Goal: Task Accomplishment & Management: Manage account settings

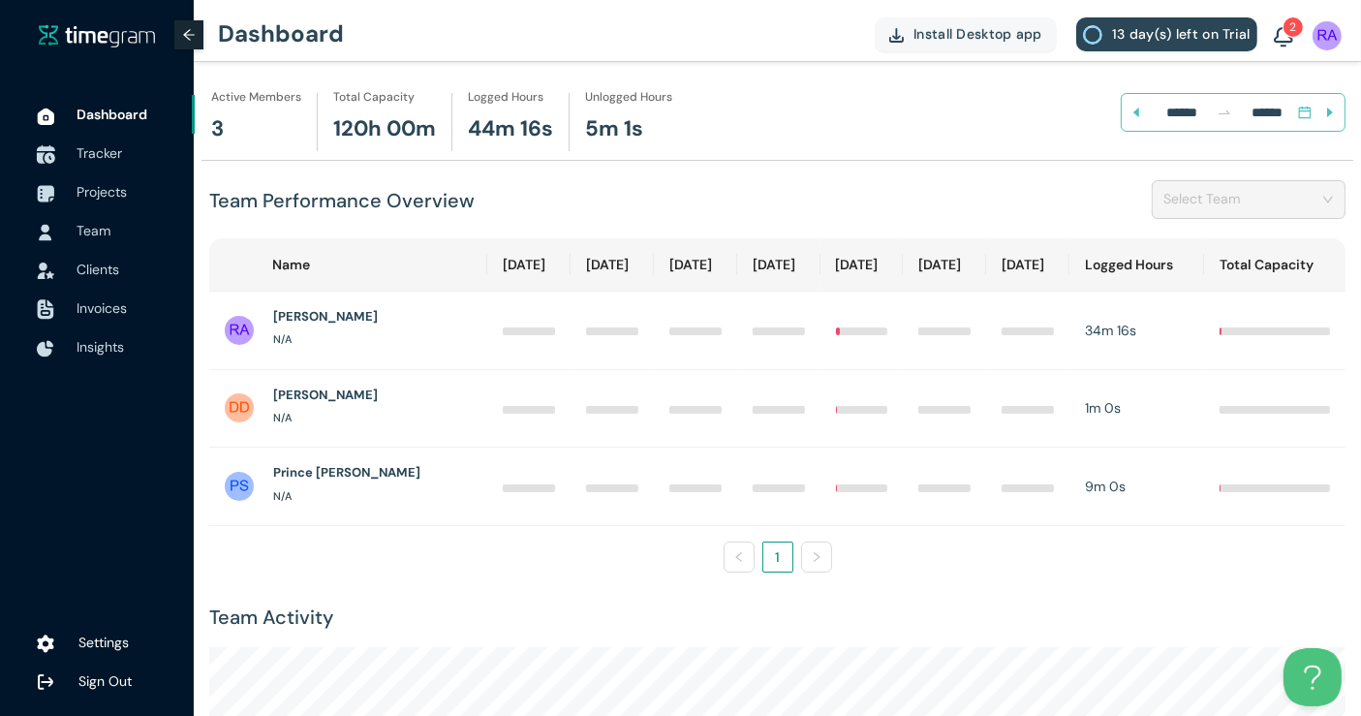
click at [108, 151] on span "Tracker" at bounding box center [100, 152] width 46 height 17
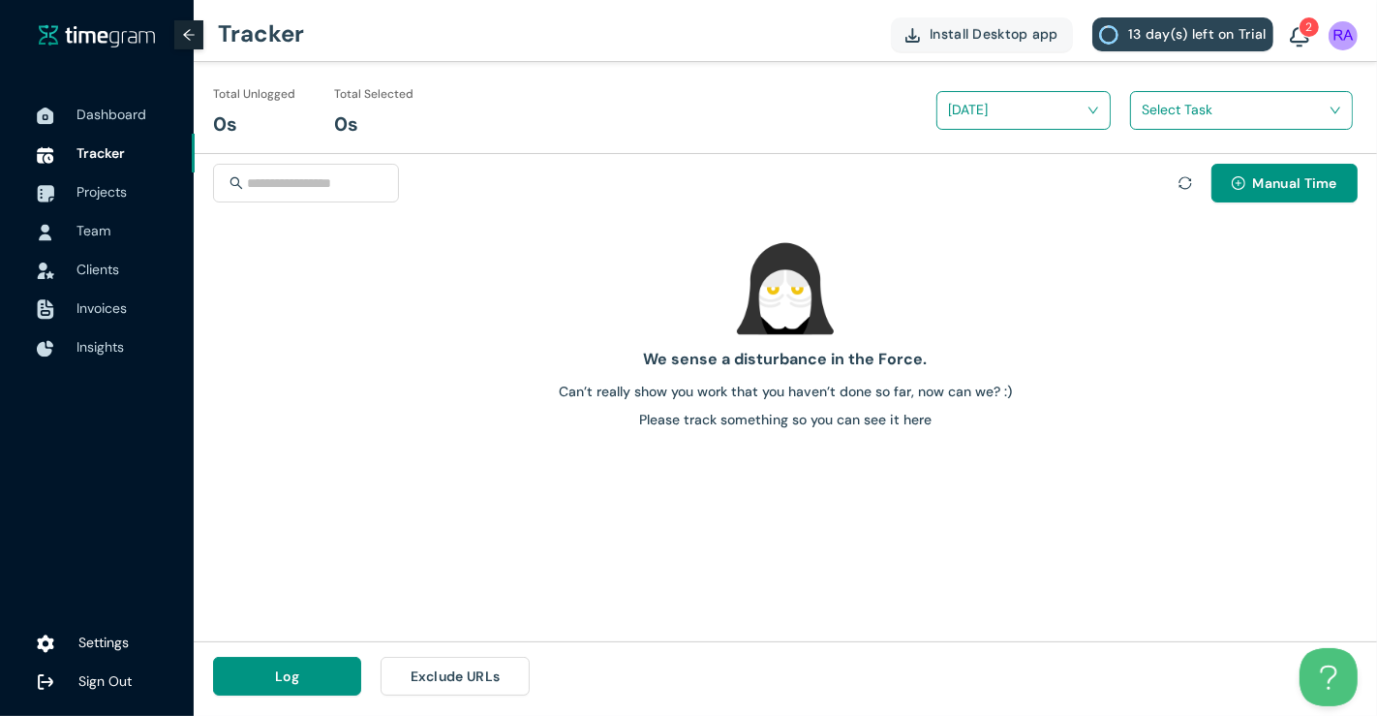
click at [1137, 106] on div "Select Task" at bounding box center [1241, 110] width 221 height 31
click at [107, 188] on span "Projects" at bounding box center [102, 191] width 50 height 17
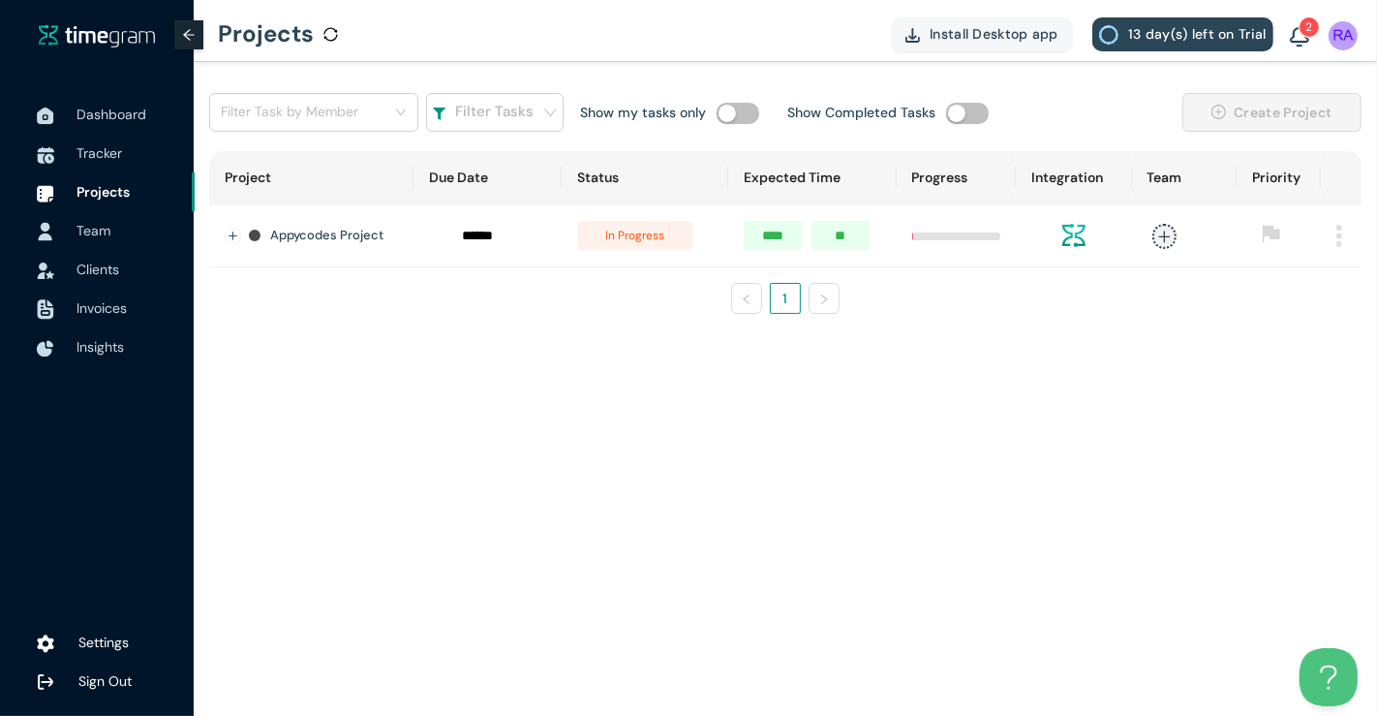
click at [103, 243] on span "Team" at bounding box center [128, 230] width 103 height 39
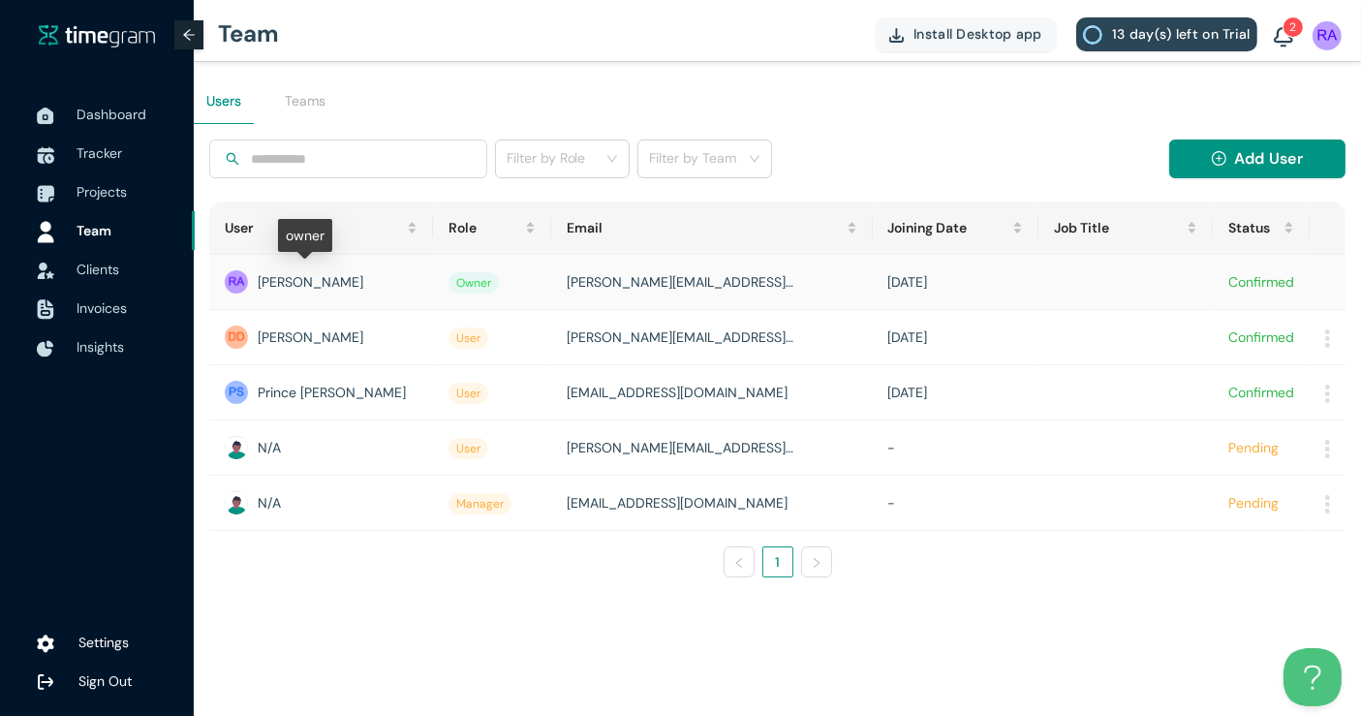
click at [268, 278] on div "[PERSON_NAME]" at bounding box center [321, 281] width 193 height 23
click at [120, 118] on span "Dashboard" at bounding box center [112, 114] width 70 height 17
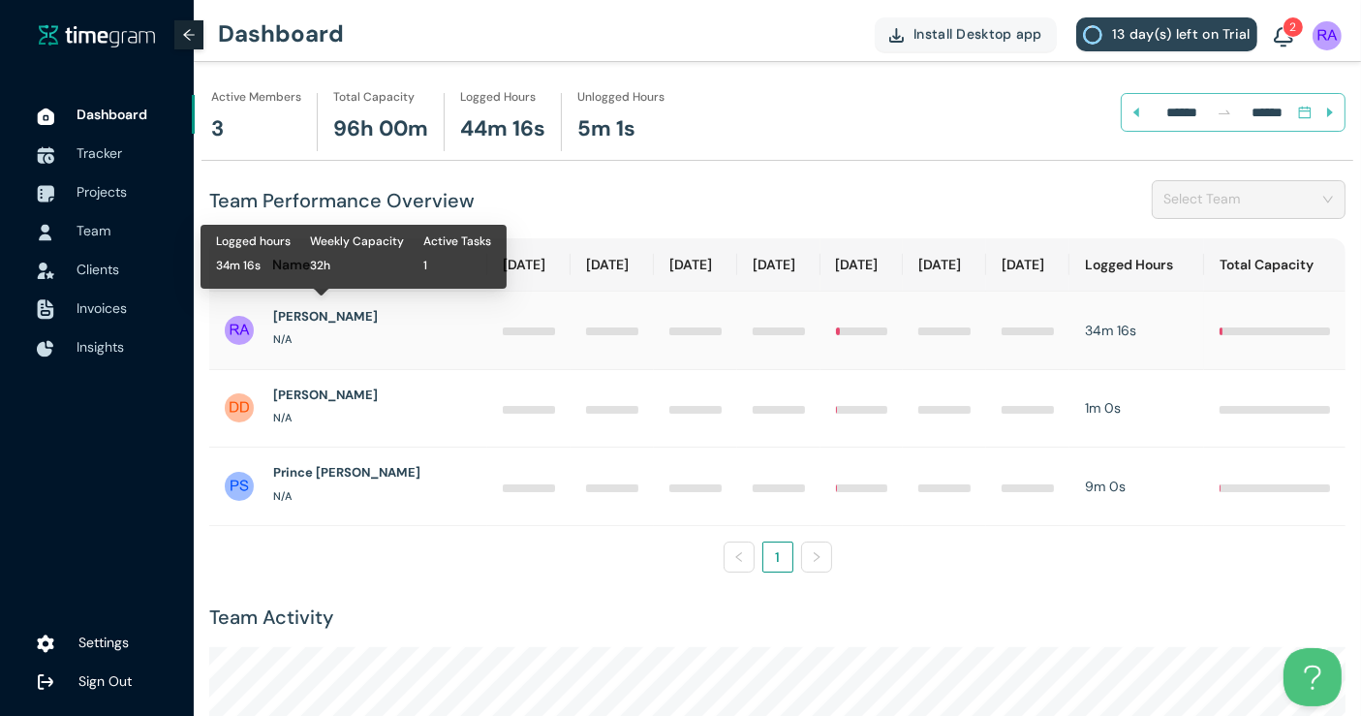
click at [293, 314] on h1 "[PERSON_NAME]" at bounding box center [325, 316] width 105 height 19
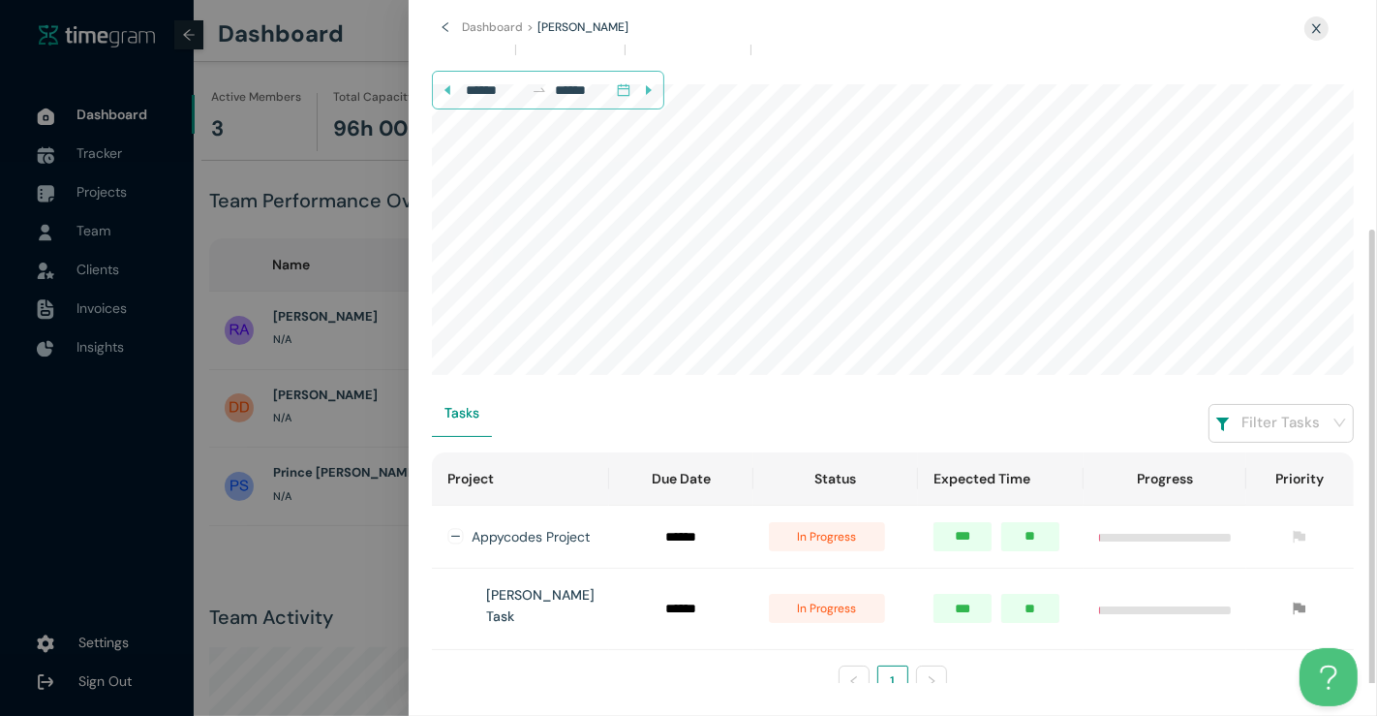
scroll to position [189, 0]
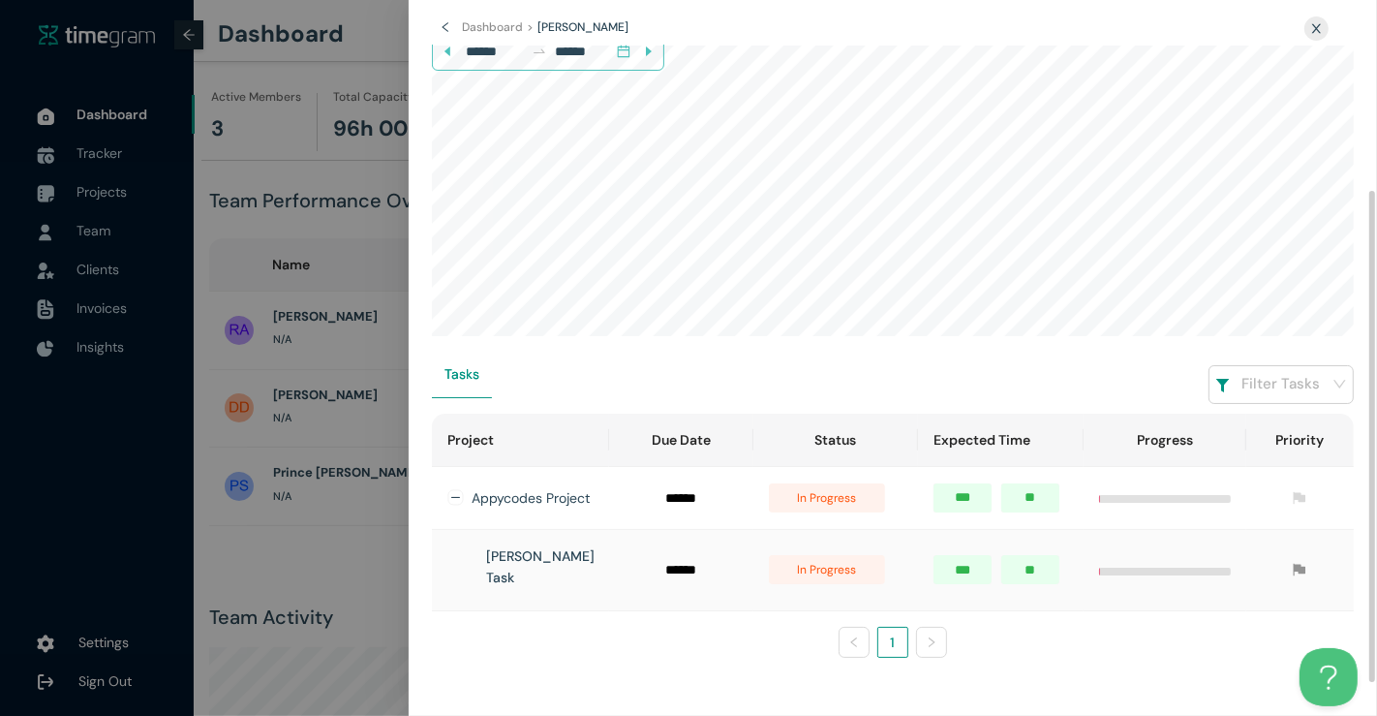
click at [525, 570] on h1 "[PERSON_NAME] Task" at bounding box center [540, 566] width 108 height 43
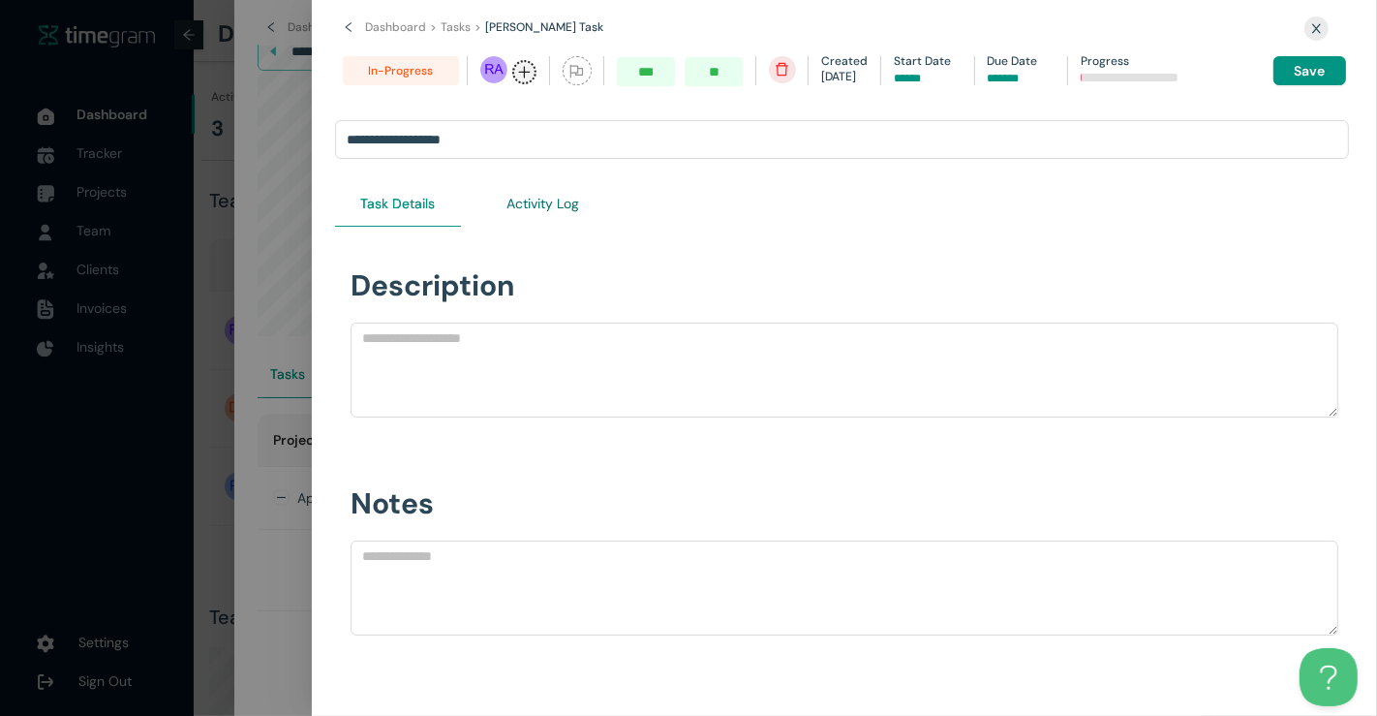
click at [556, 212] on Log "Activity Log" at bounding box center [544, 203] width 73 height 21
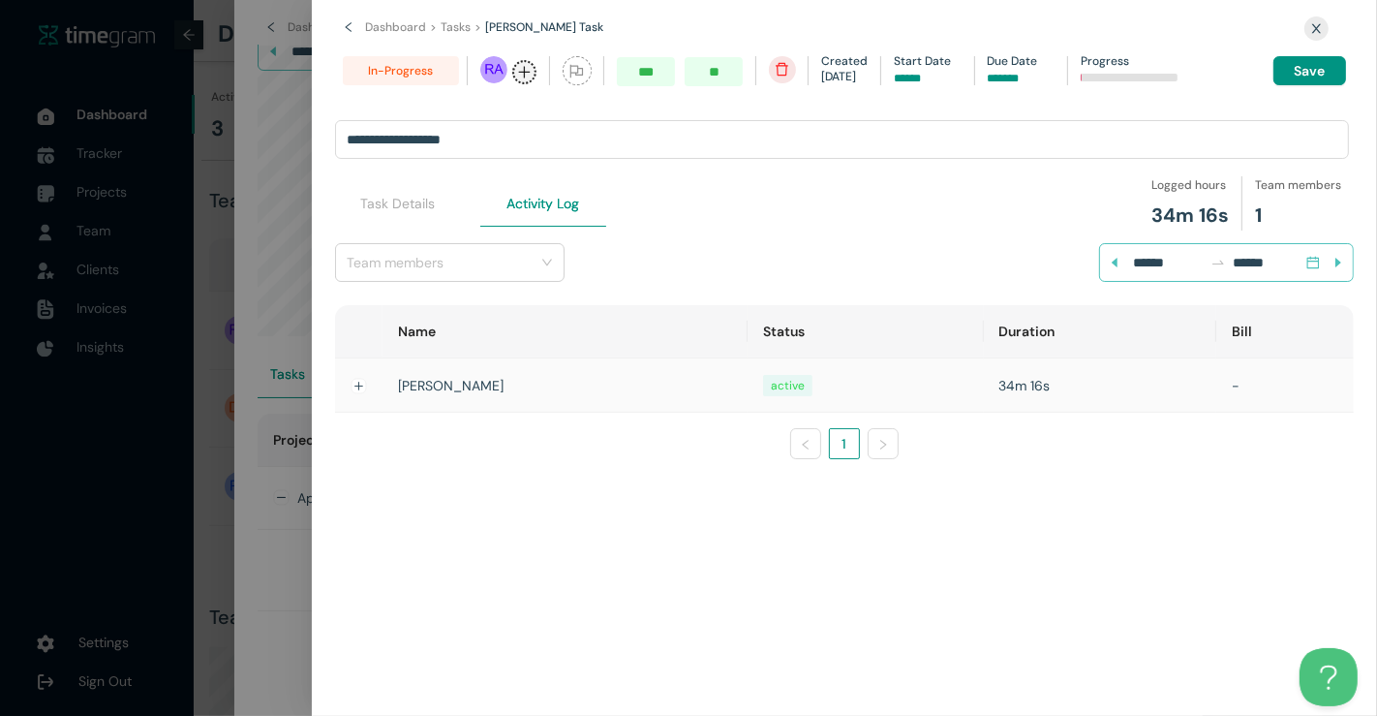
click at [416, 386] on td "[PERSON_NAME]" at bounding box center [565, 385] width 365 height 54
click at [362, 386] on button "Expand row" at bounding box center [359, 386] width 15 height 15
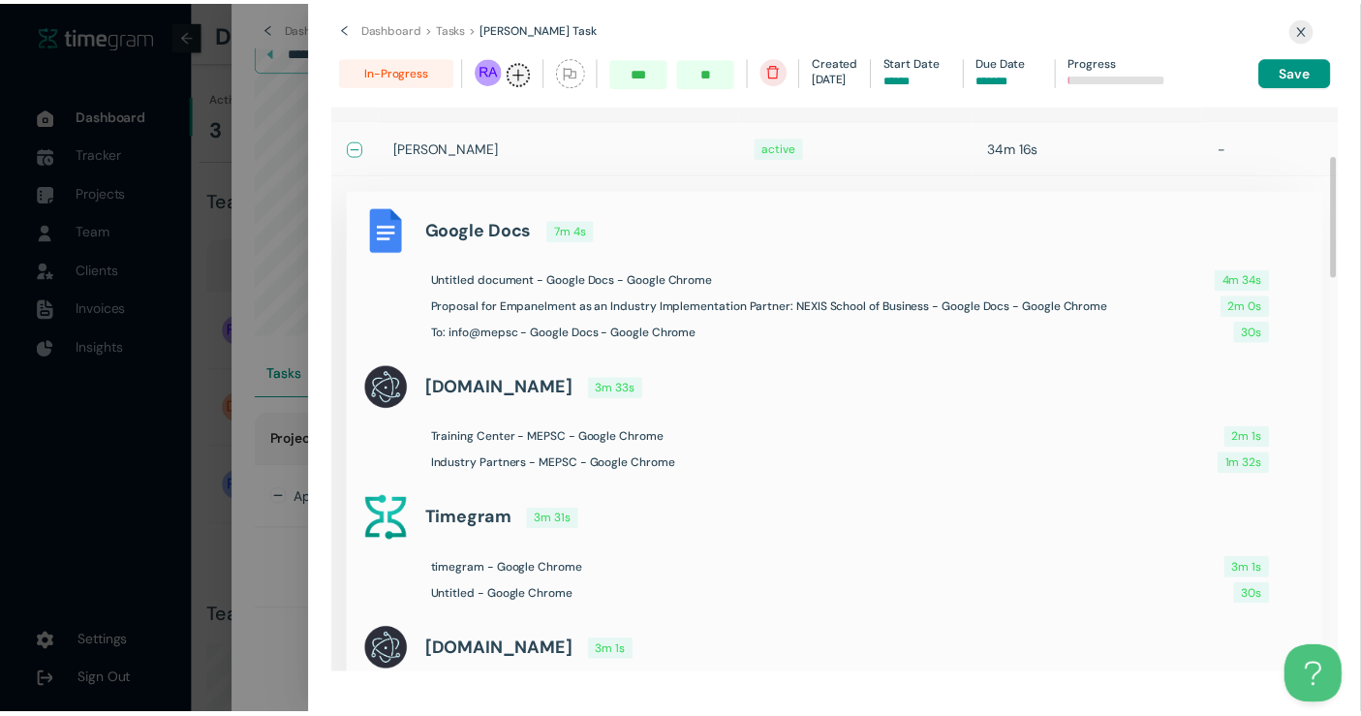
scroll to position [239, 0]
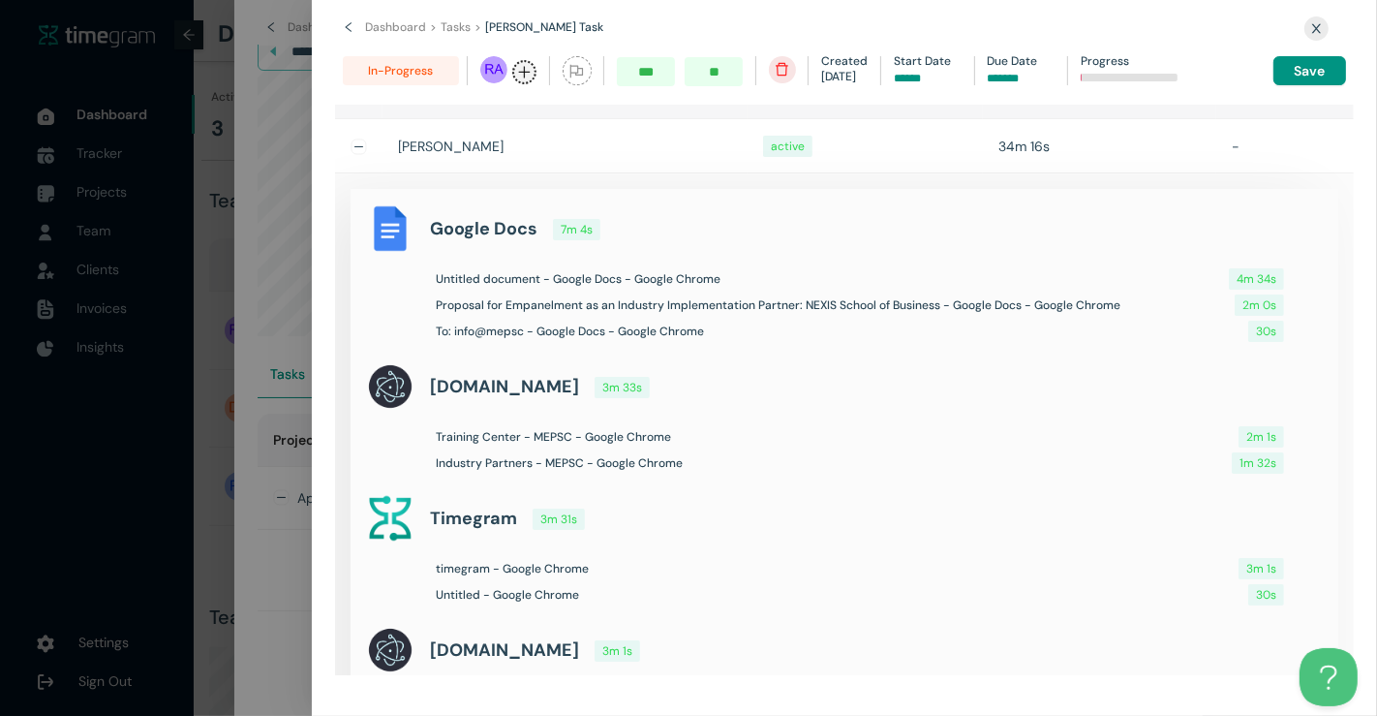
click at [344, 28] on icon "left" at bounding box center [349, 27] width 12 height 12
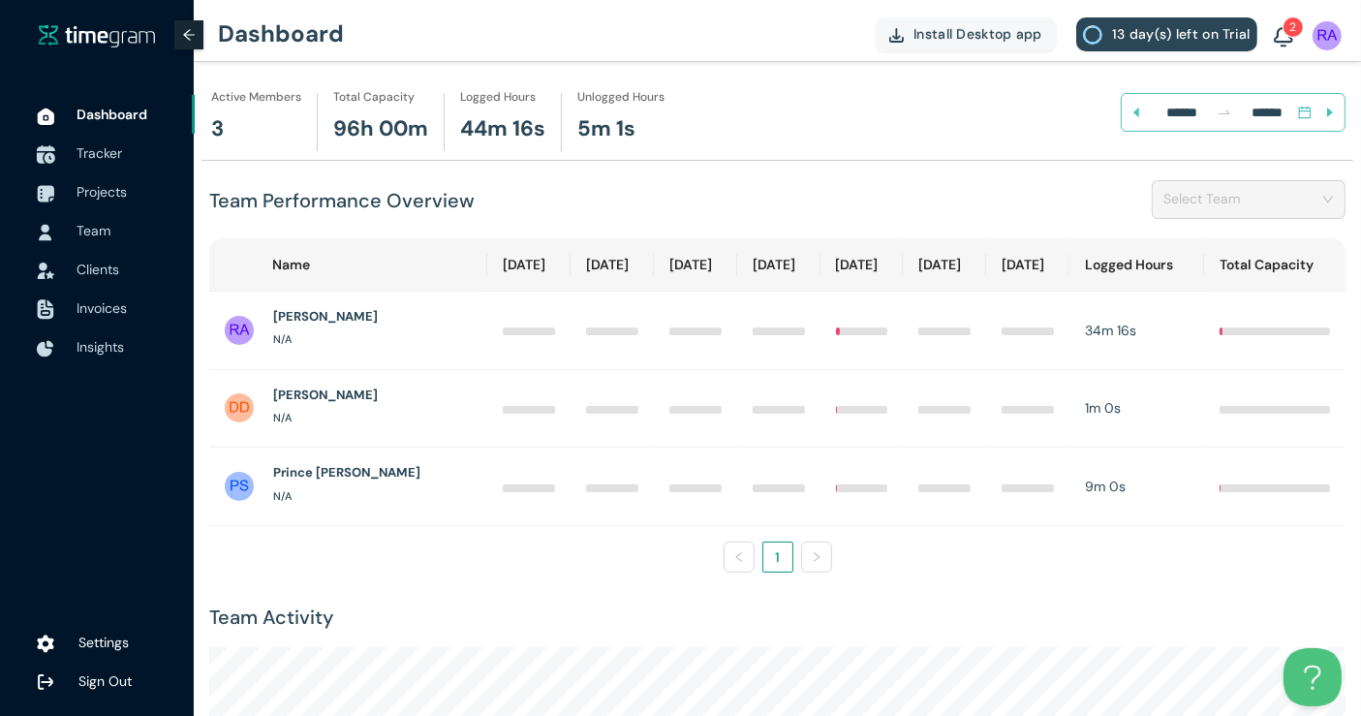
click at [126, 149] on span "Tracker" at bounding box center [128, 153] width 103 height 39
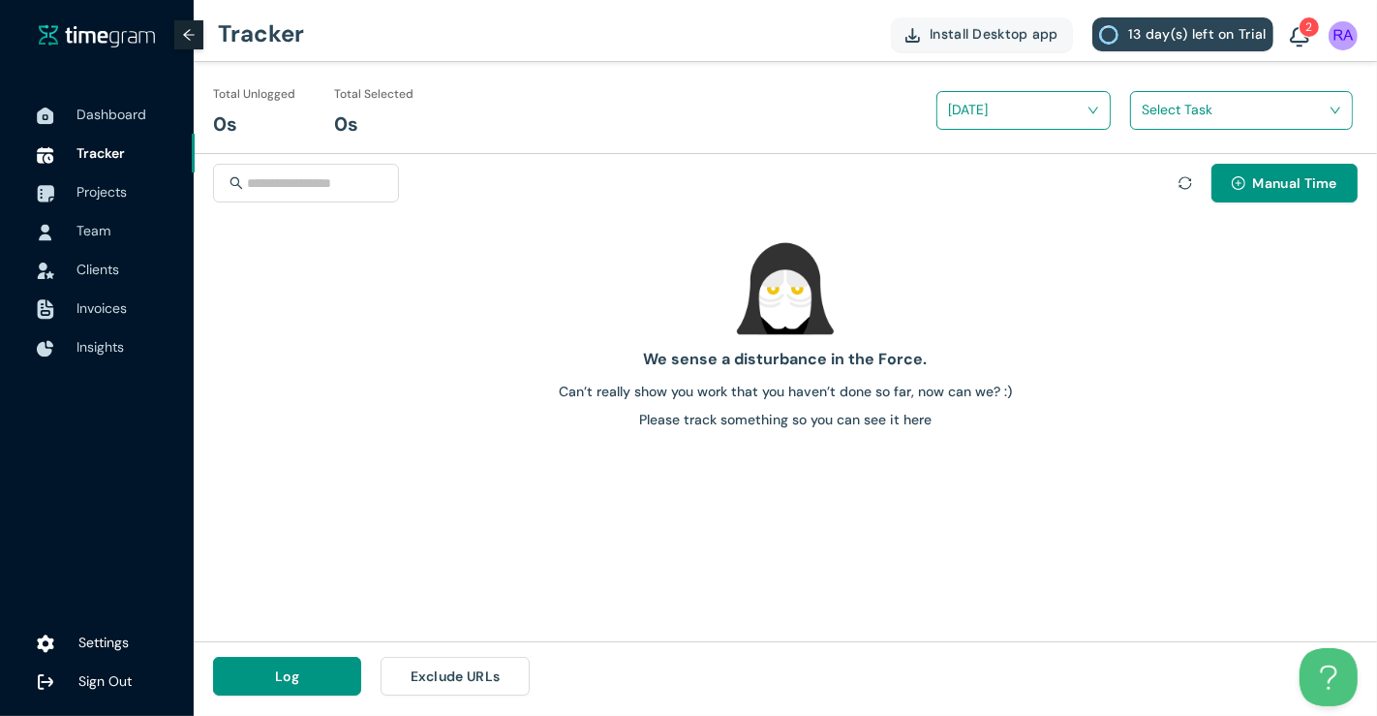
click at [1215, 96] on input "search" at bounding box center [1235, 109] width 186 height 29
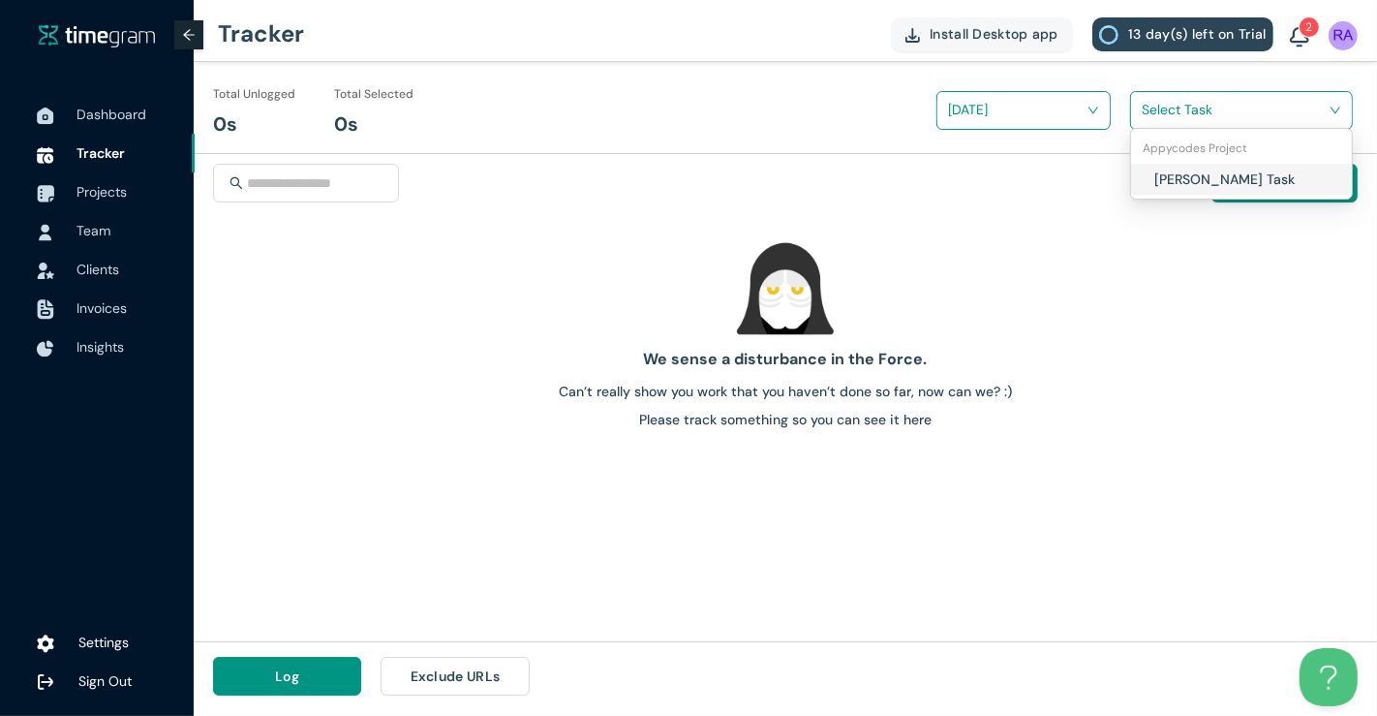
click at [1215, 96] on input "search" at bounding box center [1235, 109] width 186 height 29
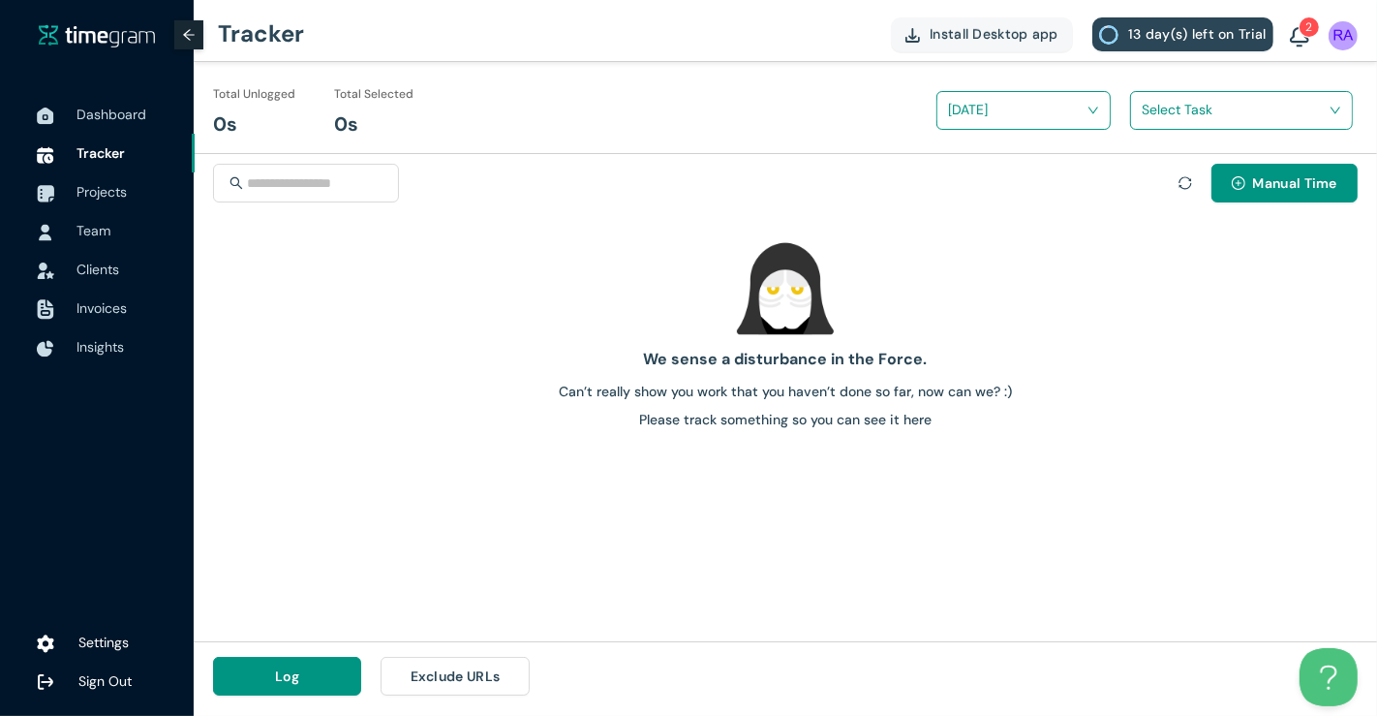
click at [254, 100] on h1 "Total Unlogged" at bounding box center [254, 94] width 82 height 18
click at [1004, 95] on input "search" at bounding box center [1017, 109] width 138 height 29
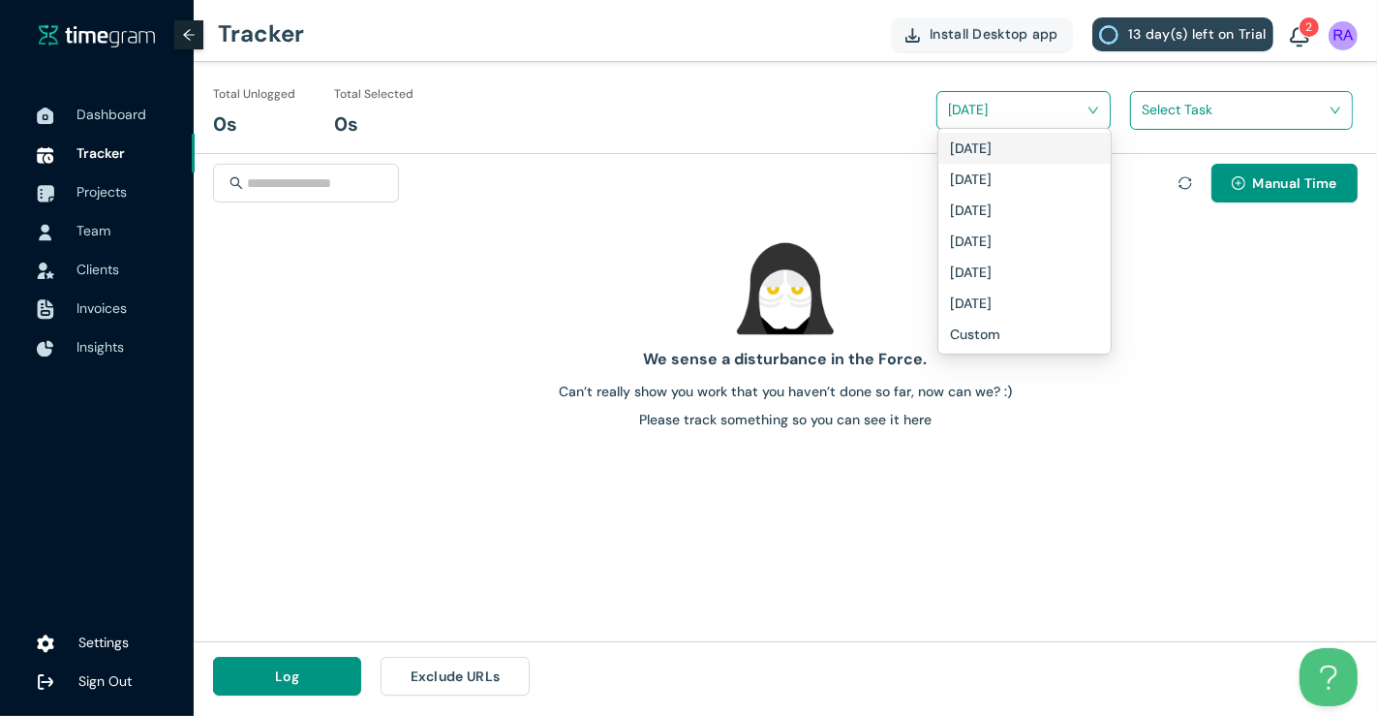
click at [1004, 95] on input "search" at bounding box center [1017, 109] width 138 height 29
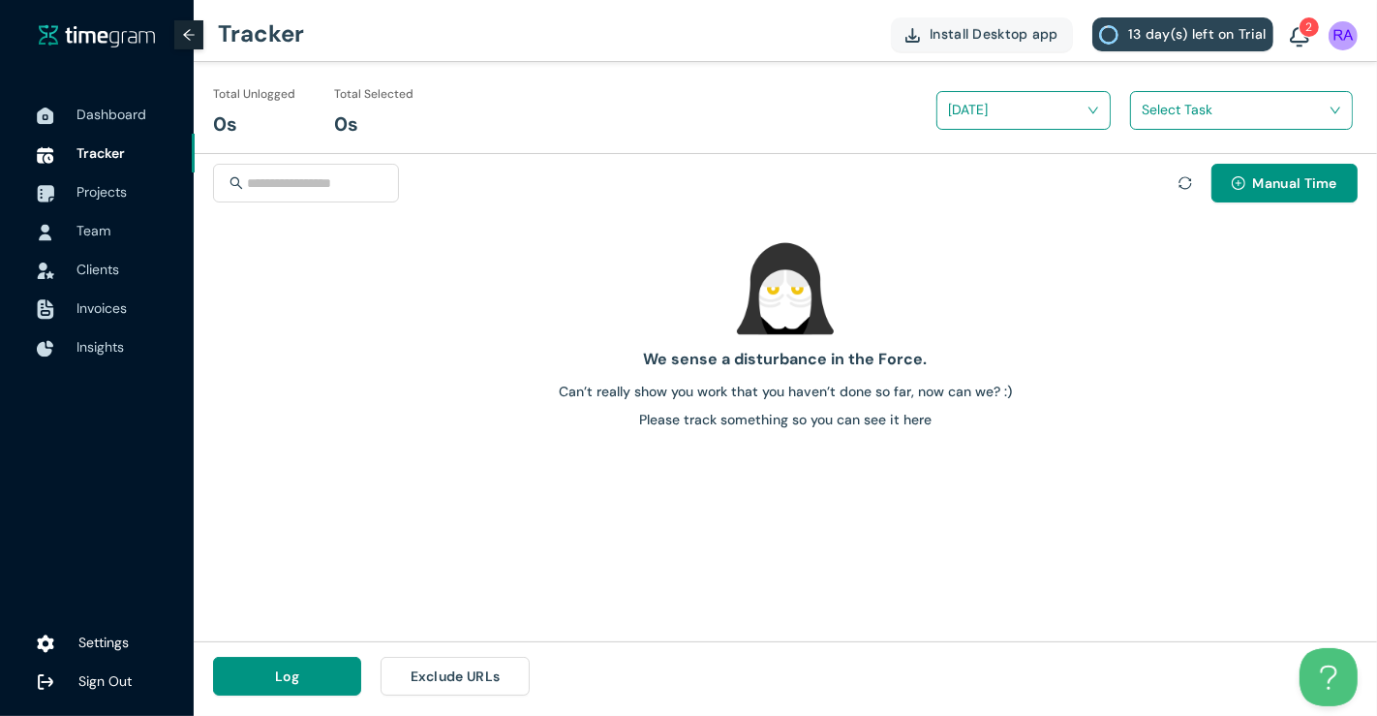
click at [1148, 110] on input "search" at bounding box center [1235, 109] width 186 height 29
click at [1184, 181] on icon "sync" at bounding box center [1186, 183] width 14 height 14
click at [142, 220] on span "Team" at bounding box center [128, 230] width 103 height 39
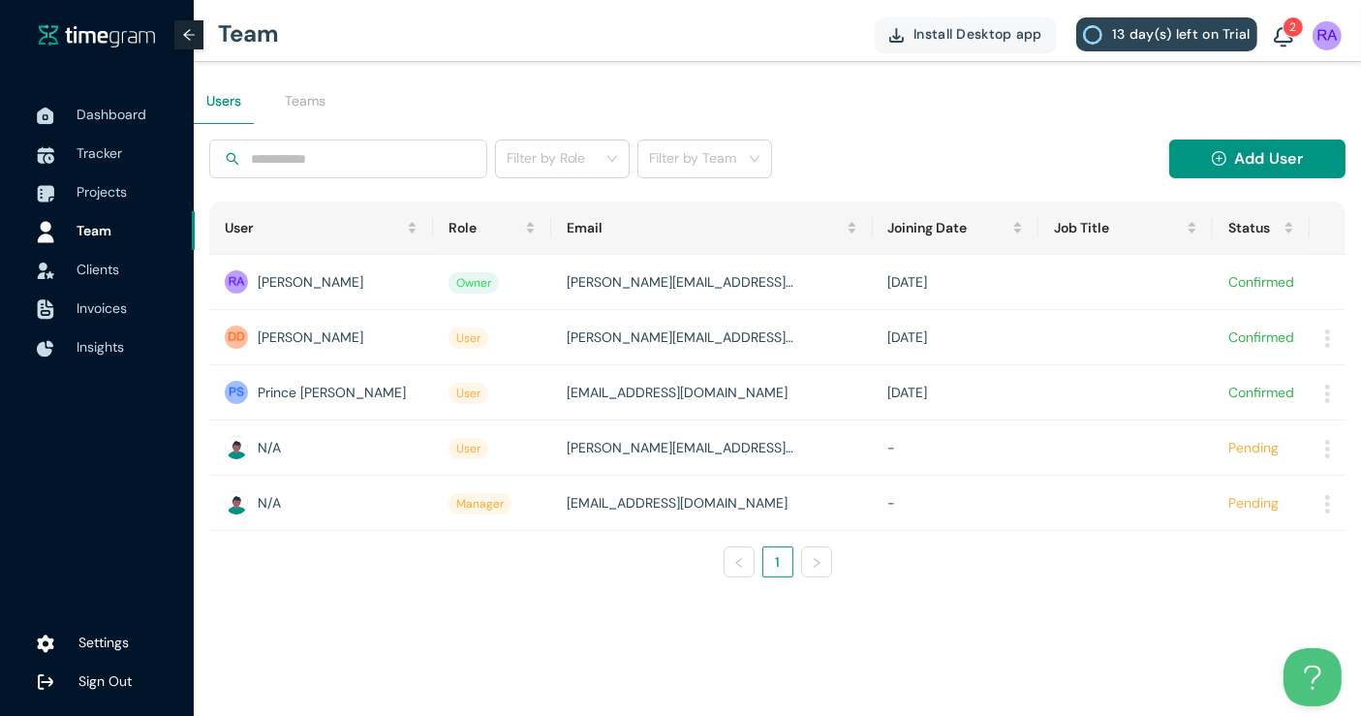
click at [1284, 40] on img at bounding box center [1283, 37] width 19 height 21
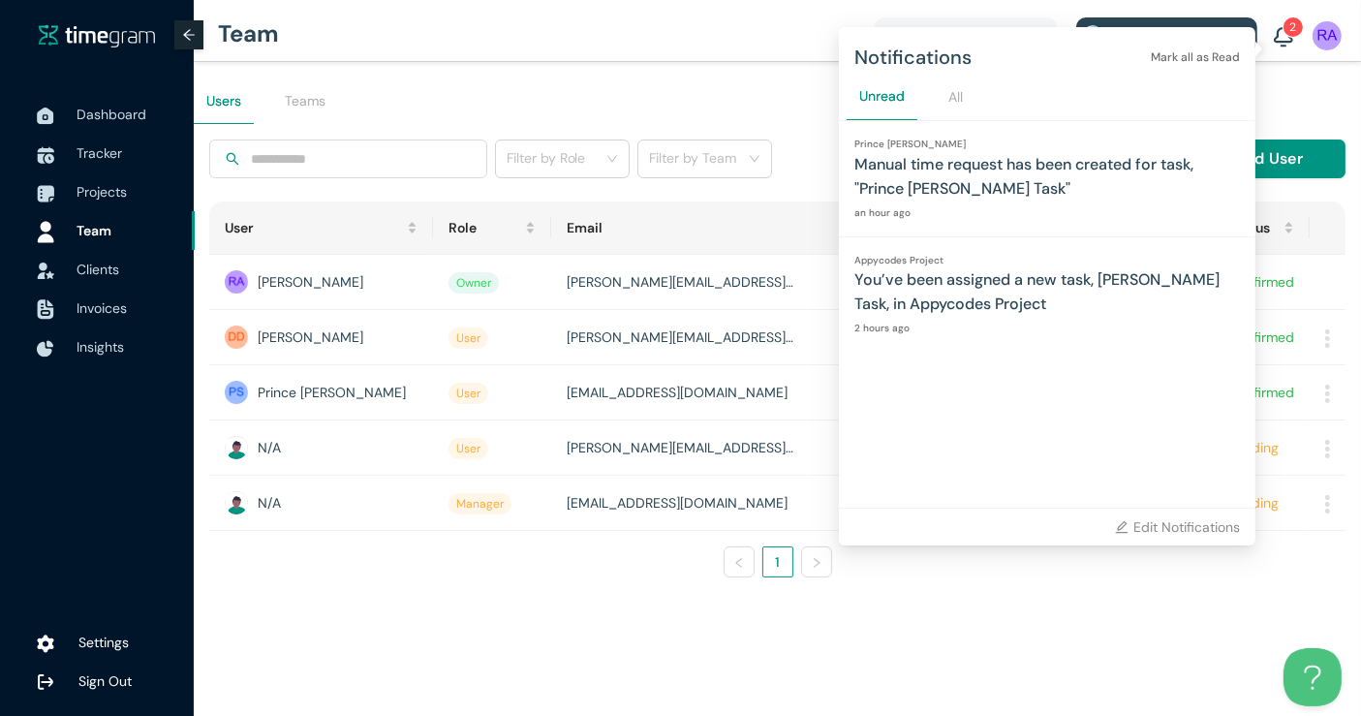
click at [1104, 171] on h1 "Manual time request has been created for task, "Prince [PERSON_NAME] Task"" at bounding box center [1046, 176] width 385 height 48
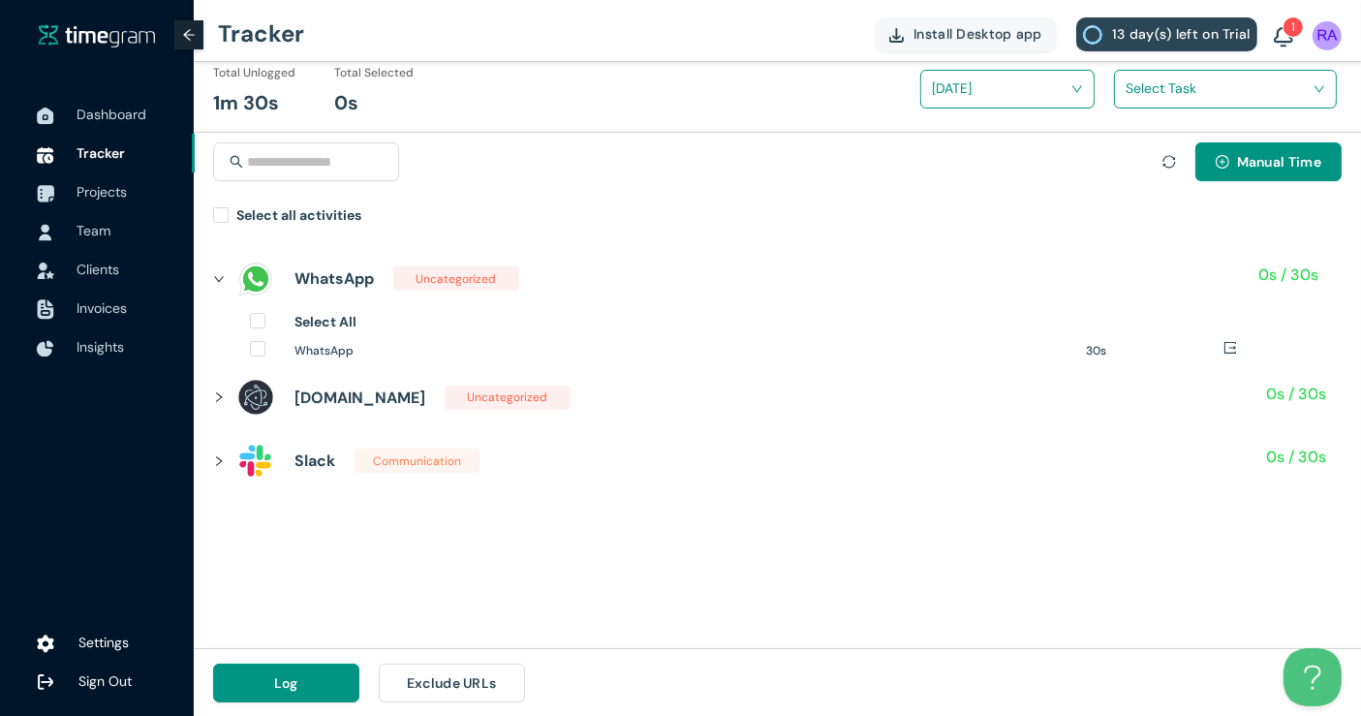
scroll to position [19, 0]
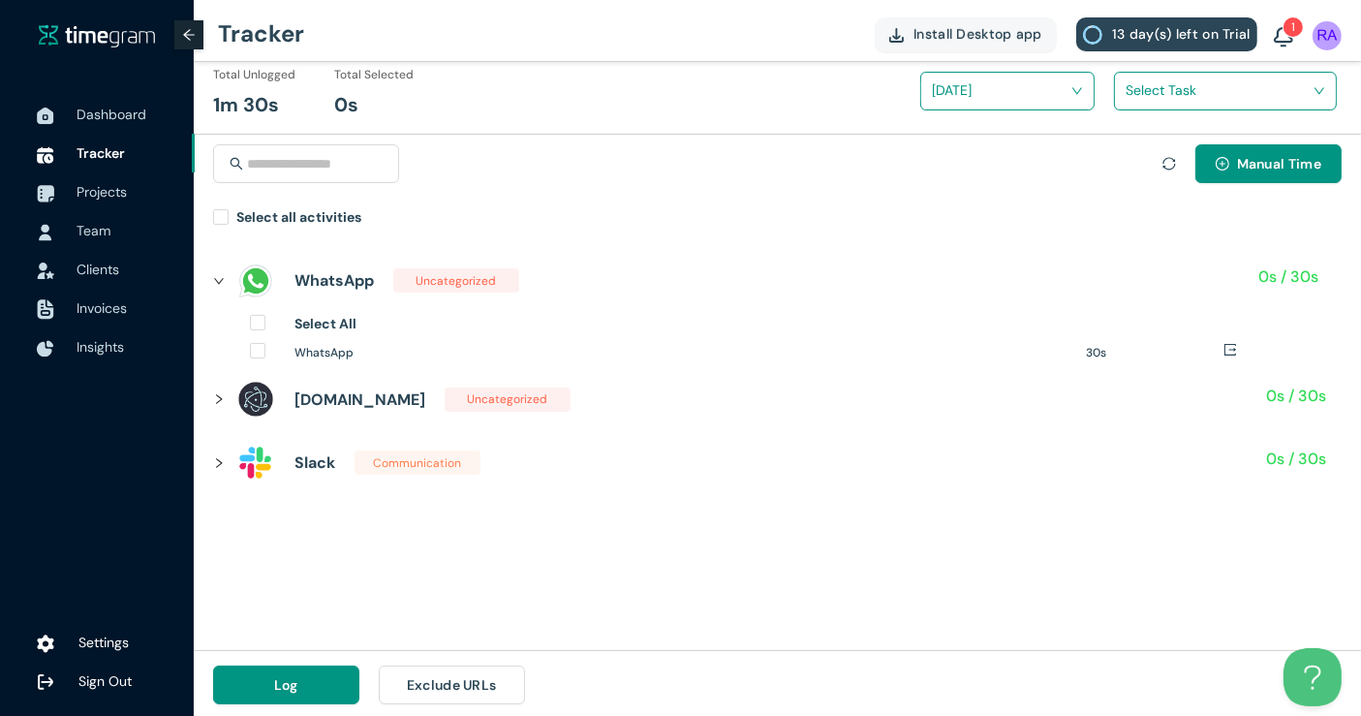
click at [220, 460] on icon "right" at bounding box center [219, 463] width 6 height 10
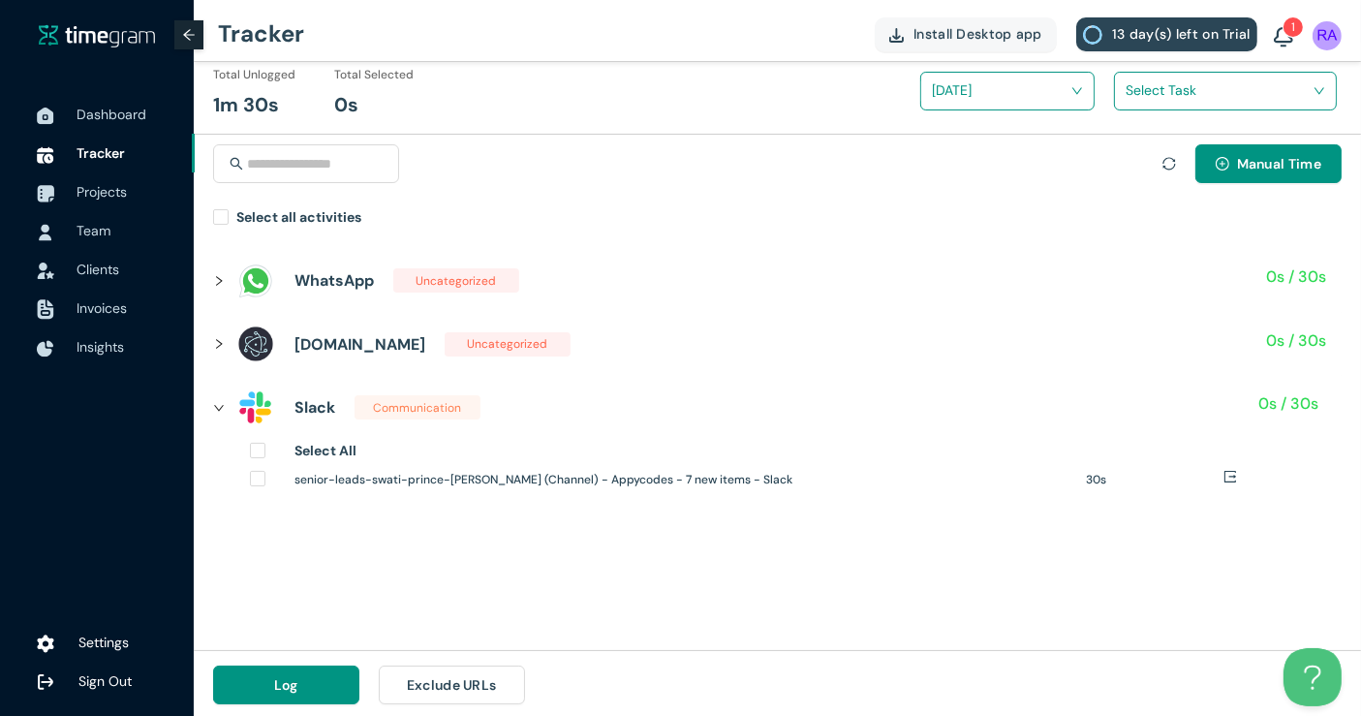
click at [221, 402] on icon "right" at bounding box center [219, 408] width 12 height 12
click at [227, 339] on div at bounding box center [224, 343] width 23 height 21
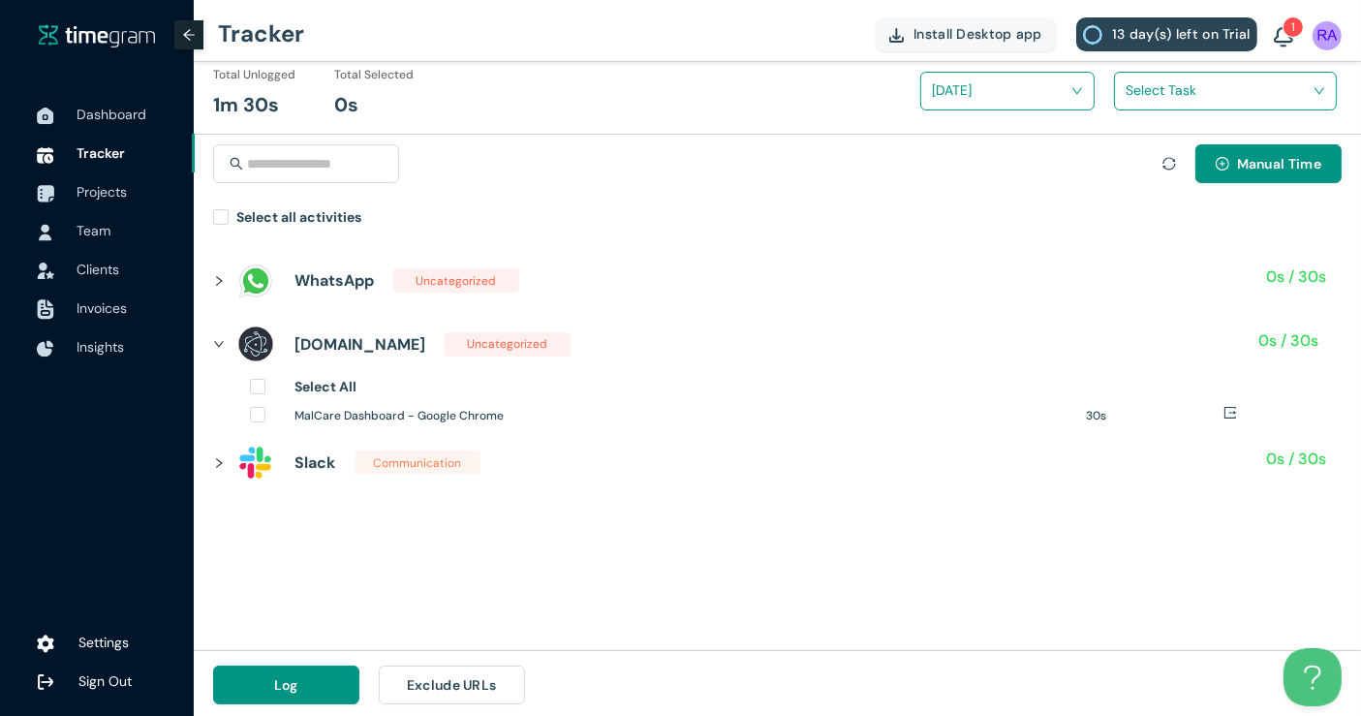
click at [227, 339] on div at bounding box center [224, 343] width 23 height 21
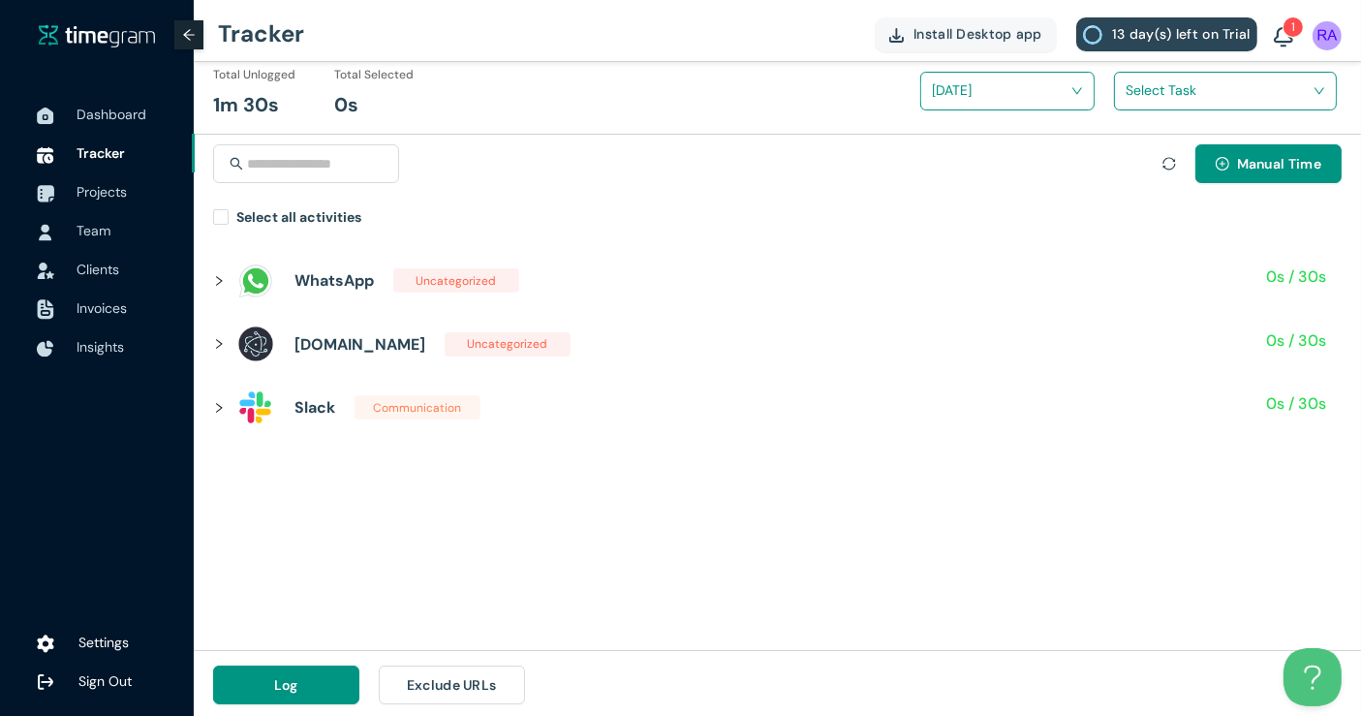
click at [224, 272] on div at bounding box center [224, 280] width 23 height 21
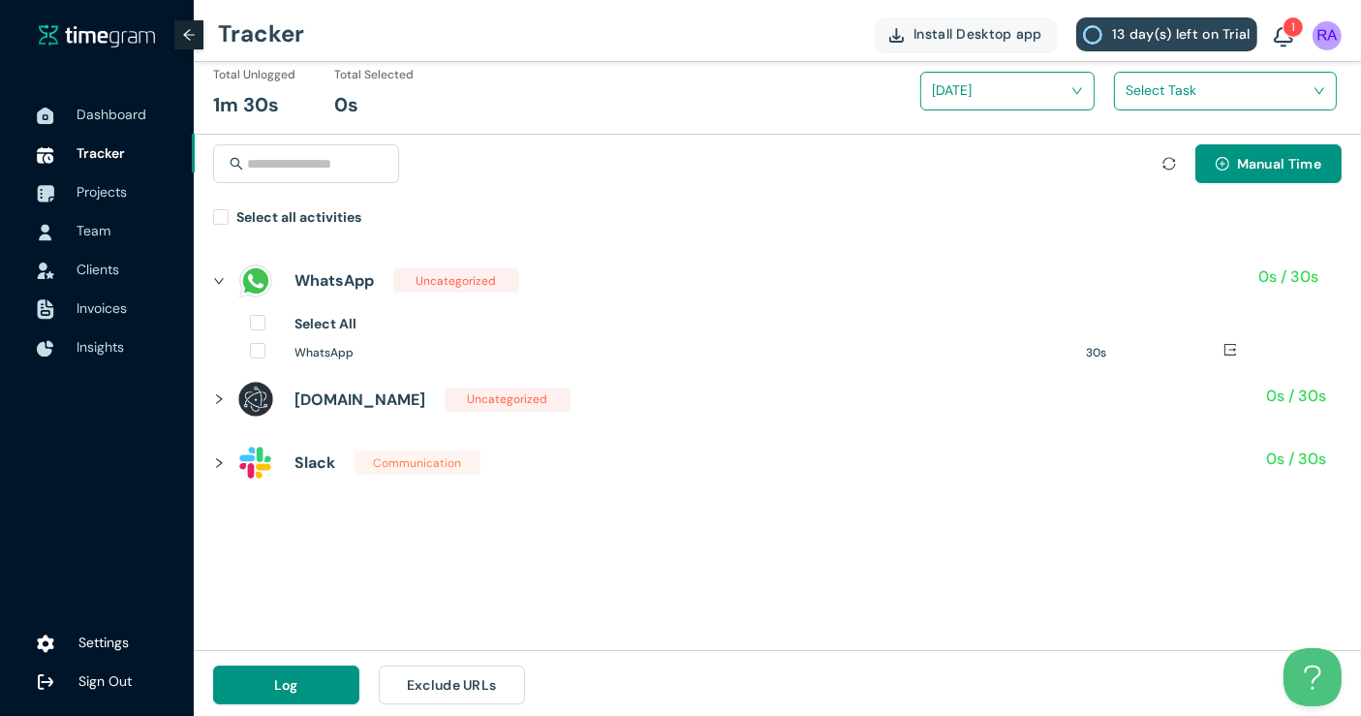
scroll to position [0, 0]
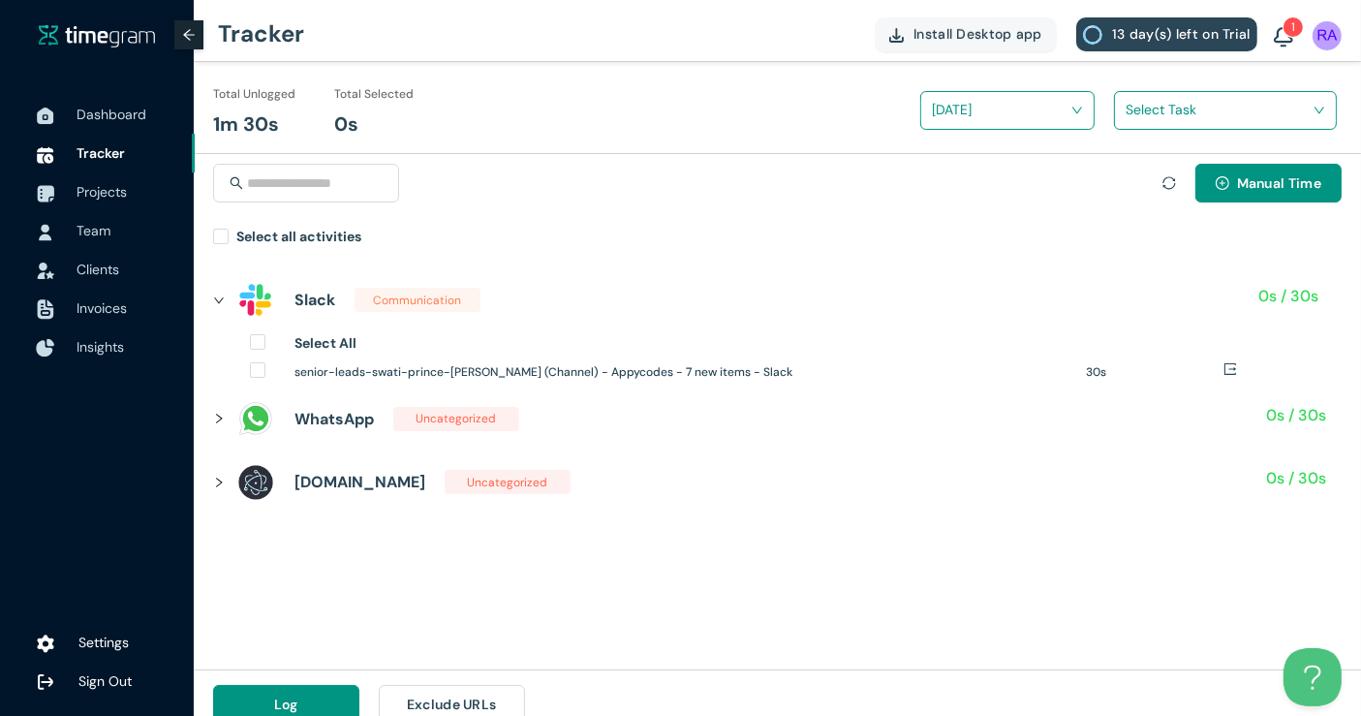
click at [95, 336] on span "Insights" at bounding box center [128, 346] width 103 height 39
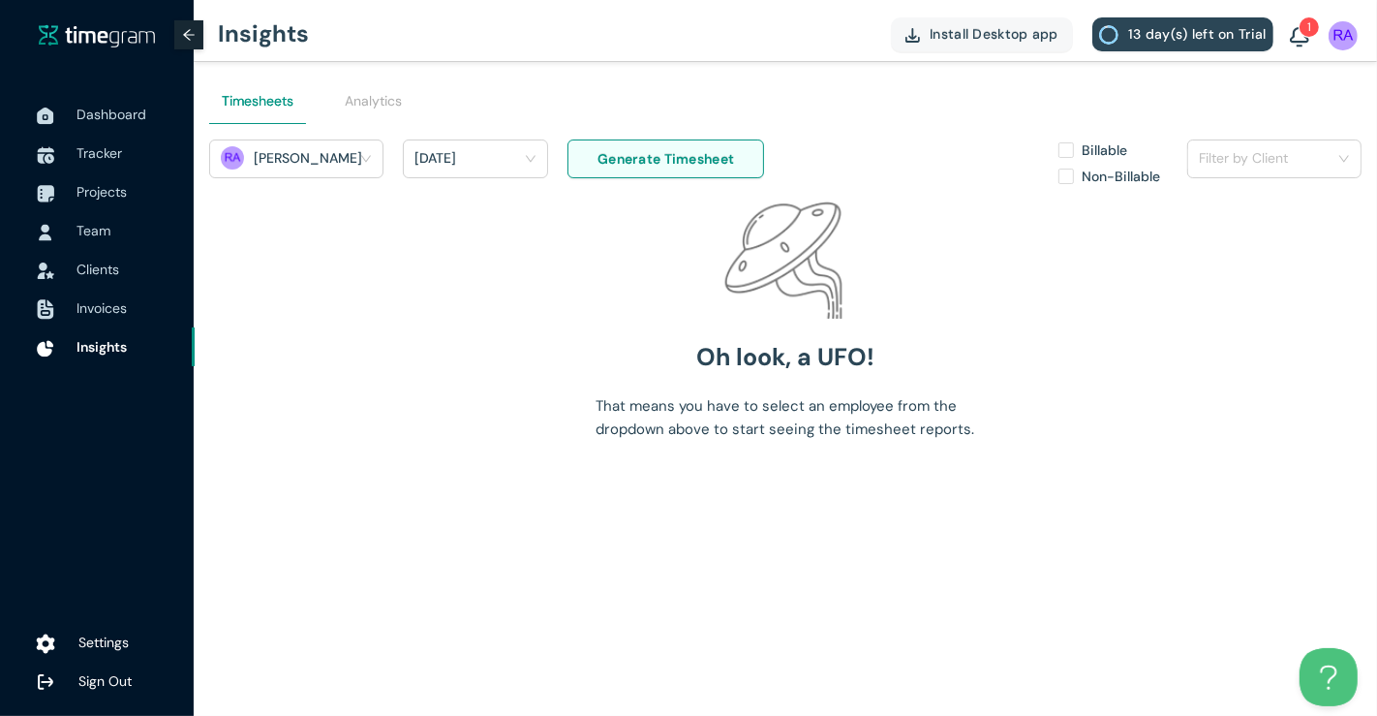
click at [82, 651] on span "Settings" at bounding box center [128, 642] width 101 height 39
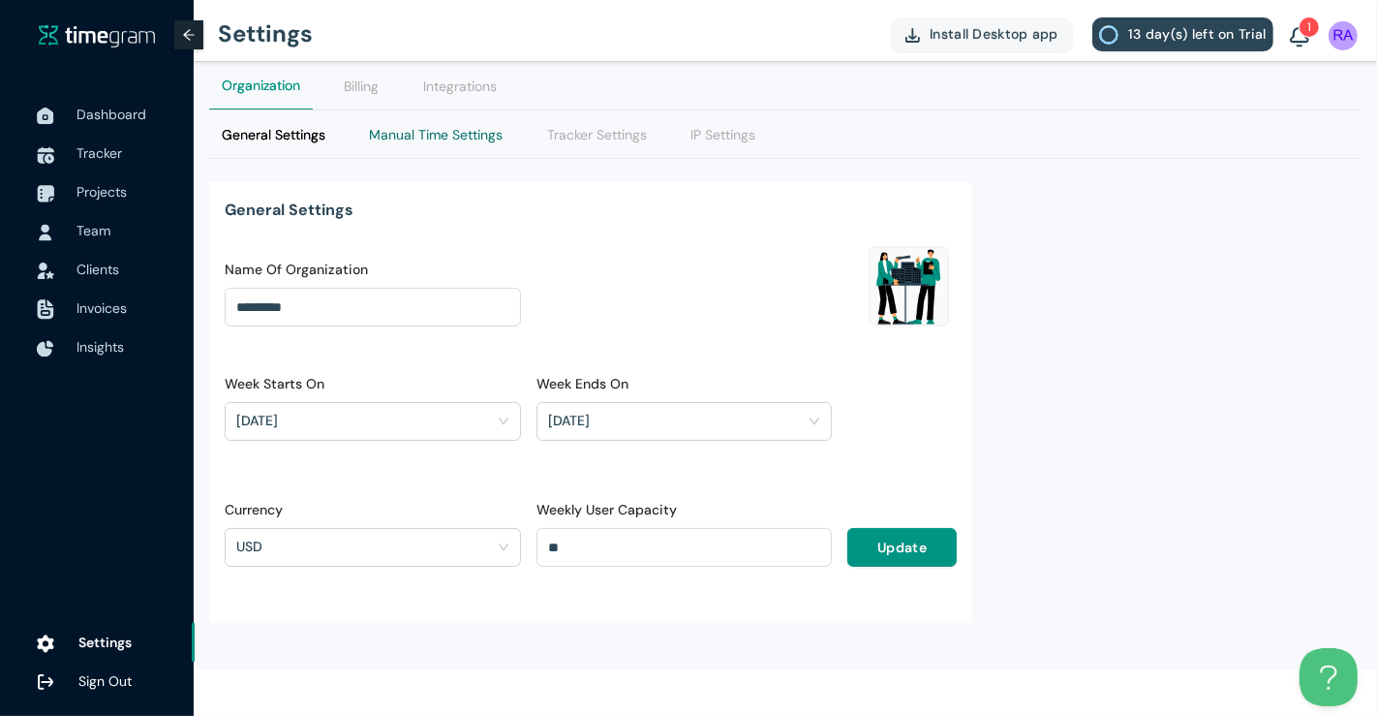
click at [465, 139] on Settings "Manual Time Settings" at bounding box center [436, 134] width 134 height 21
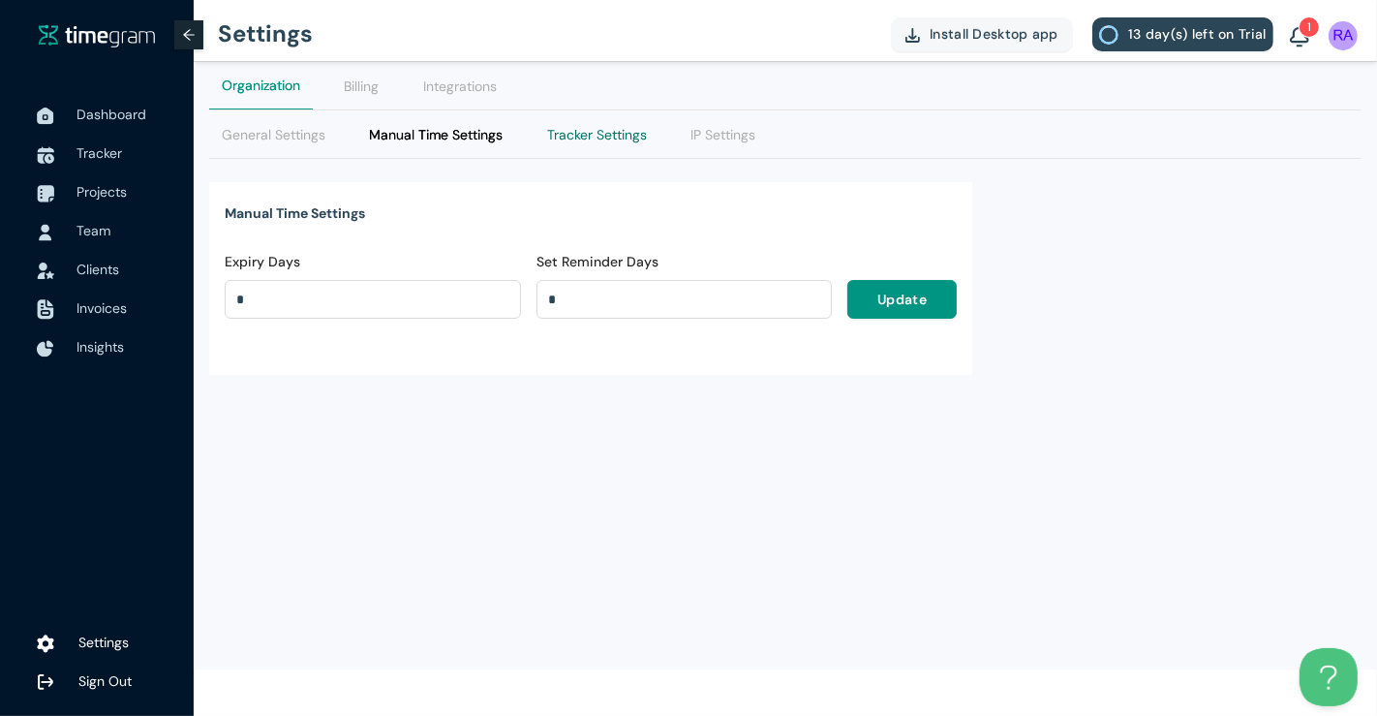
click at [547, 135] on Settings "Tracker Settings" at bounding box center [597, 134] width 100 height 21
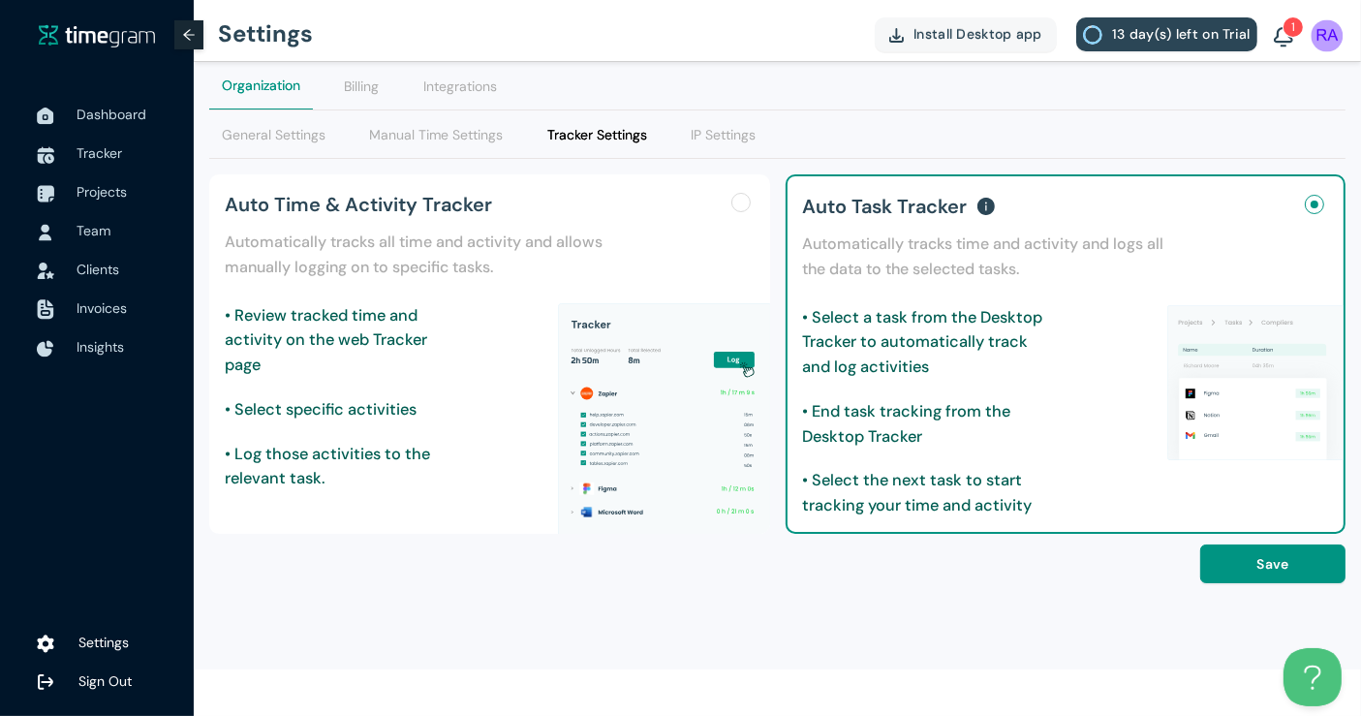
click at [1319, 41] on img at bounding box center [1327, 35] width 32 height 32
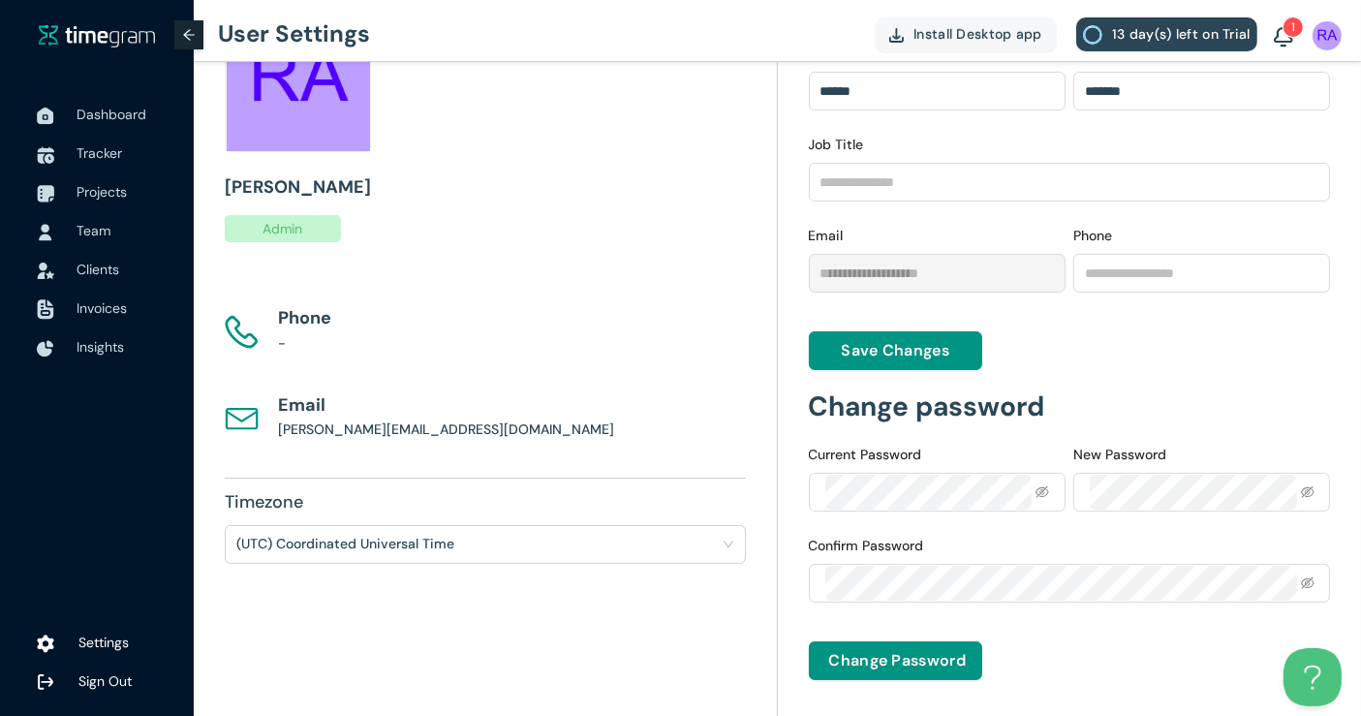
scroll to position [165, 0]
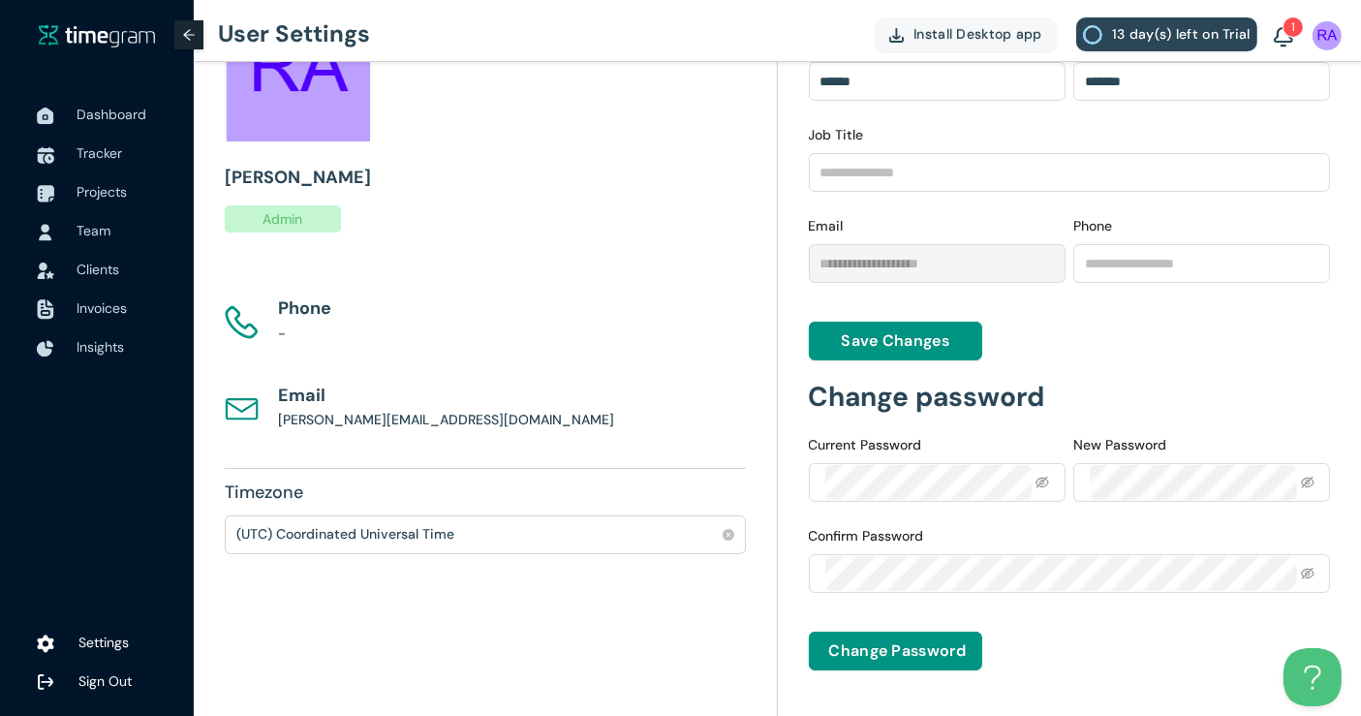
click at [586, 543] on div "(UTC) Coordinated Universal Time" at bounding box center [476, 533] width 480 height 29
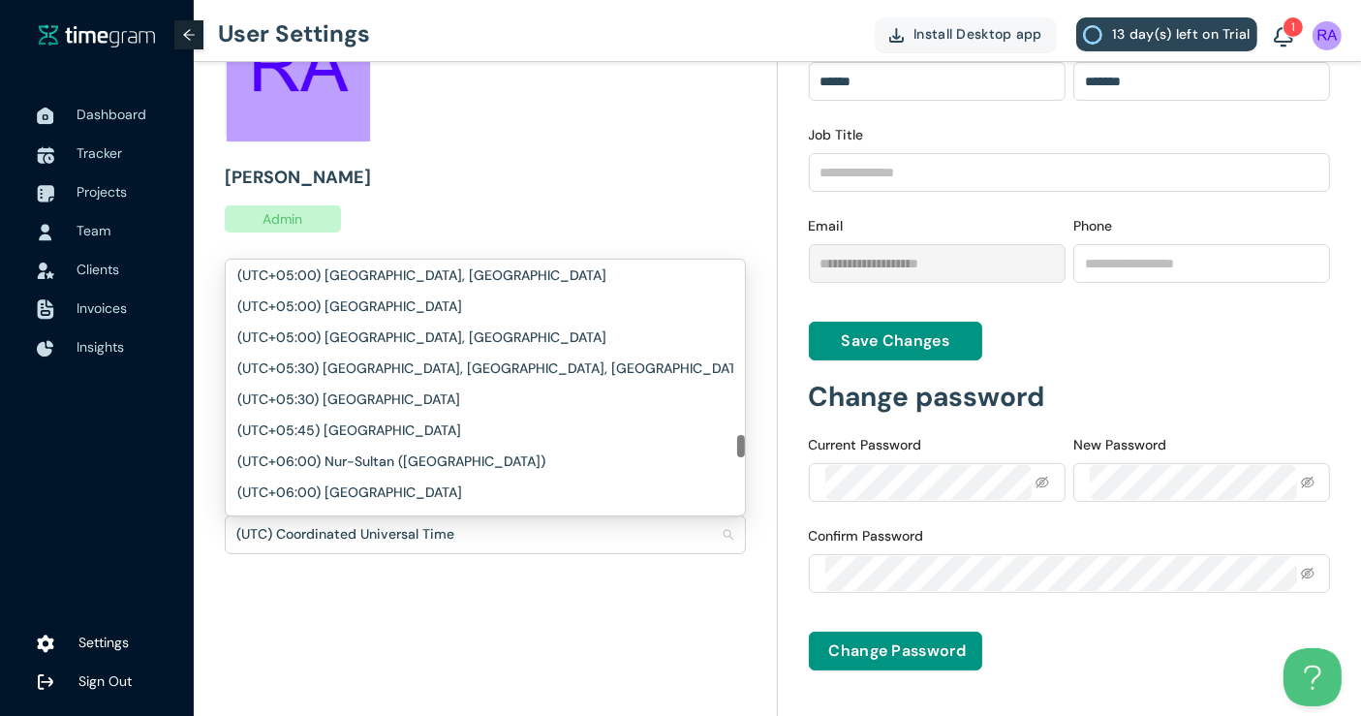
scroll to position [2106, 0]
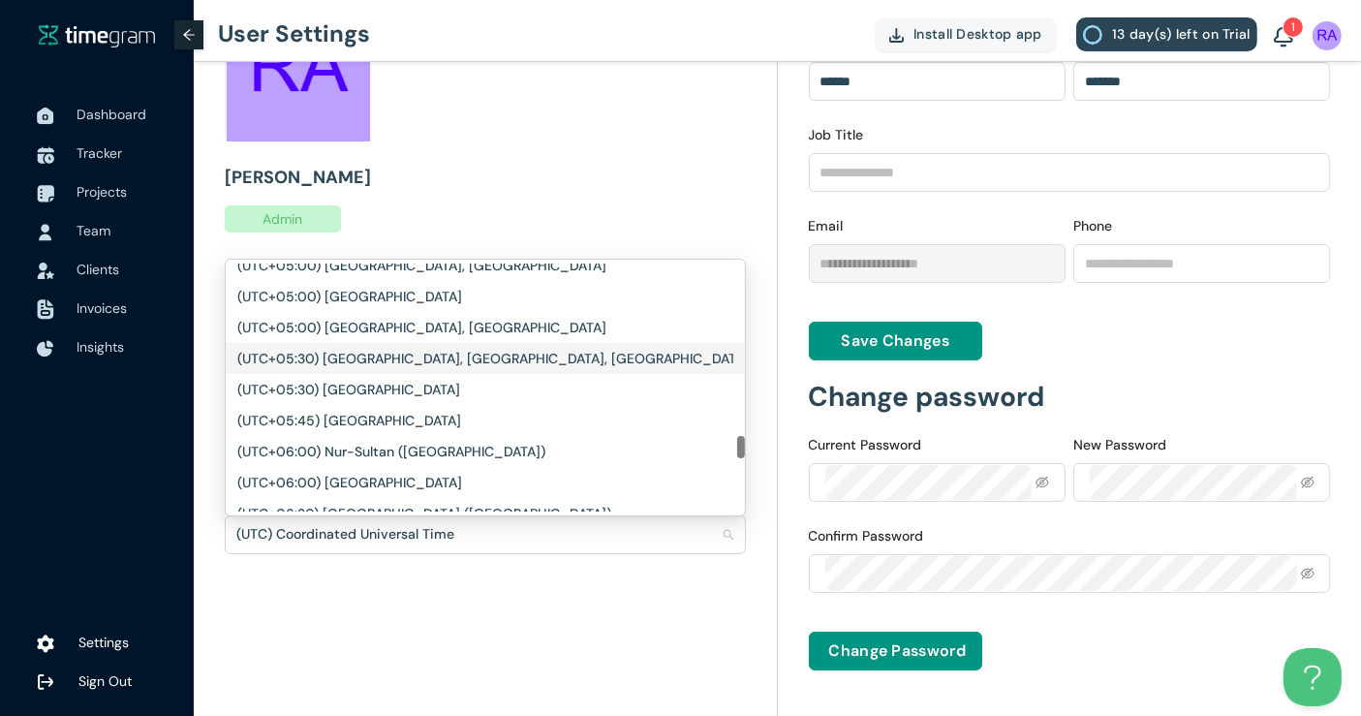
click at [437, 357] on h1 "(UTC+05:30) [GEOGRAPHIC_DATA], [GEOGRAPHIC_DATA], [GEOGRAPHIC_DATA], [GEOGRAPHI…" at bounding box center [565, 358] width 656 height 21
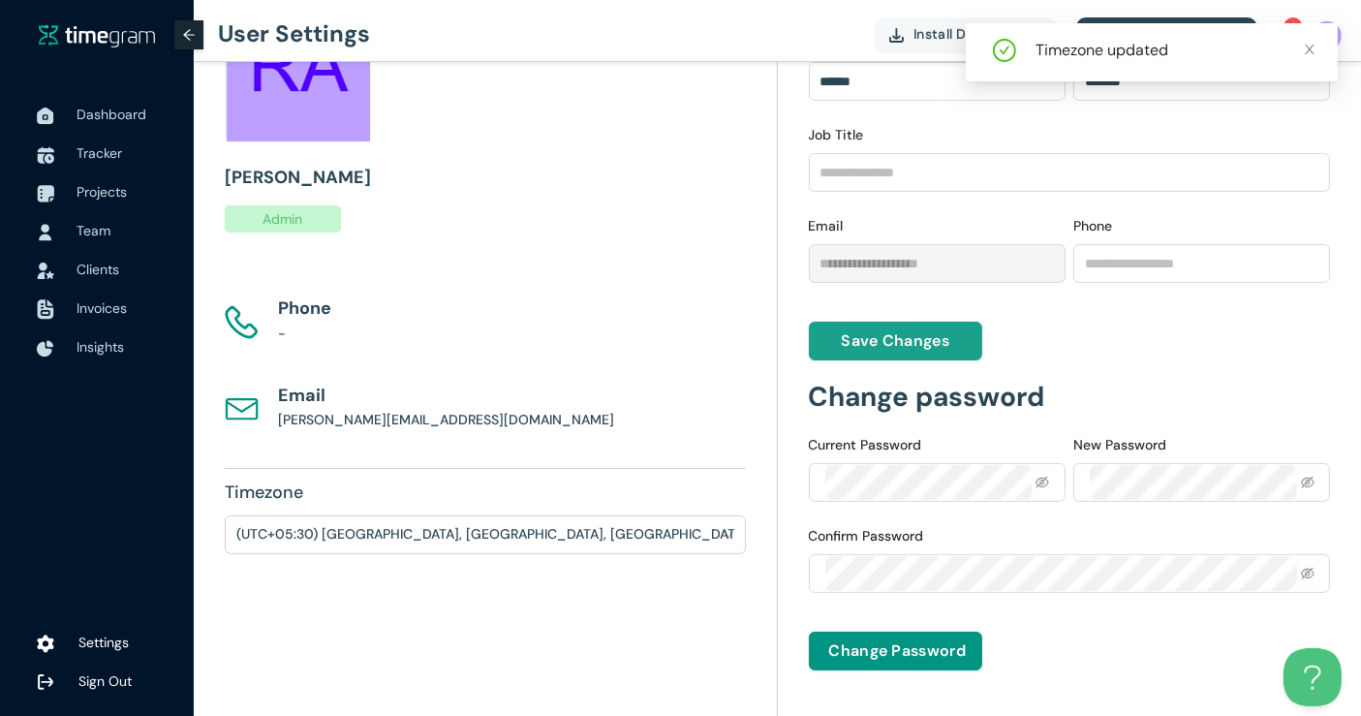
scroll to position [0, 0]
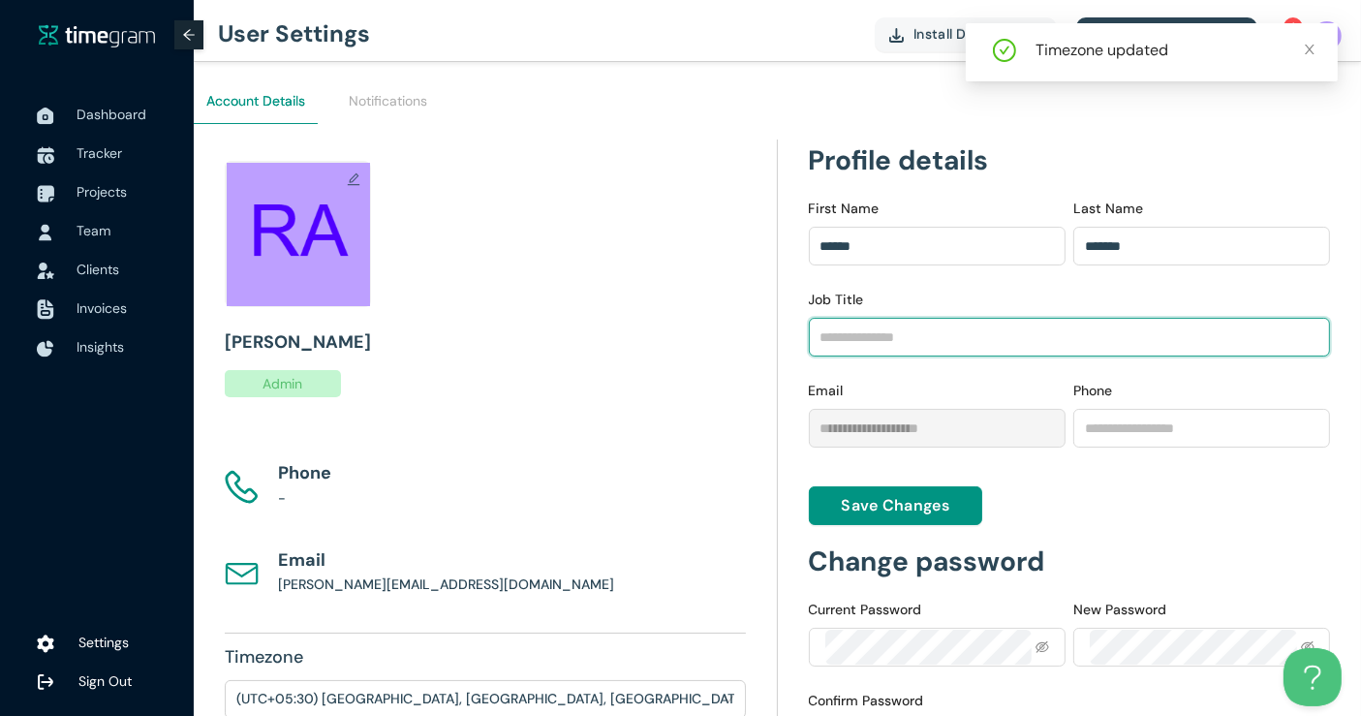
click at [847, 335] on input "Job Title" at bounding box center [1070, 337] width 522 height 39
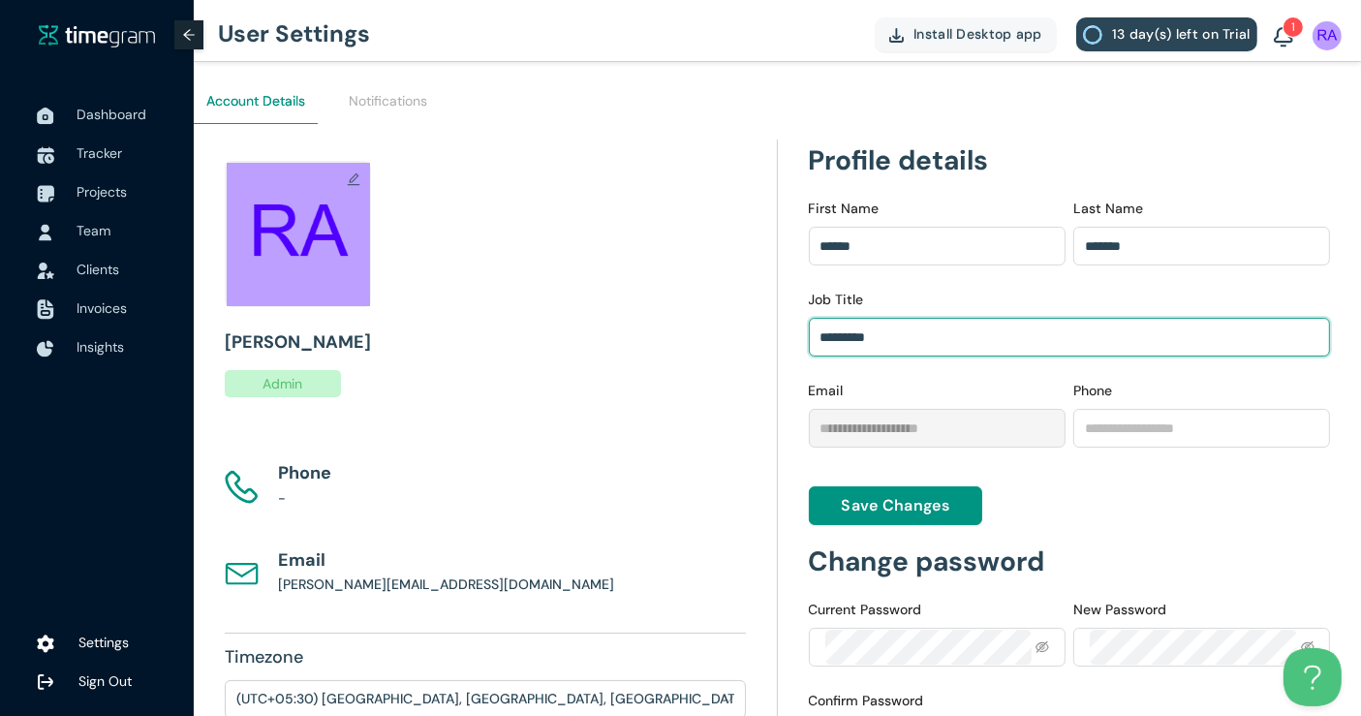
scroll to position [128, 0]
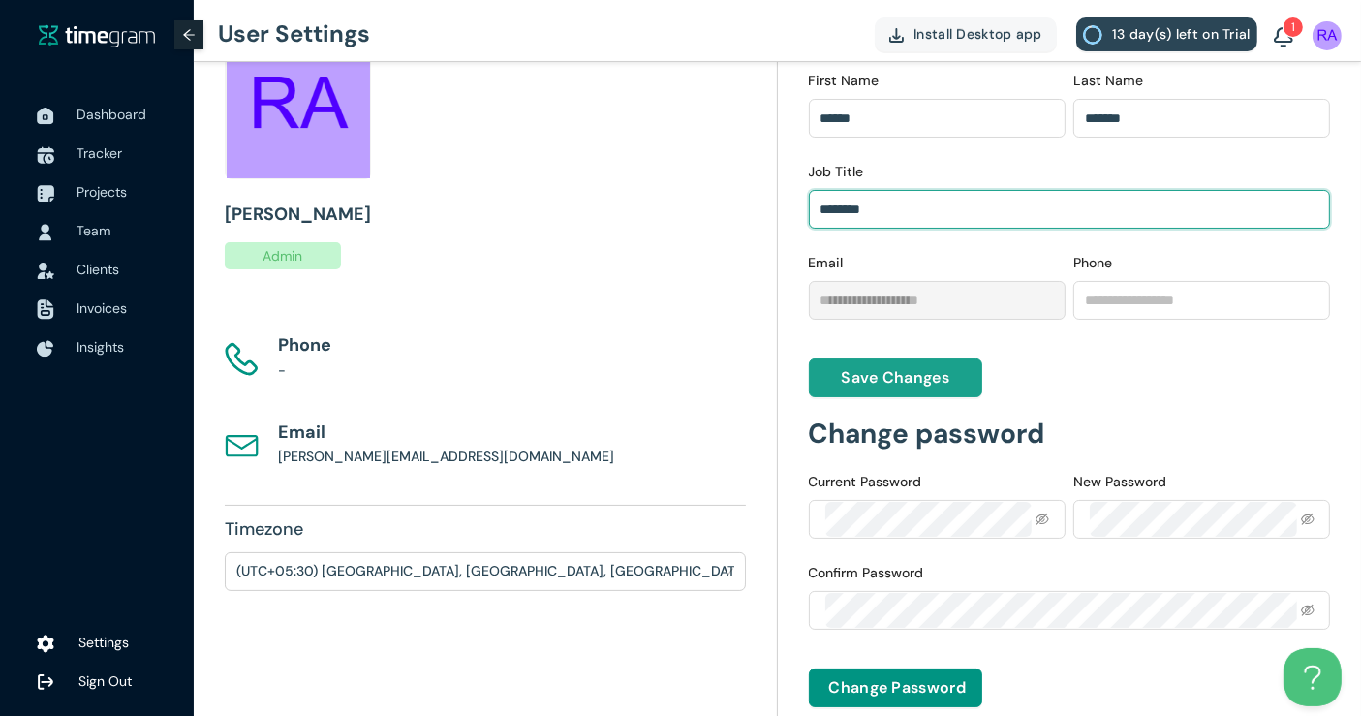
type input "********"
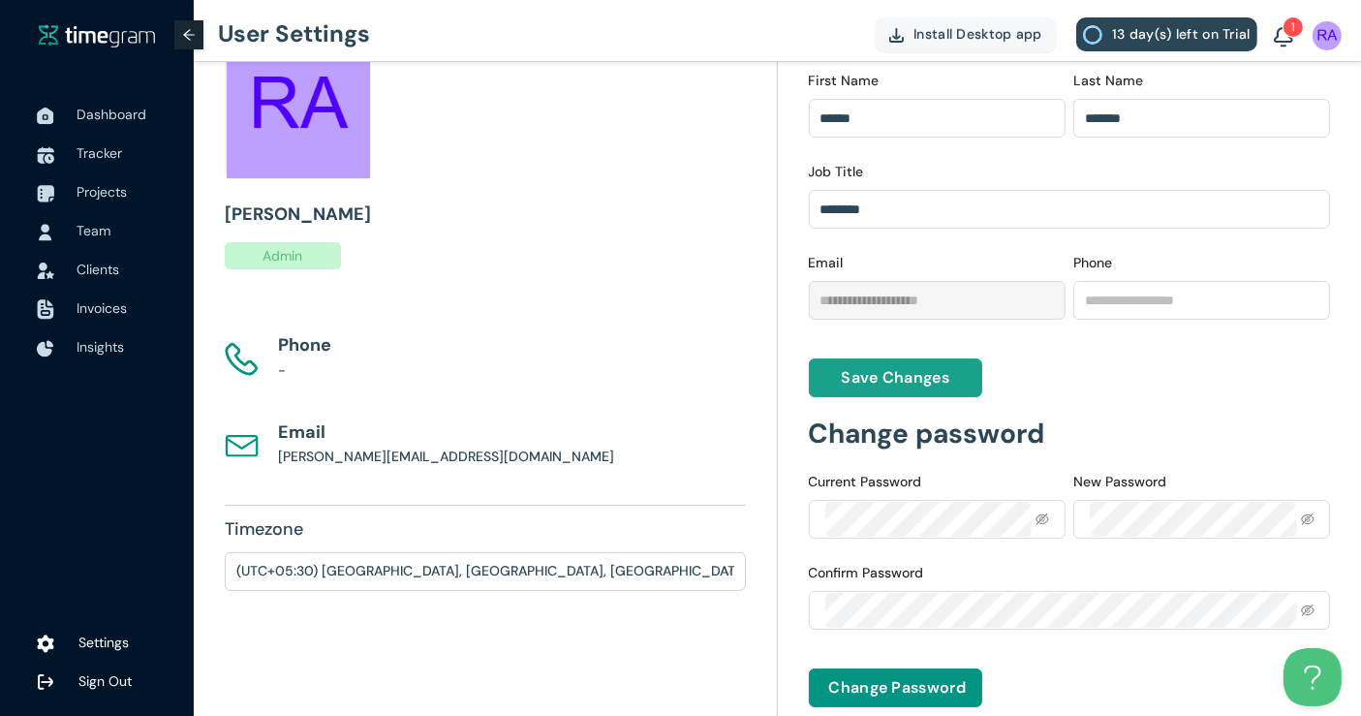
click at [860, 367] on span "Save Changes" at bounding box center [895, 377] width 108 height 24
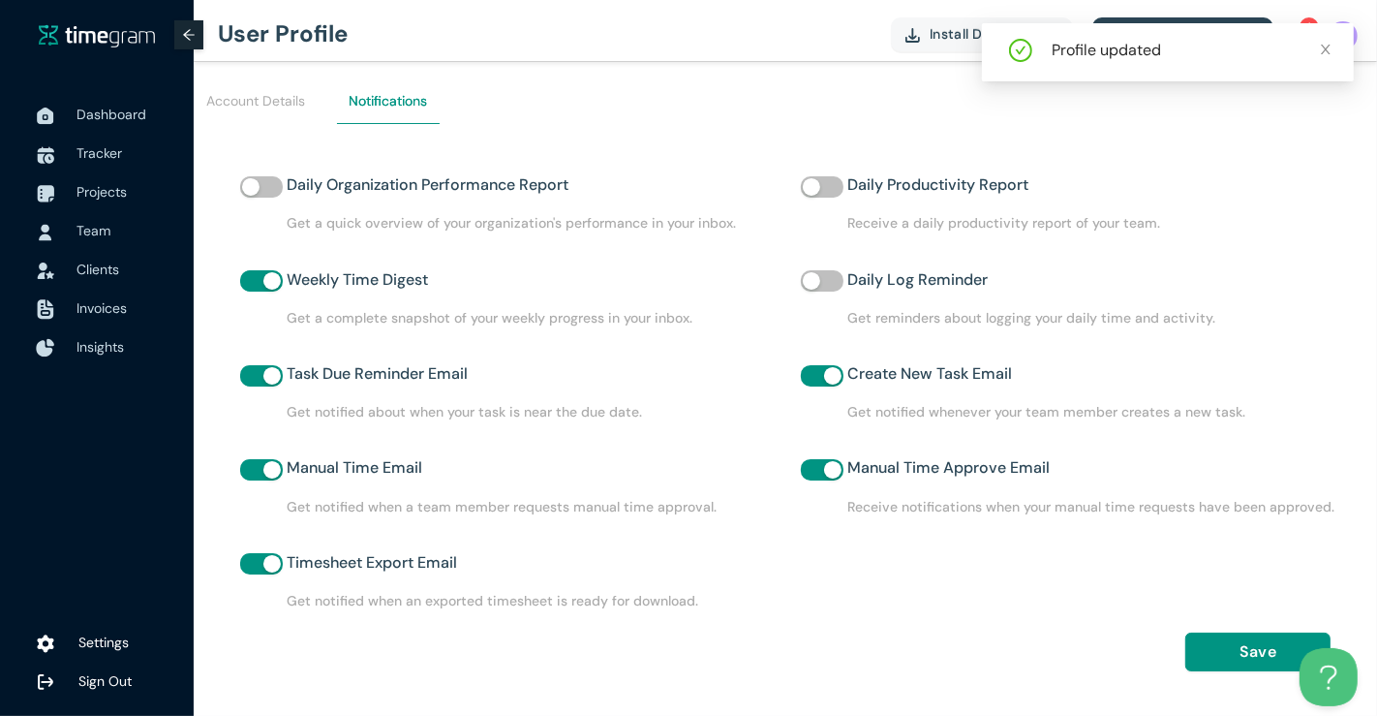
click at [77, 349] on span "Insights" at bounding box center [100, 346] width 47 height 17
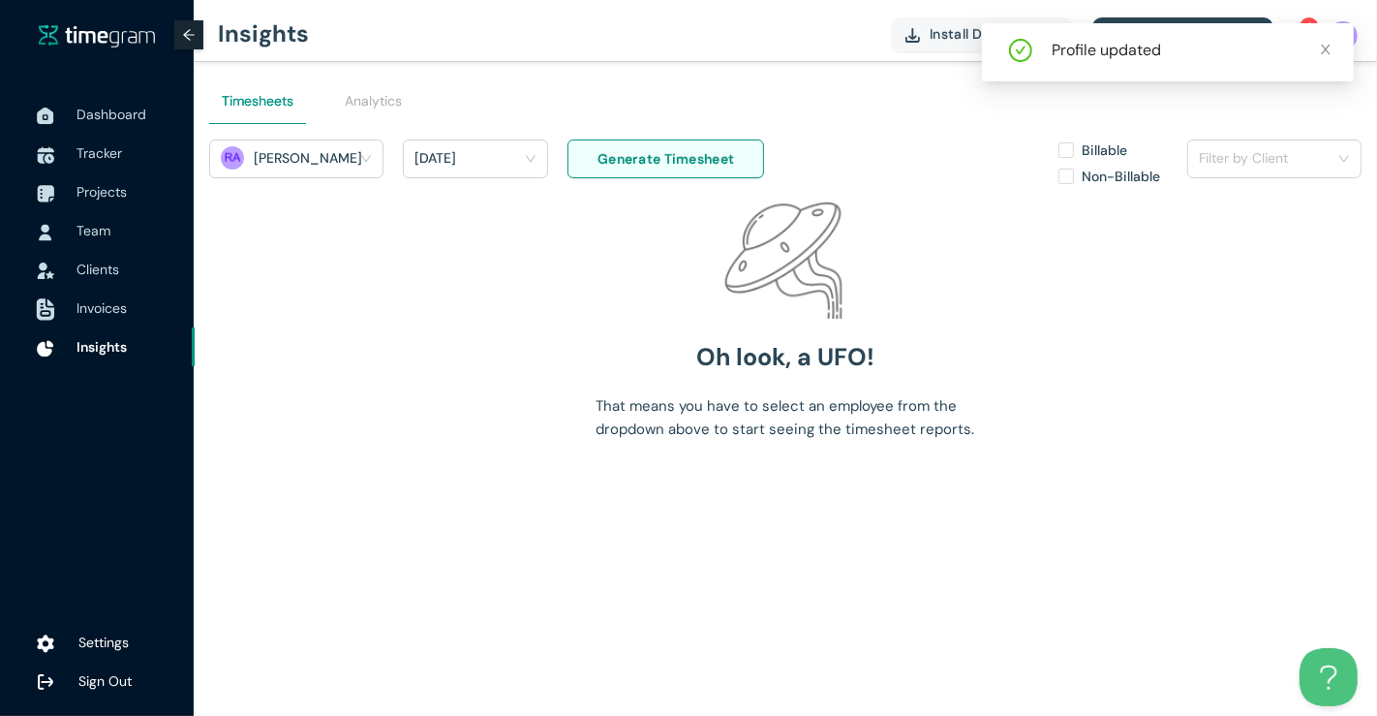
click at [91, 299] on span "Invoices" at bounding box center [102, 307] width 50 height 17
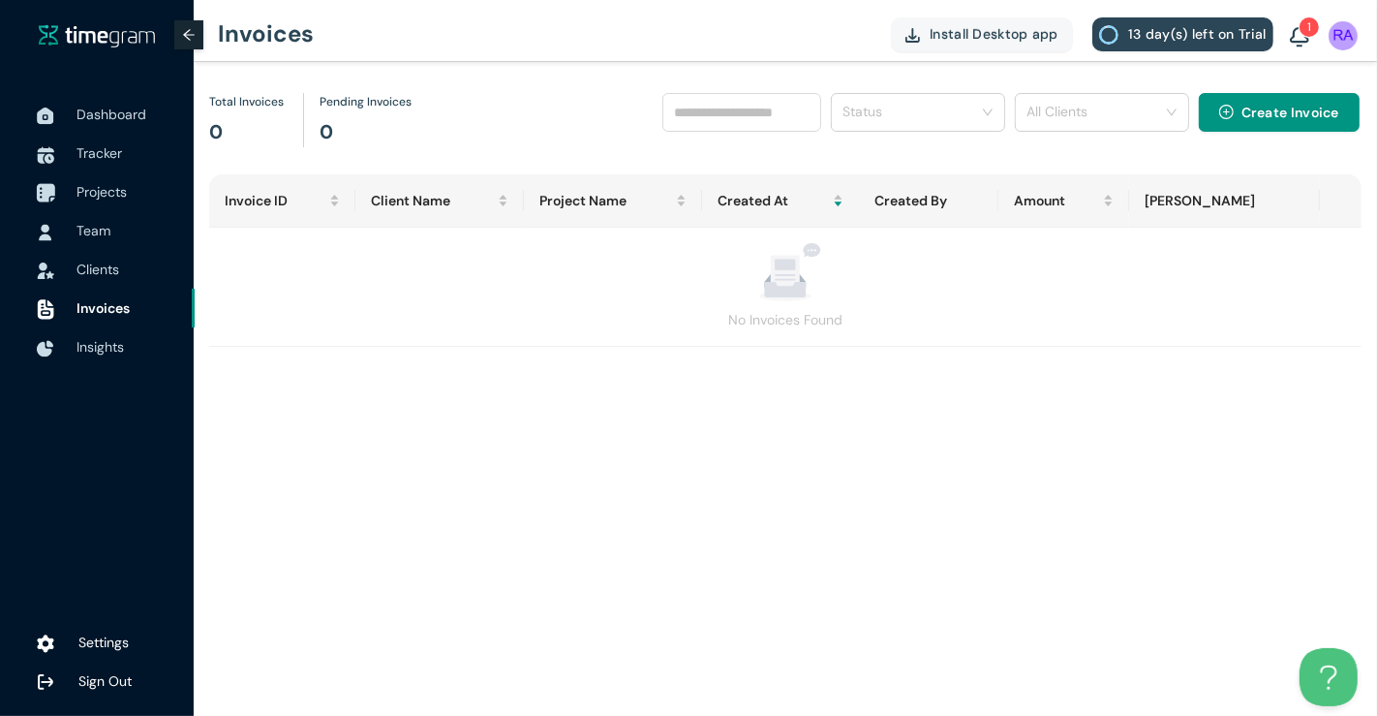
click at [105, 184] on span "Projects" at bounding box center [102, 191] width 50 height 17
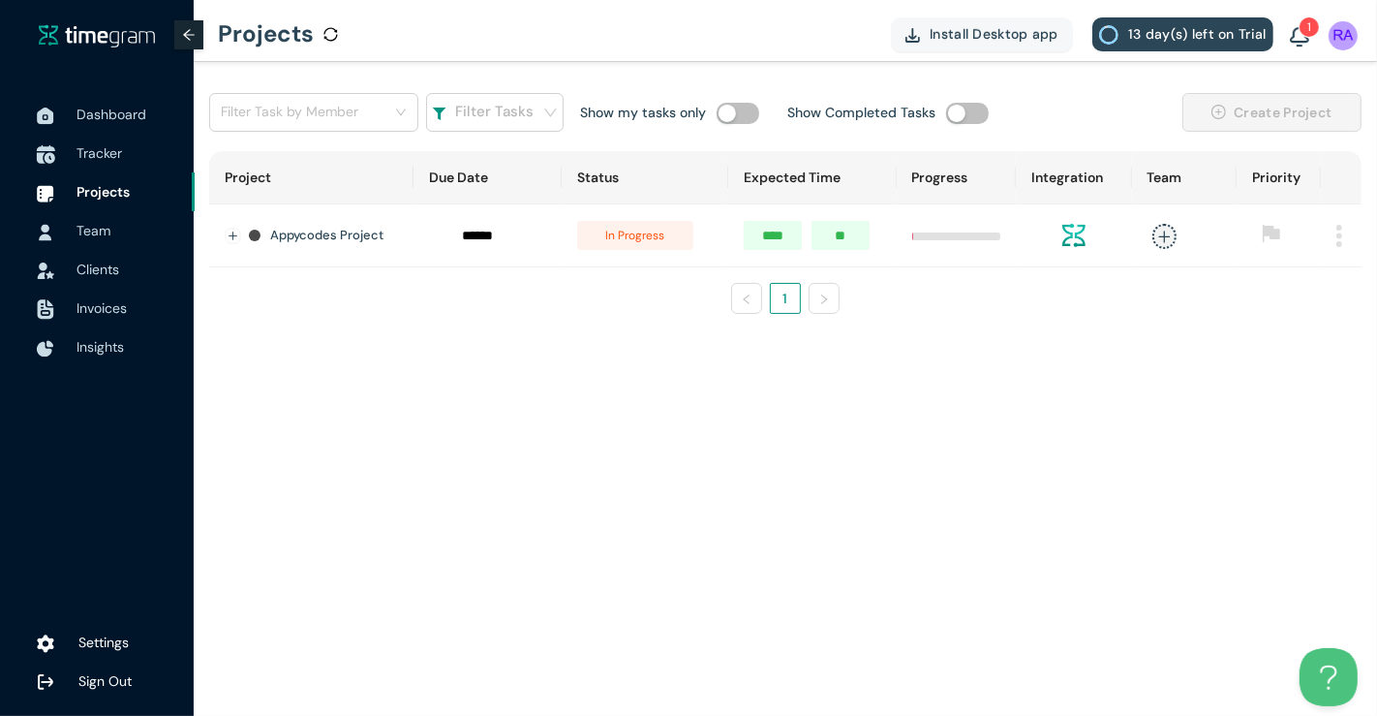
click at [108, 156] on span "Tracker" at bounding box center [100, 152] width 46 height 17
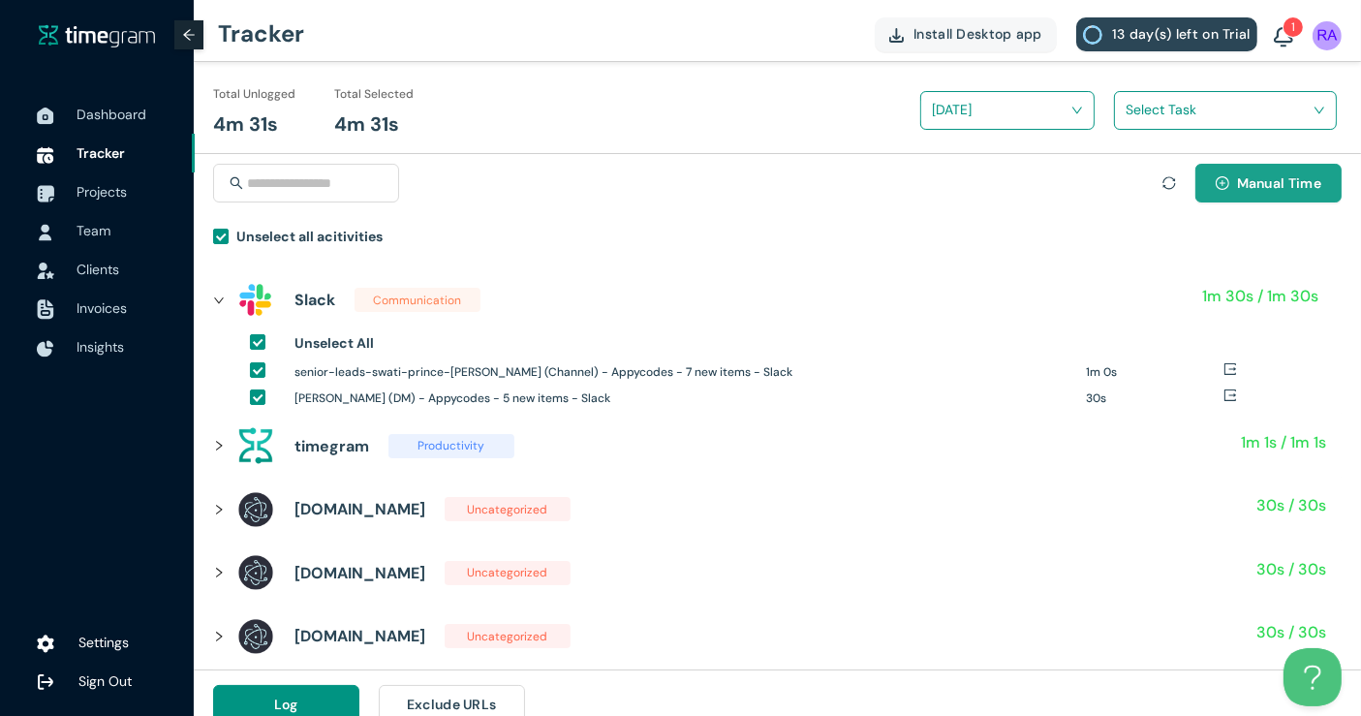
click at [1220, 187] on icon "plus-circle" at bounding box center [1223, 183] width 14 height 14
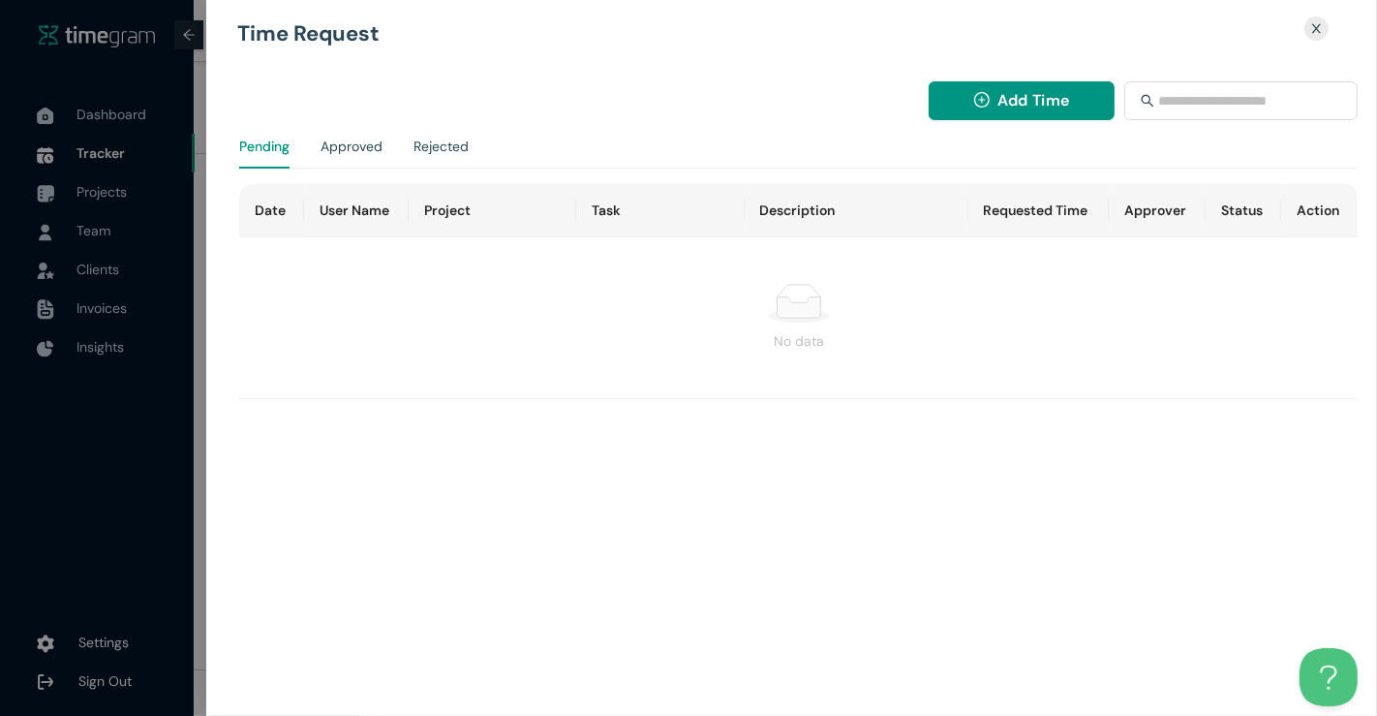
click at [1322, 19] on div "Close" at bounding box center [1317, 28] width 24 height 24
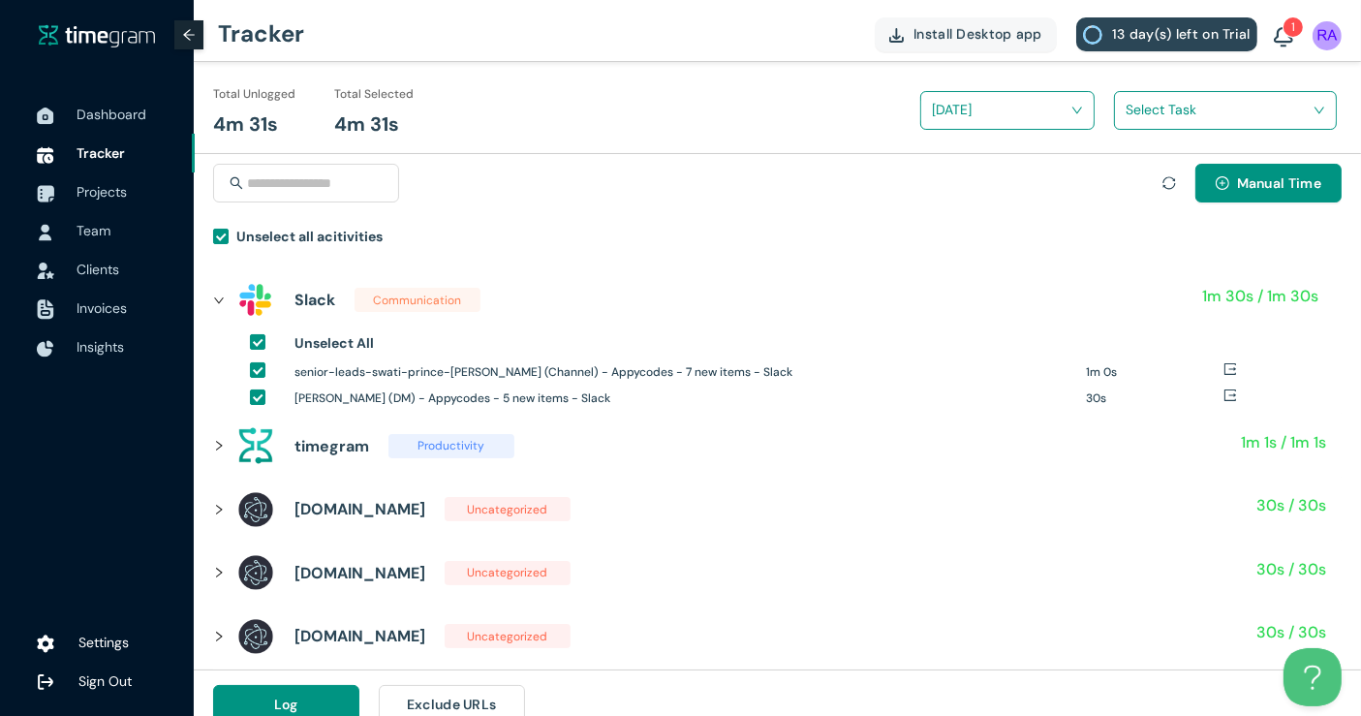
click at [1283, 29] on sup "1" at bounding box center [1292, 26] width 19 height 19
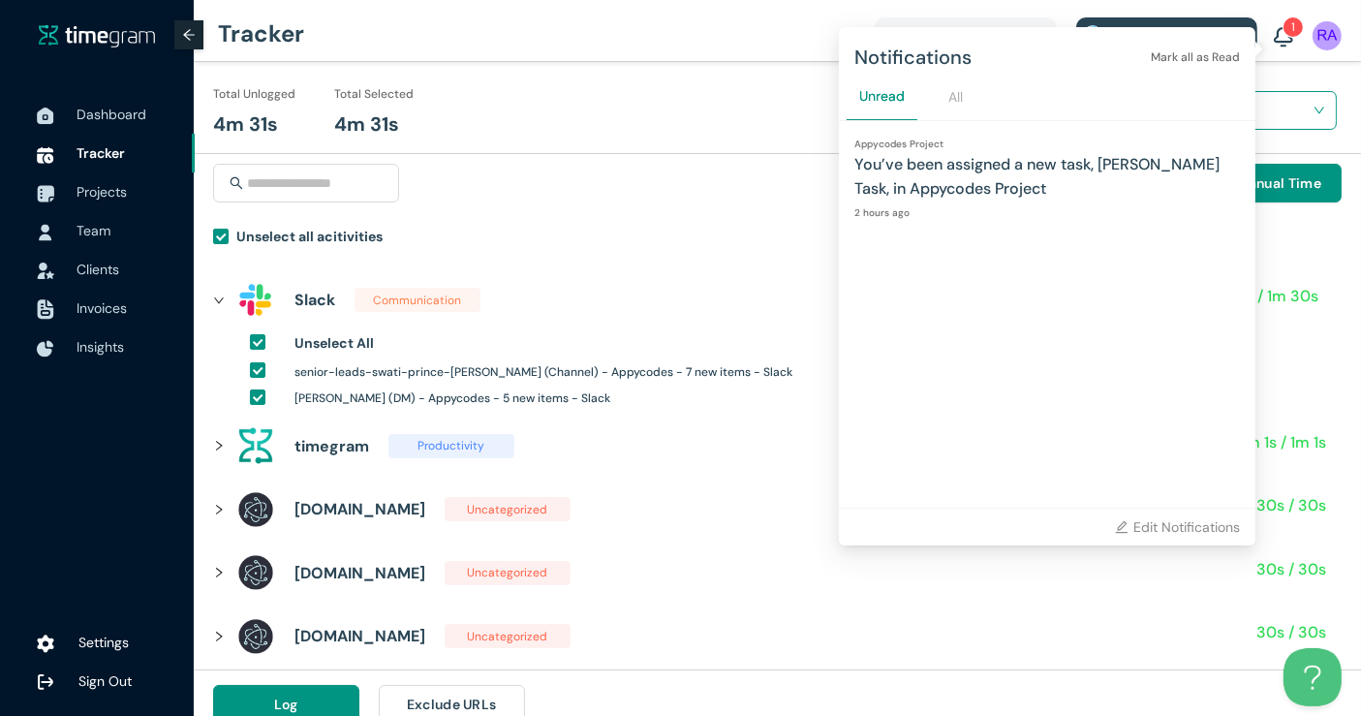
click at [1283, 29] on sup "1" at bounding box center [1292, 26] width 19 height 19
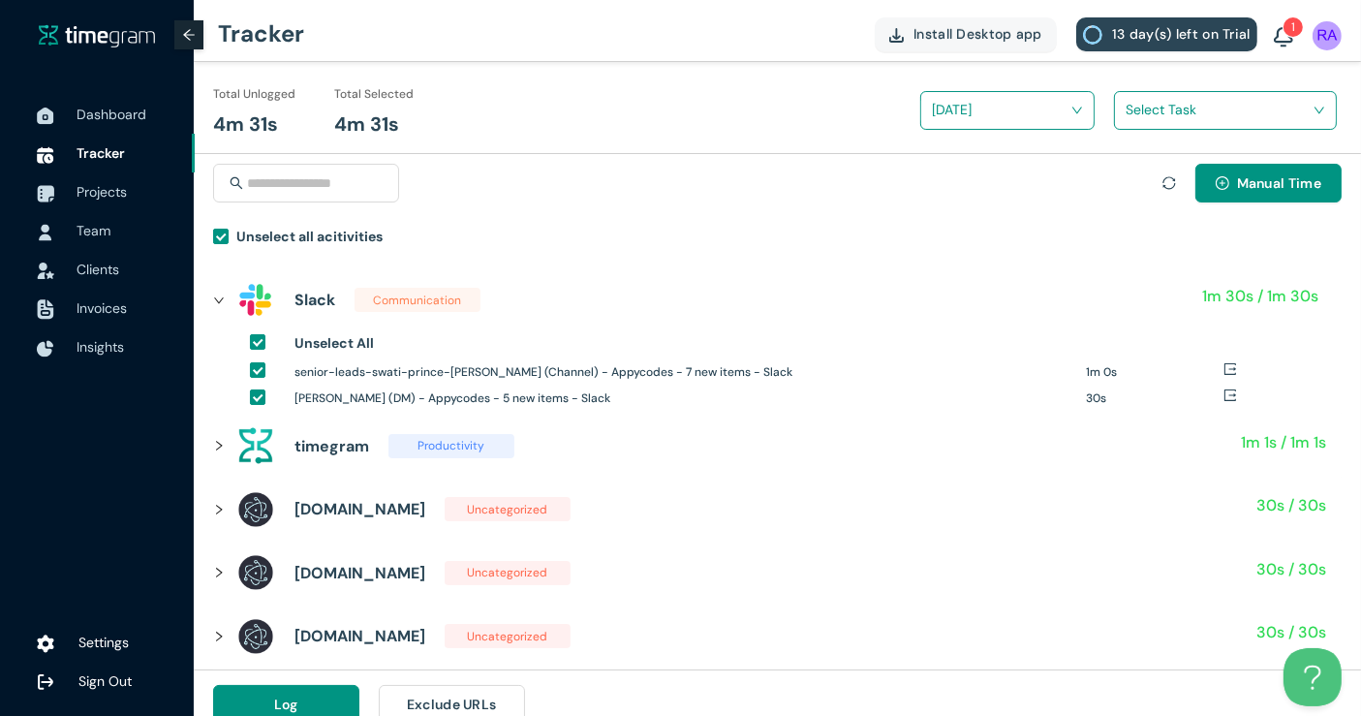
click at [1283, 29] on sup "1" at bounding box center [1292, 26] width 19 height 19
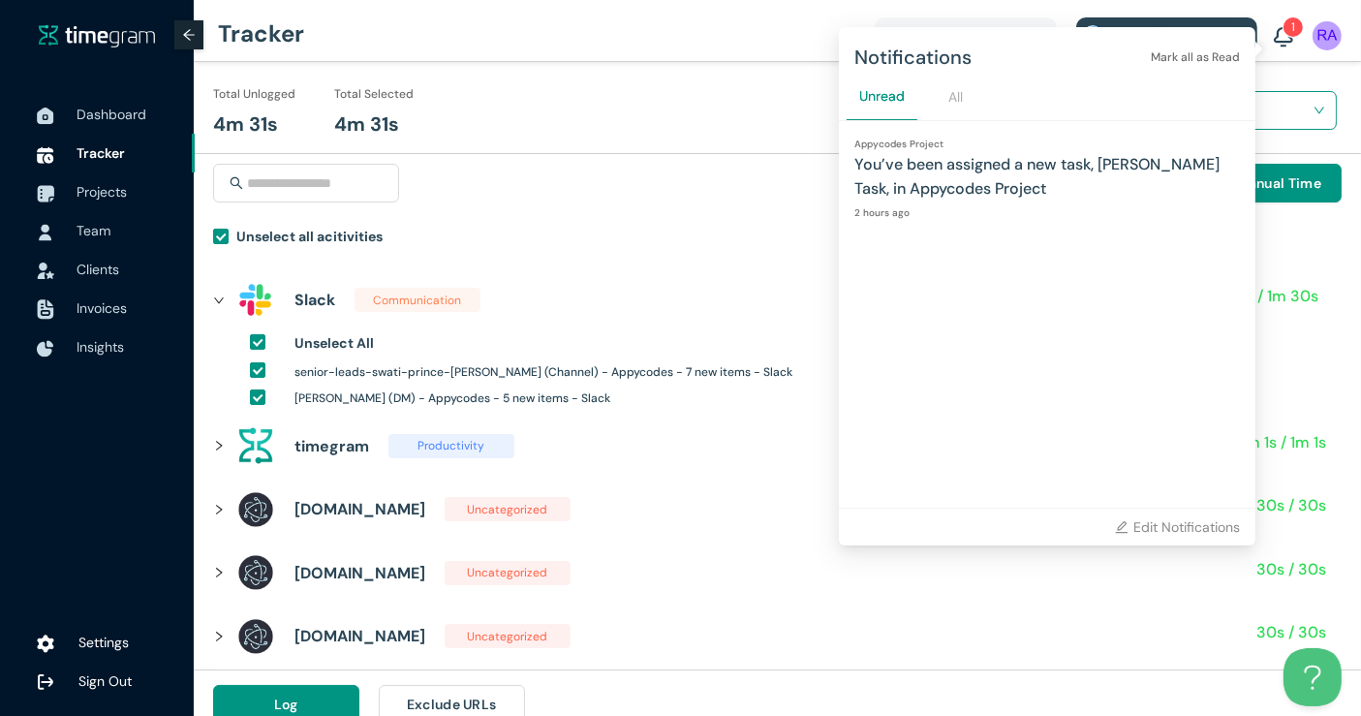
click at [1290, 26] on sup "1" at bounding box center [1292, 26] width 19 height 19
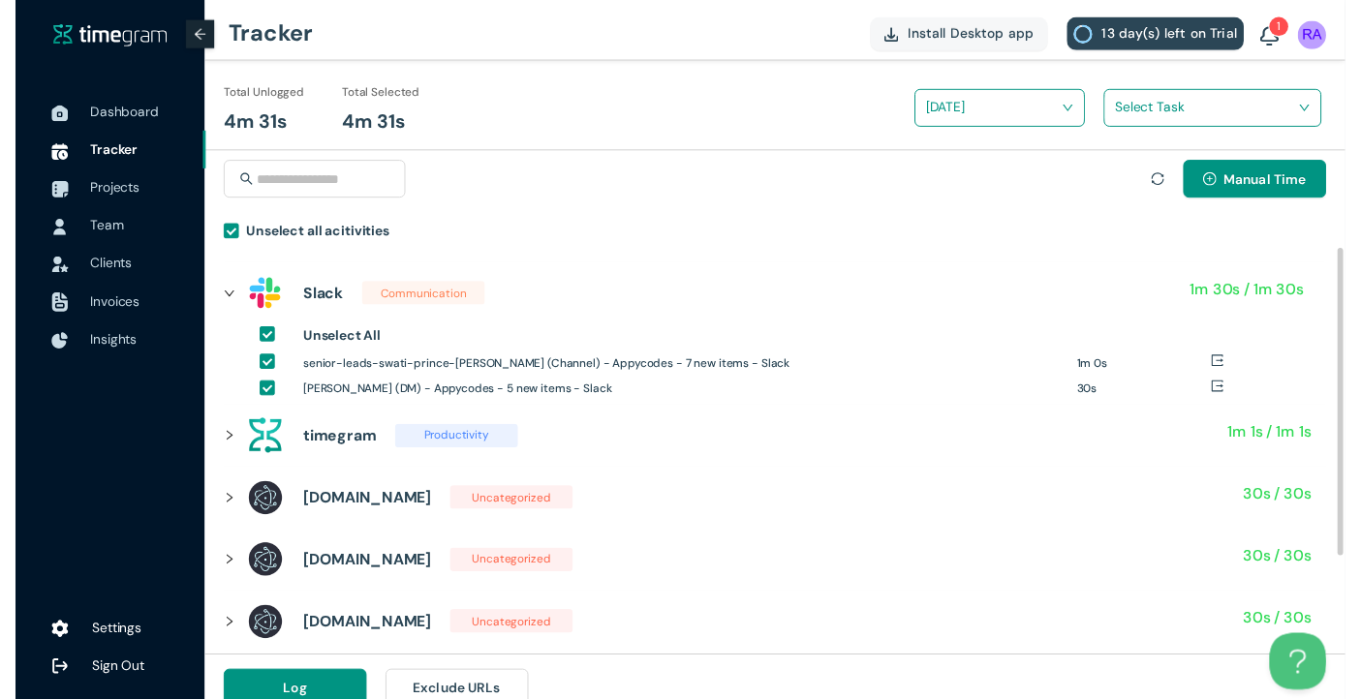
scroll to position [131, 0]
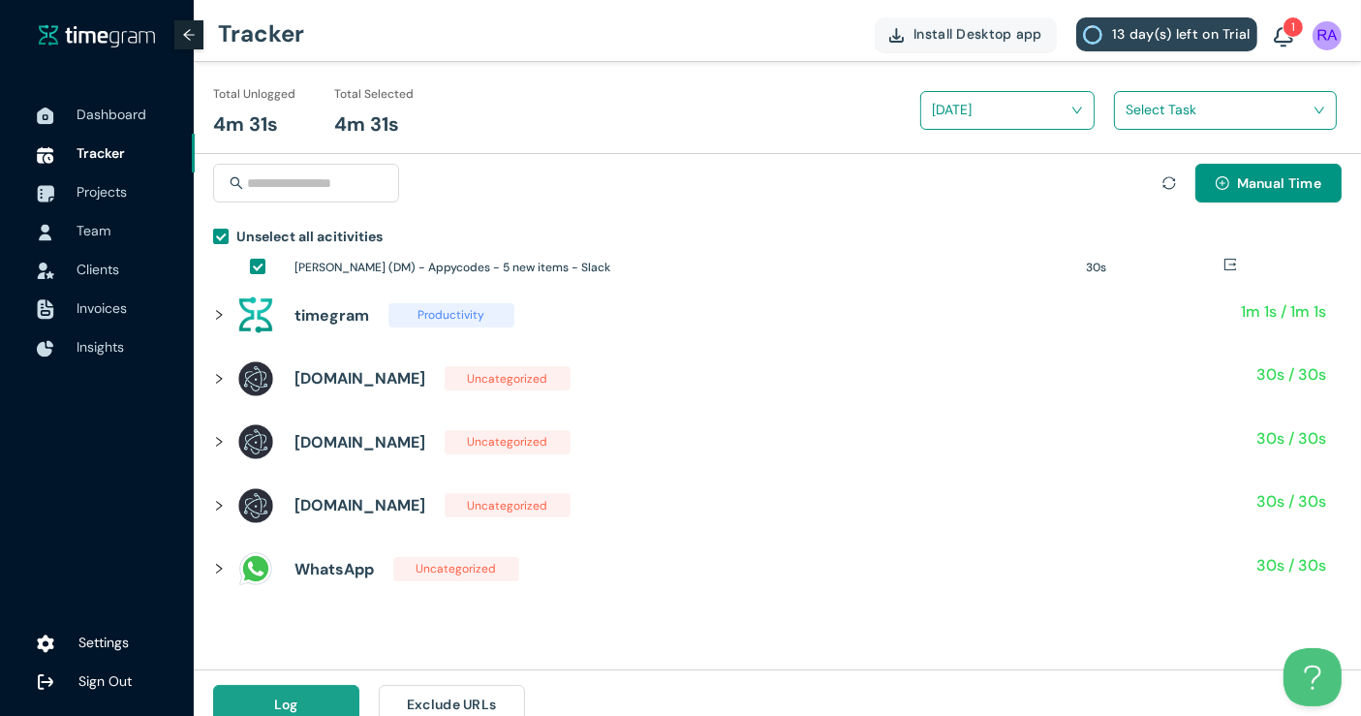
click at [266, 694] on button "Log" at bounding box center [286, 704] width 146 height 39
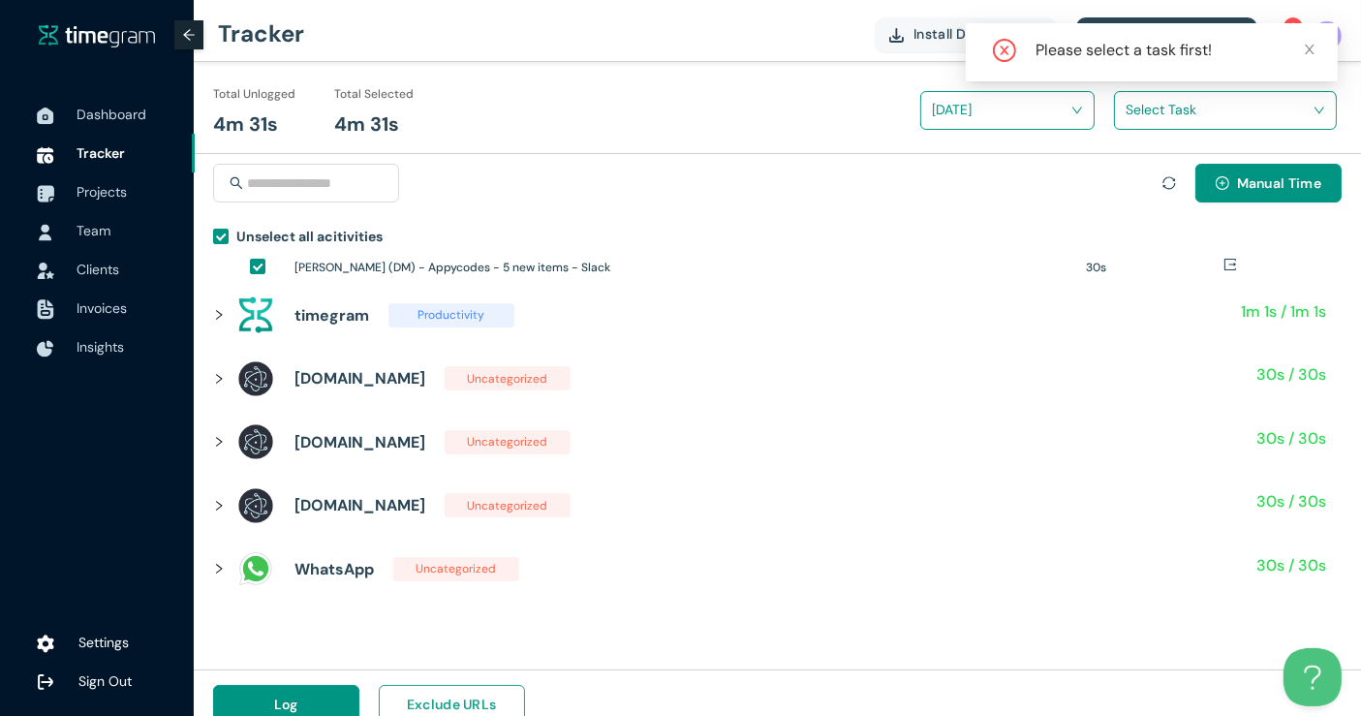
click at [415, 704] on span "Exclude URLs" at bounding box center [452, 703] width 90 height 21
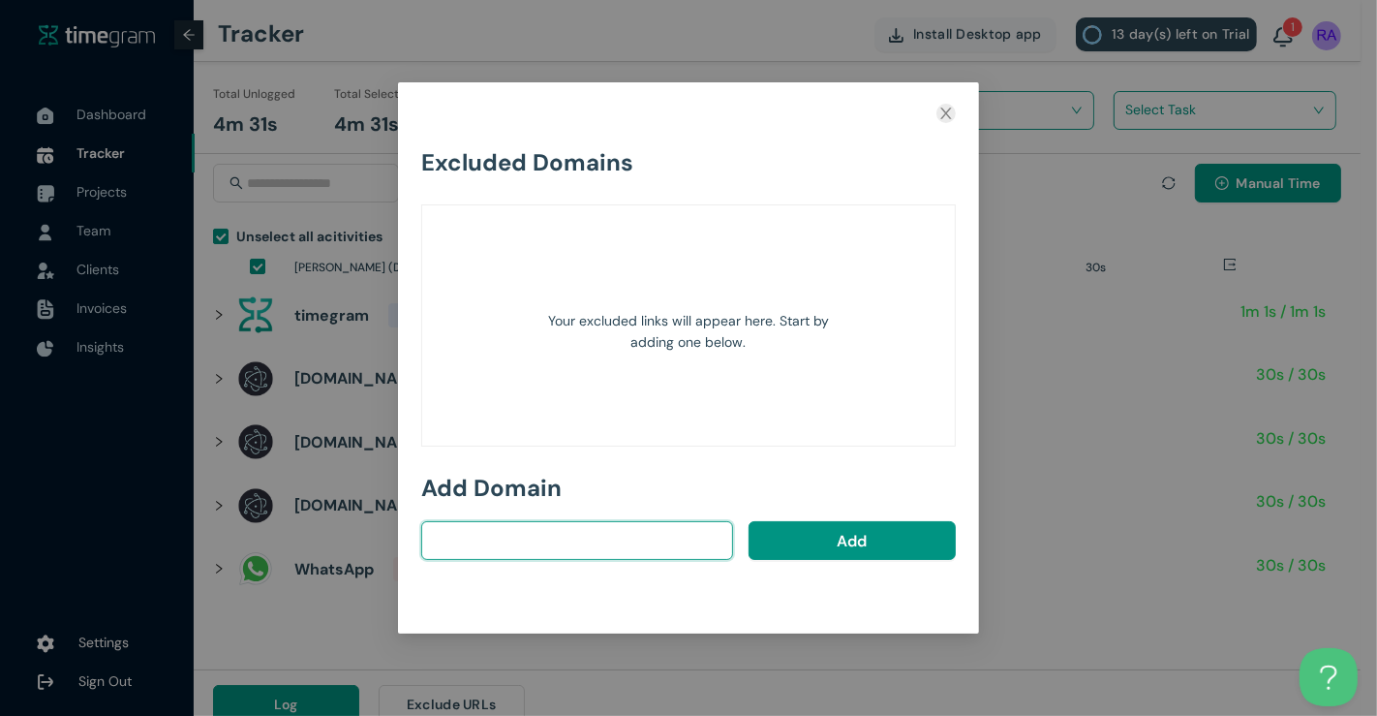
click at [559, 536] on input "text" at bounding box center [577, 540] width 312 height 39
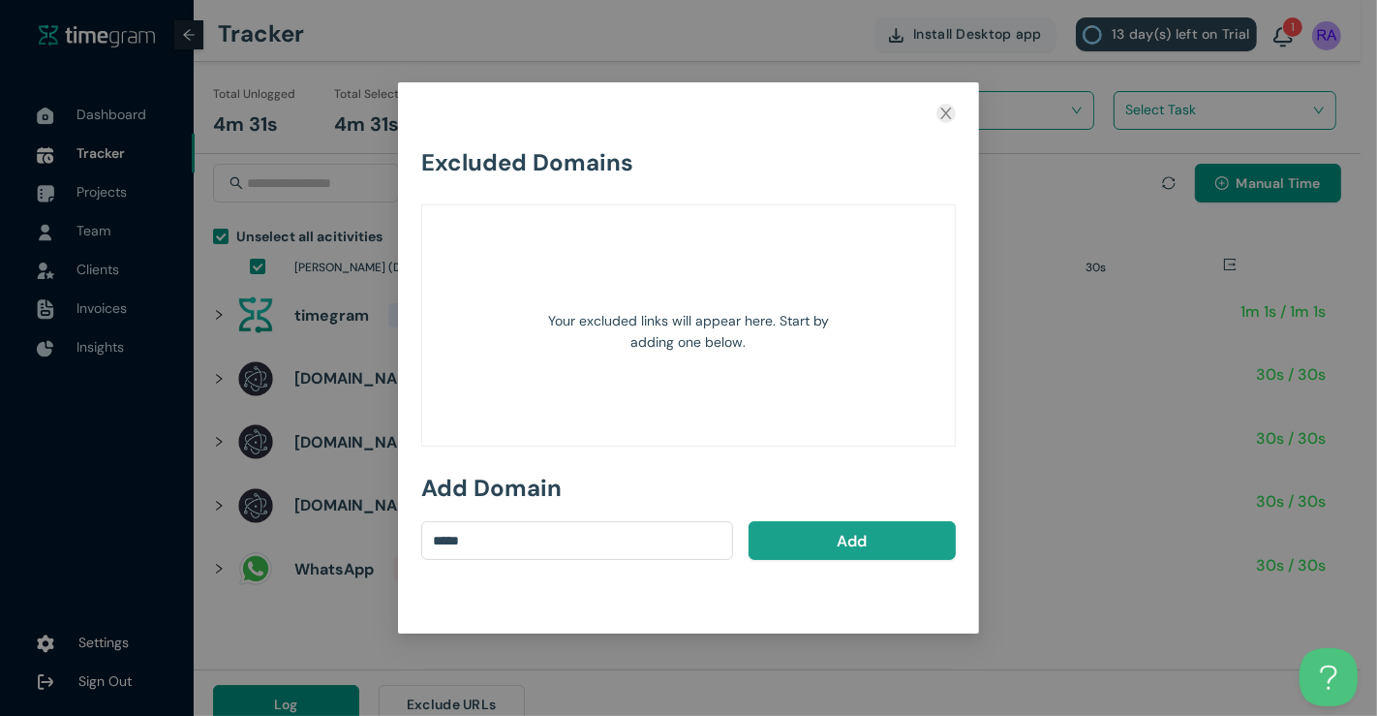
click at [769, 532] on button "Add" at bounding box center [852, 540] width 207 height 39
click at [631, 541] on input "*****" at bounding box center [577, 540] width 312 height 39
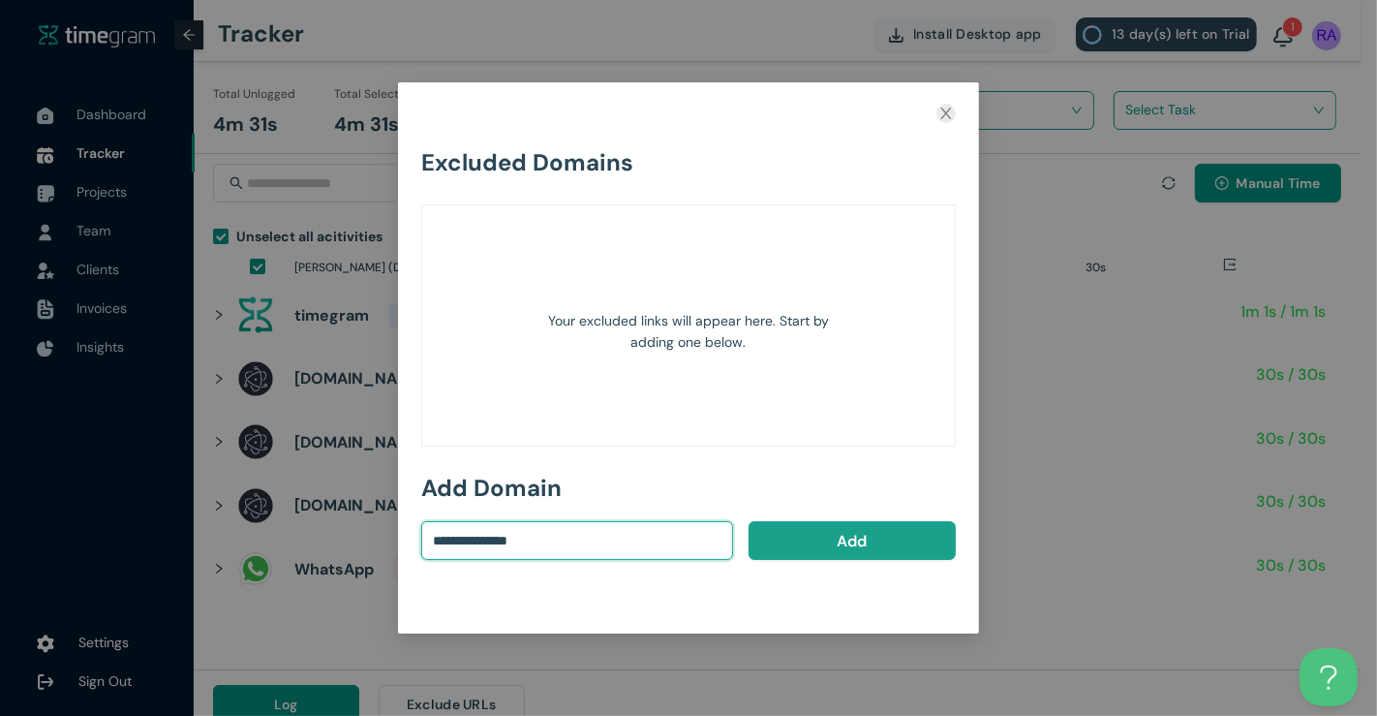
type input "**********"
click at [854, 533] on span "Add" at bounding box center [852, 541] width 31 height 24
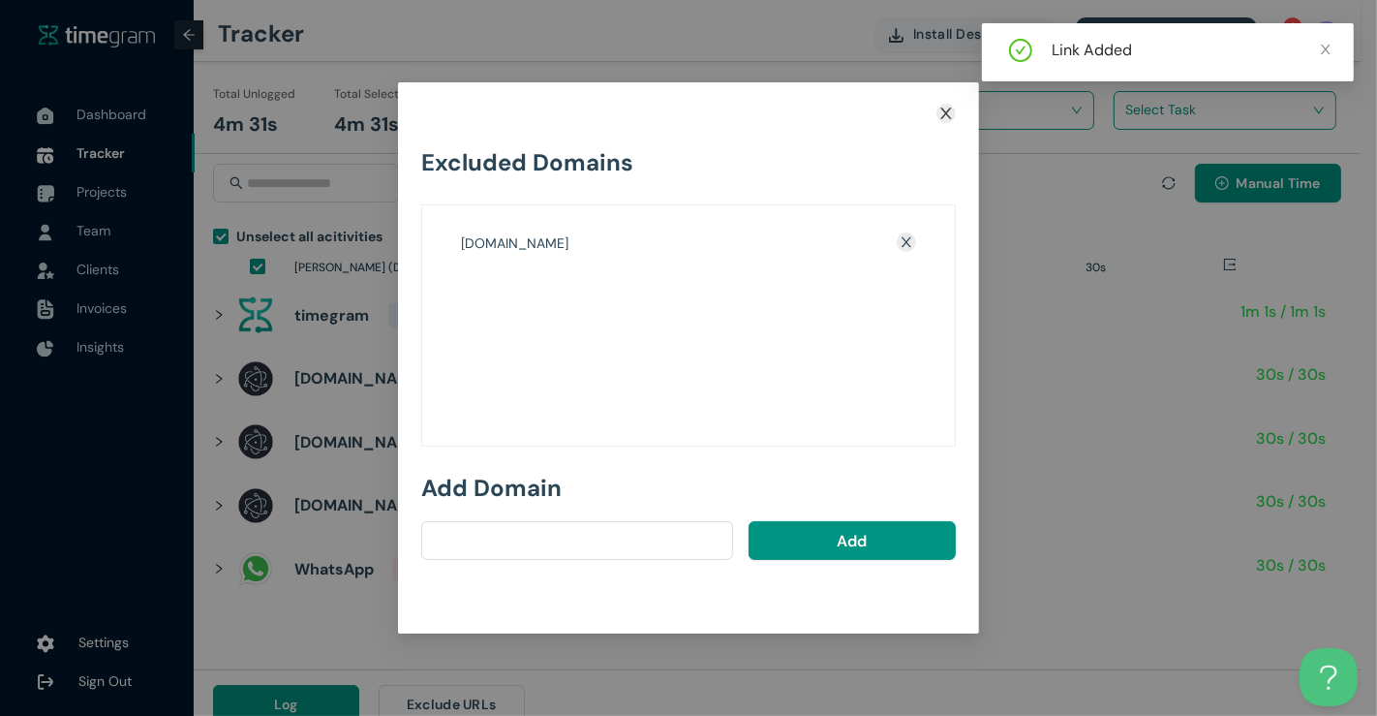
click at [946, 108] on icon "close" at bounding box center [946, 113] width 15 height 15
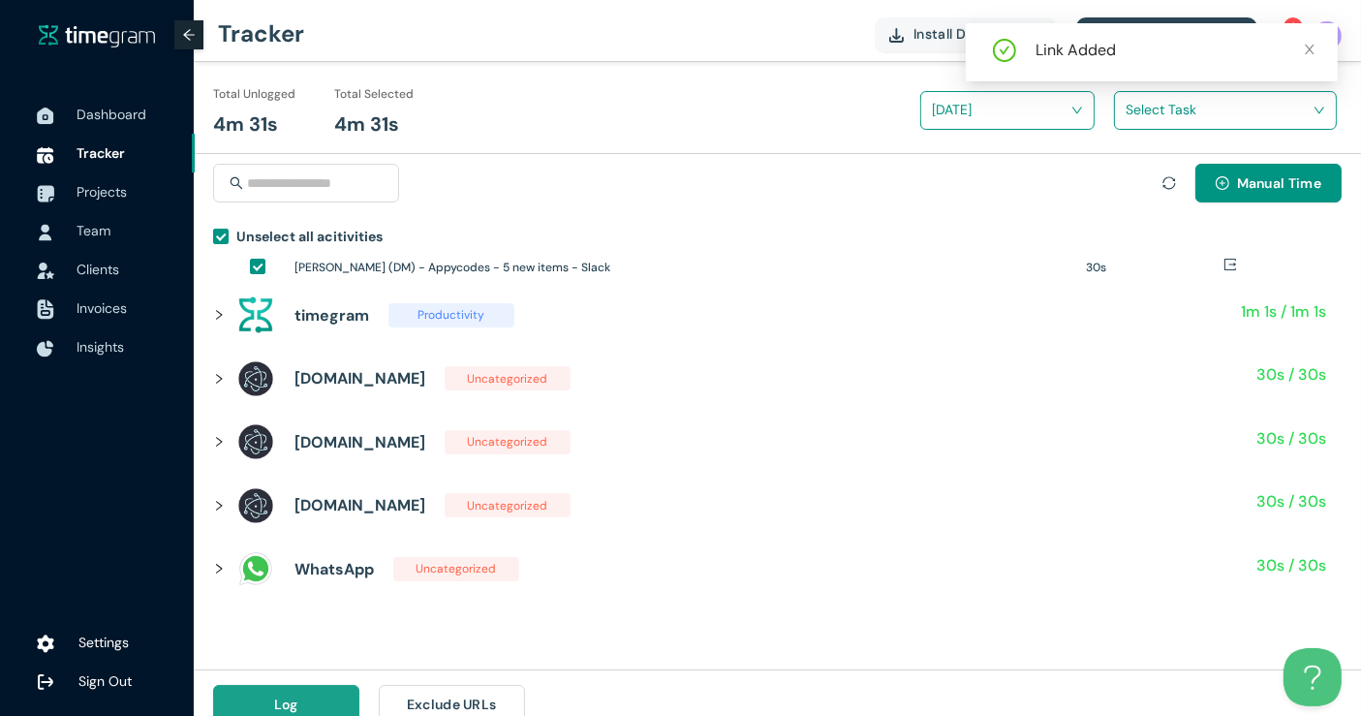
click at [276, 705] on span "Log" at bounding box center [286, 703] width 24 height 21
click at [1271, 123] on input "search" at bounding box center [1218, 109] width 186 height 29
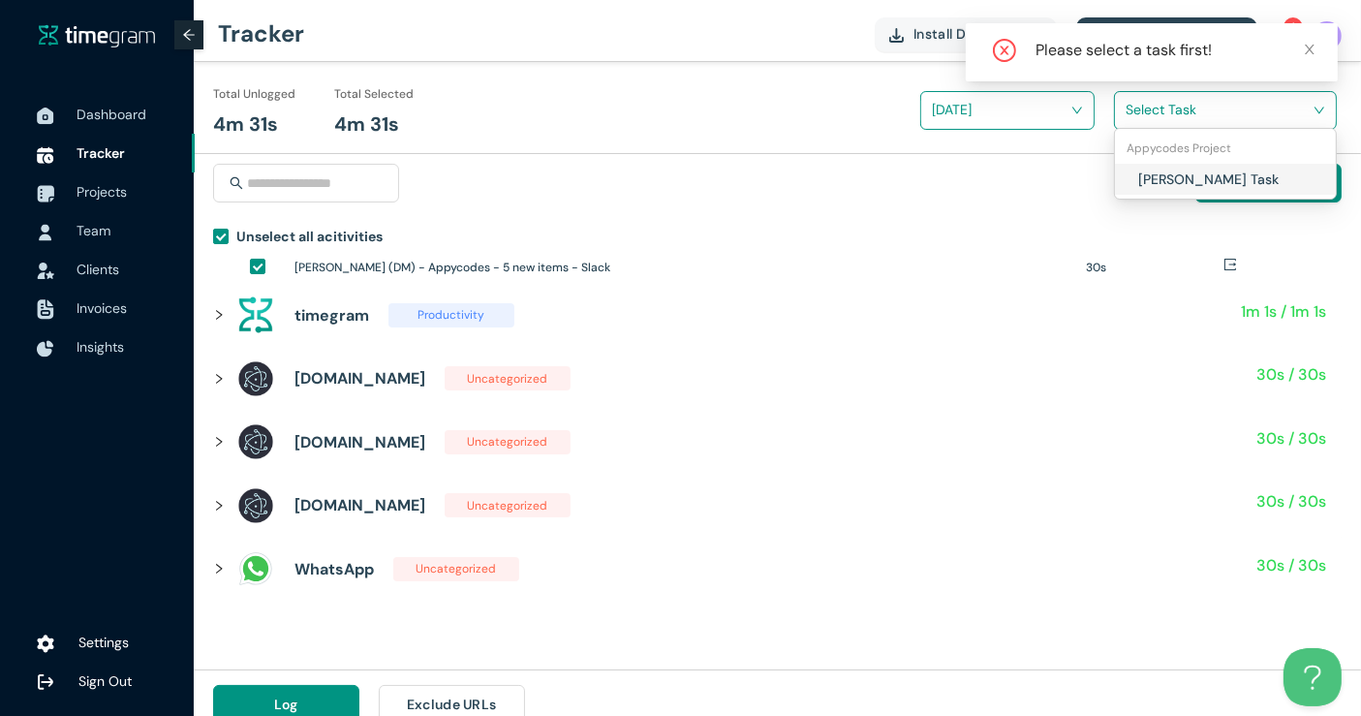
click at [1201, 177] on h1 "[PERSON_NAME] Task" at bounding box center [1252, 179] width 228 height 21
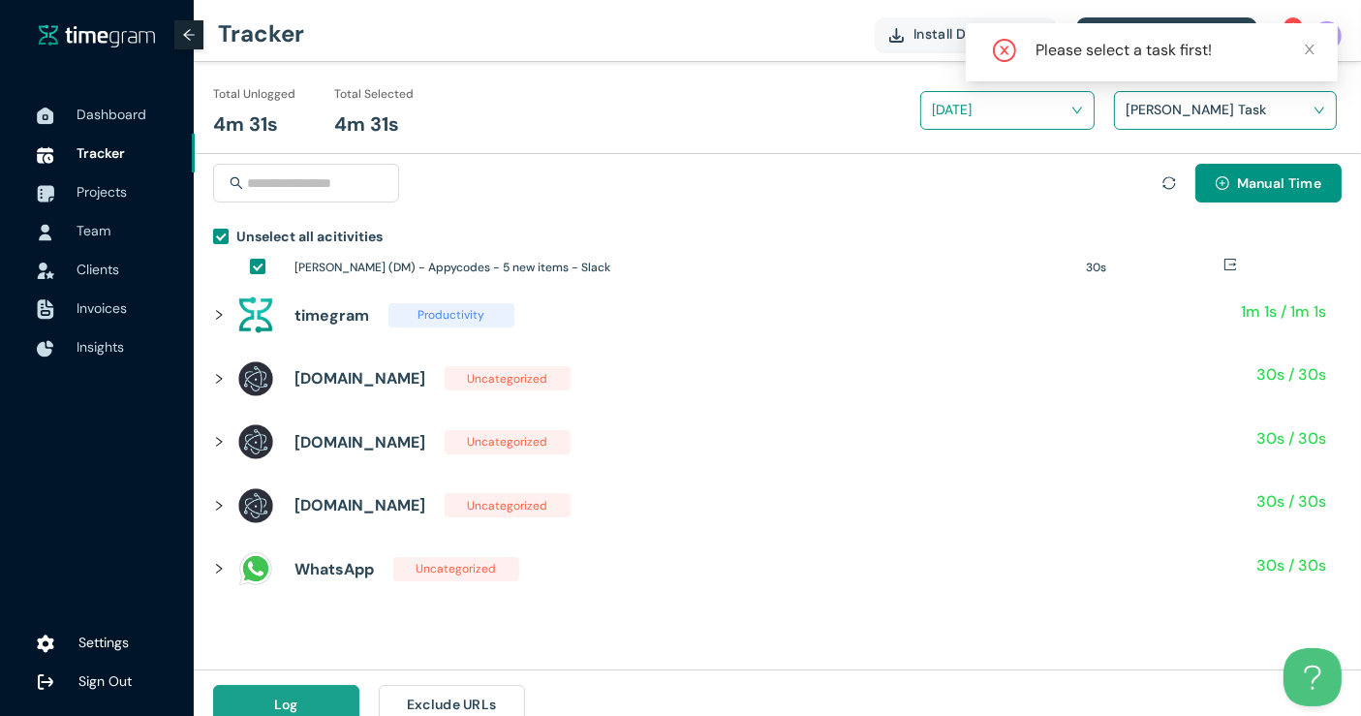
click at [329, 690] on button "Log" at bounding box center [286, 704] width 146 height 39
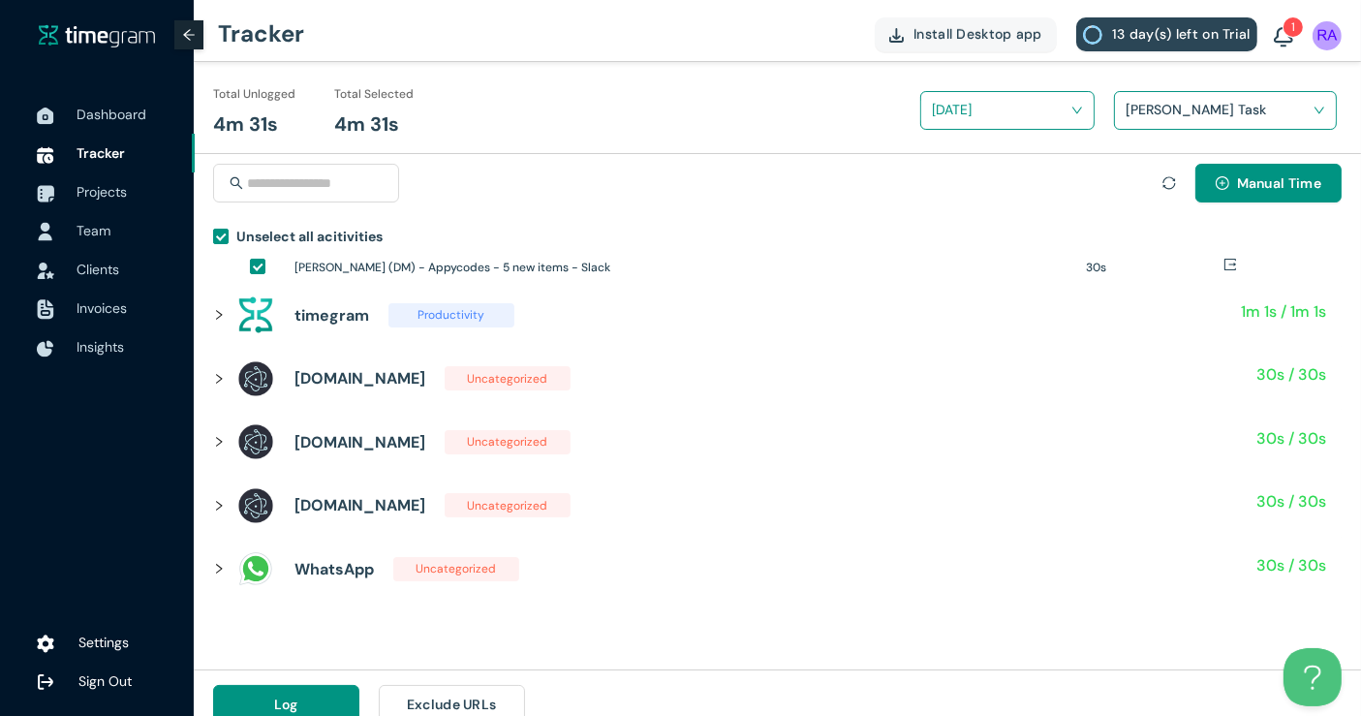
click at [106, 230] on span "Team" at bounding box center [94, 230] width 34 height 17
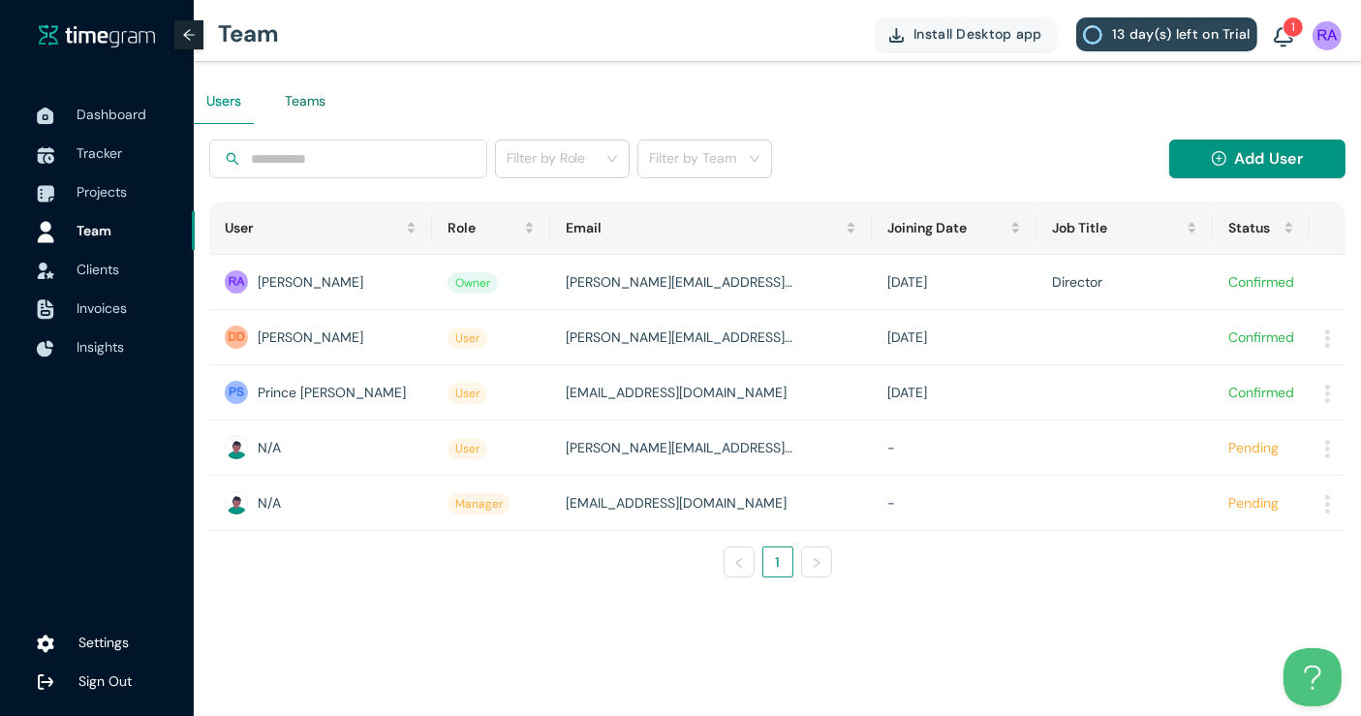
click at [292, 101] on div "Teams" at bounding box center [305, 100] width 41 height 21
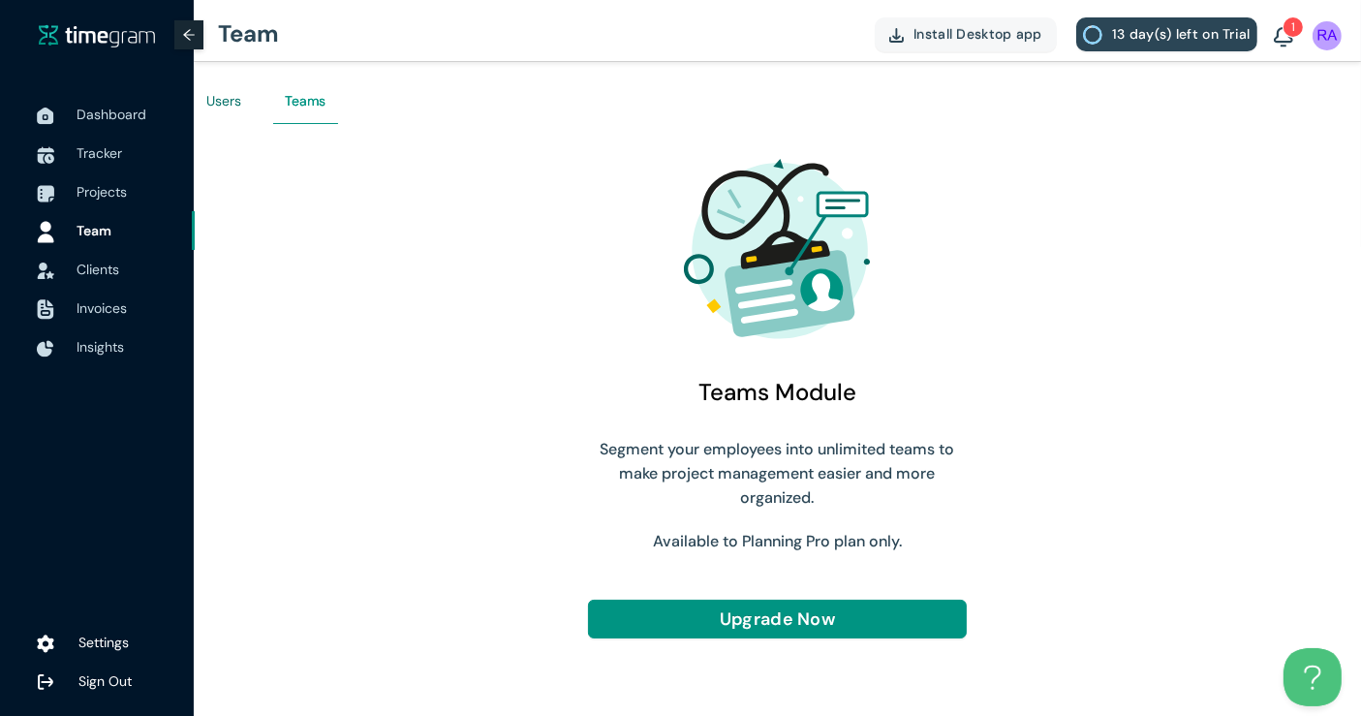
click at [235, 103] on div "Users" at bounding box center [223, 100] width 35 height 21
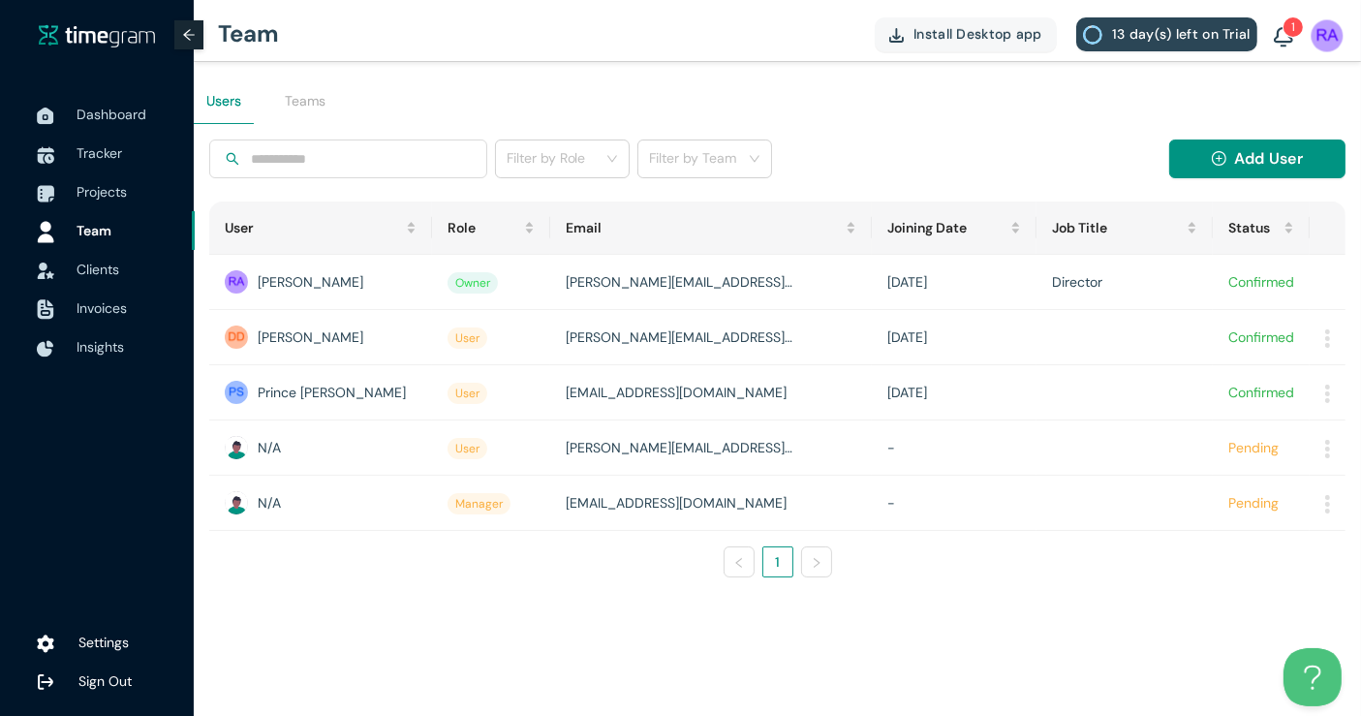
click at [1328, 28] on img at bounding box center [1327, 35] width 32 height 32
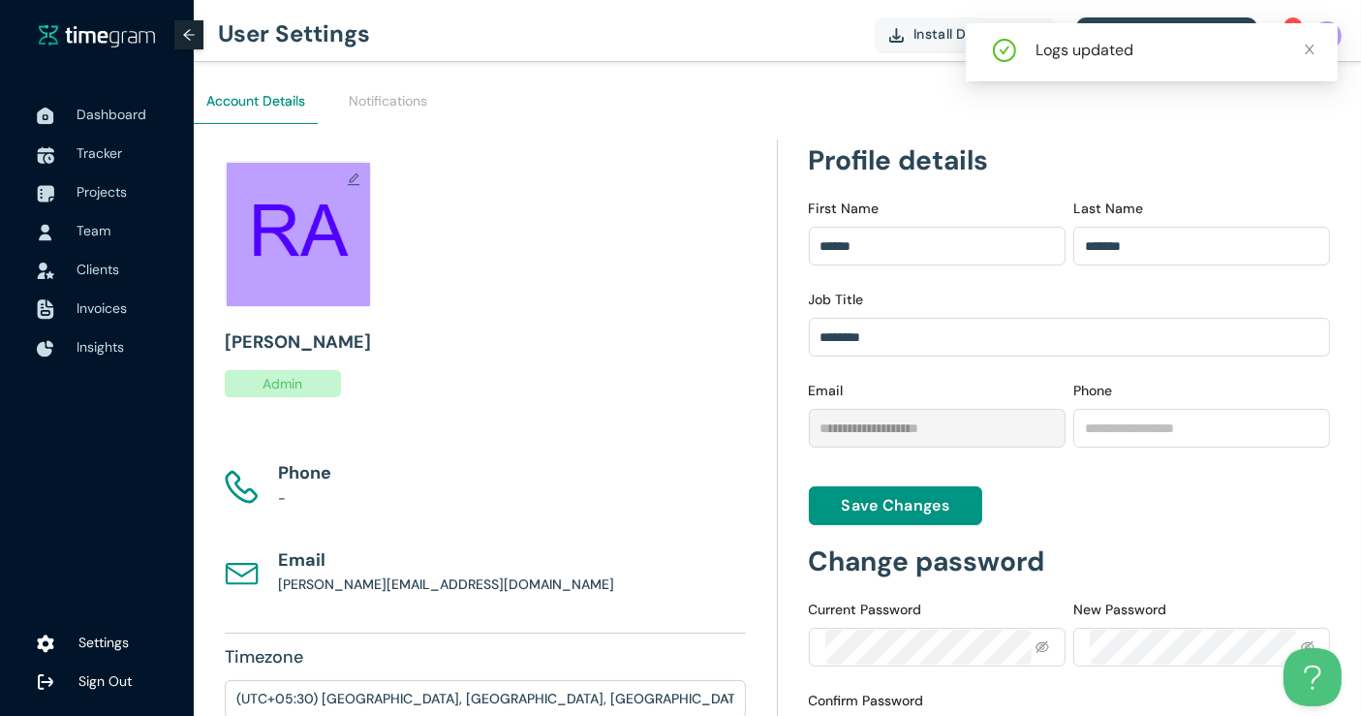
click at [1128, 50] on div "Logs updated" at bounding box center [1174, 50] width 279 height 23
click at [1129, 17] on button "13 day(s) left on Trial" at bounding box center [1166, 34] width 181 height 34
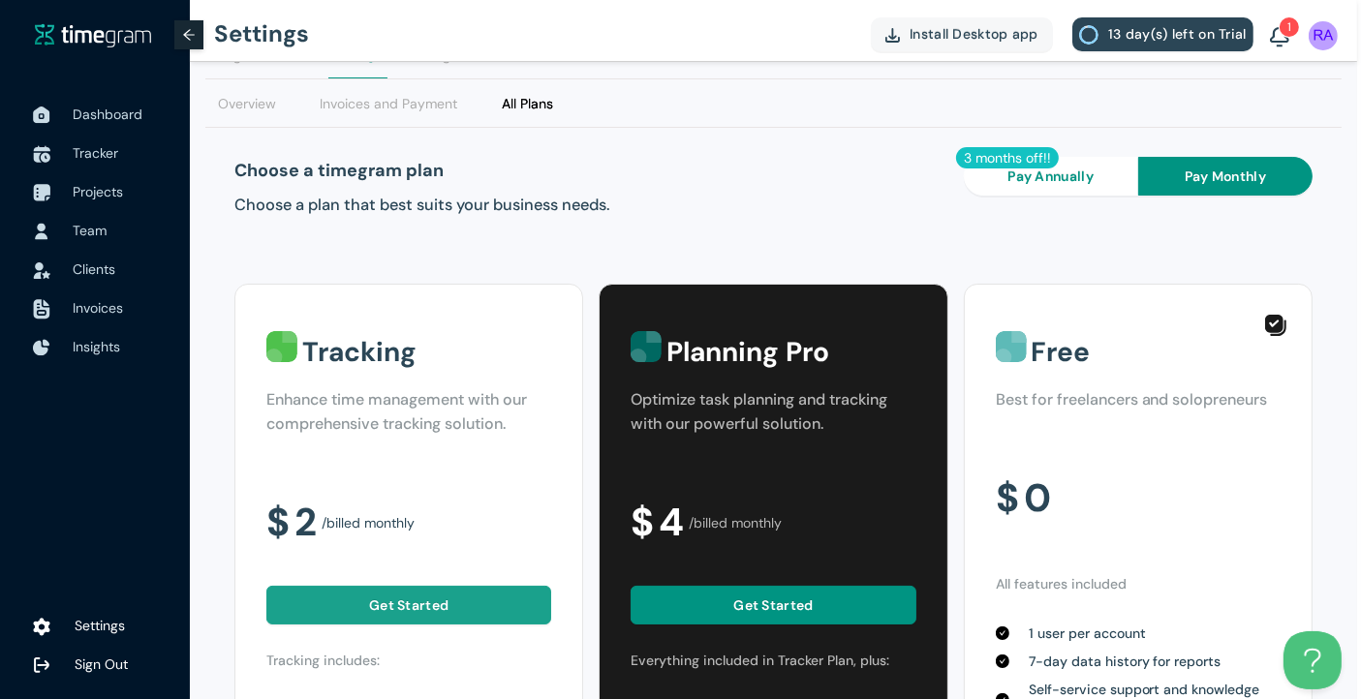
scroll to position [29, 4]
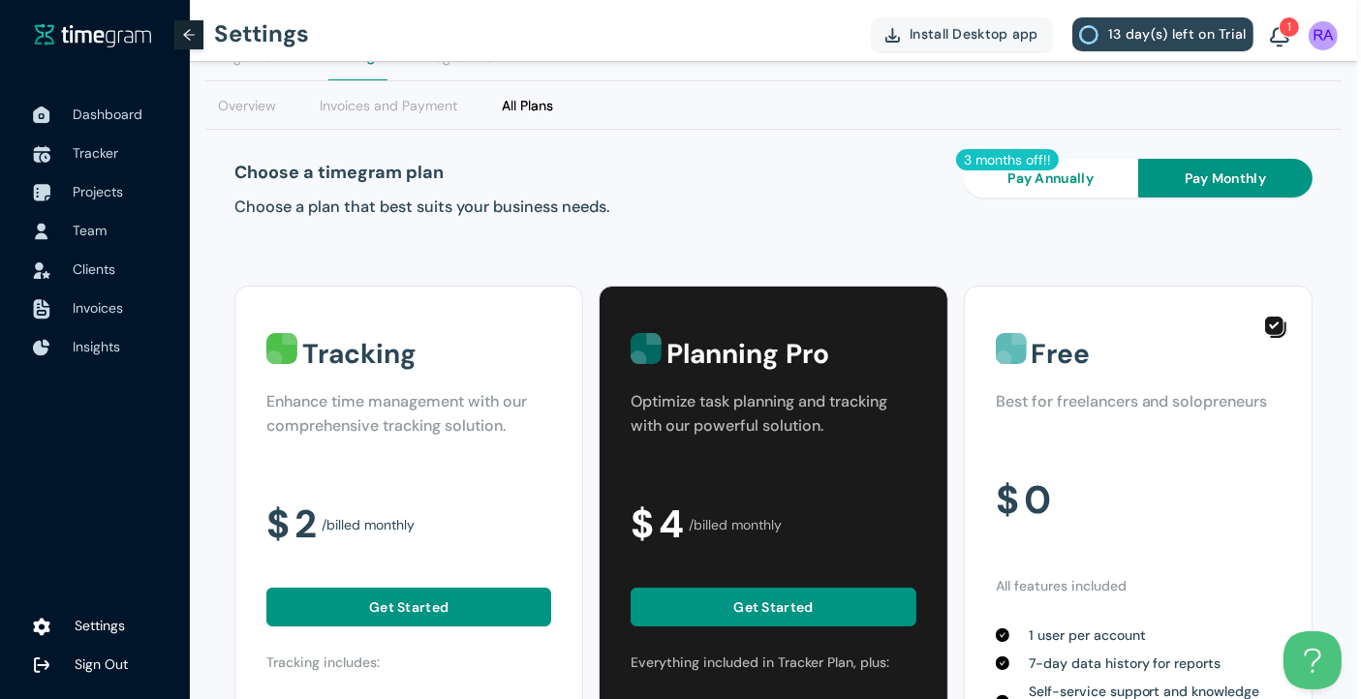
click at [403, 355] on h1 "Tracking" at bounding box center [427, 354] width 250 height 43
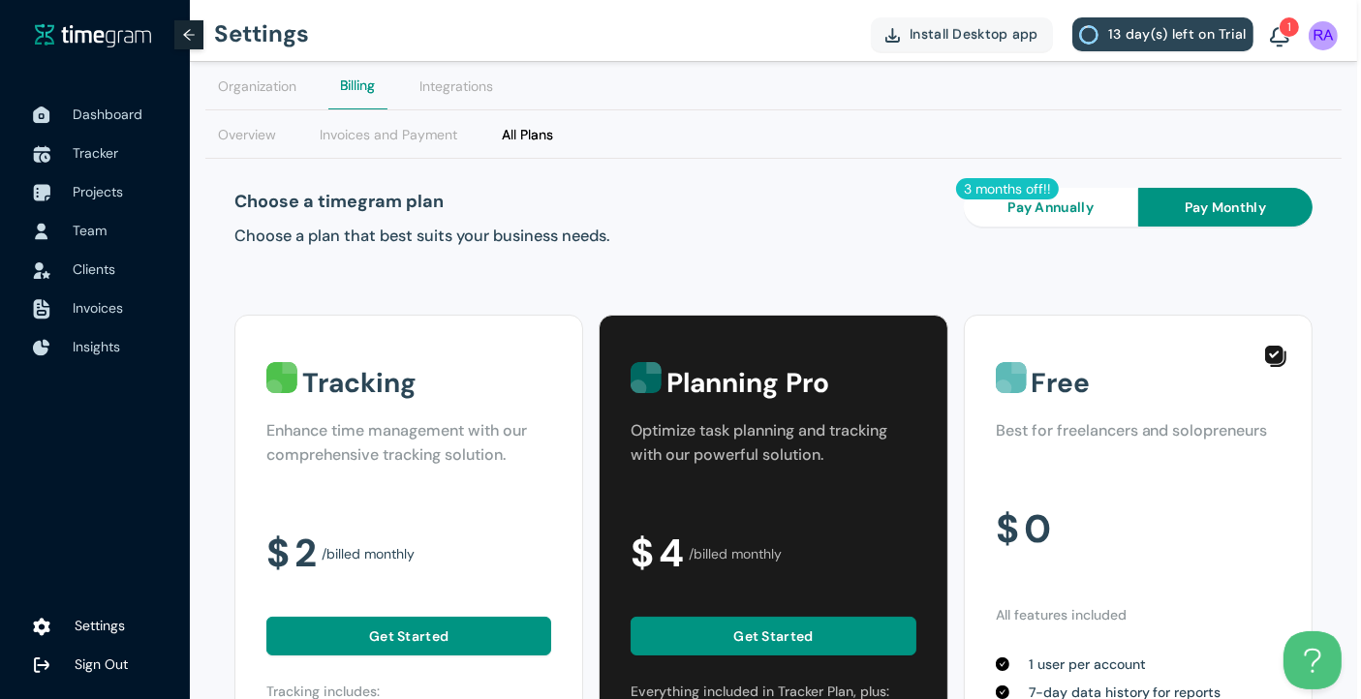
click at [1037, 208] on span "Pay Annually" at bounding box center [1050, 207] width 86 height 21
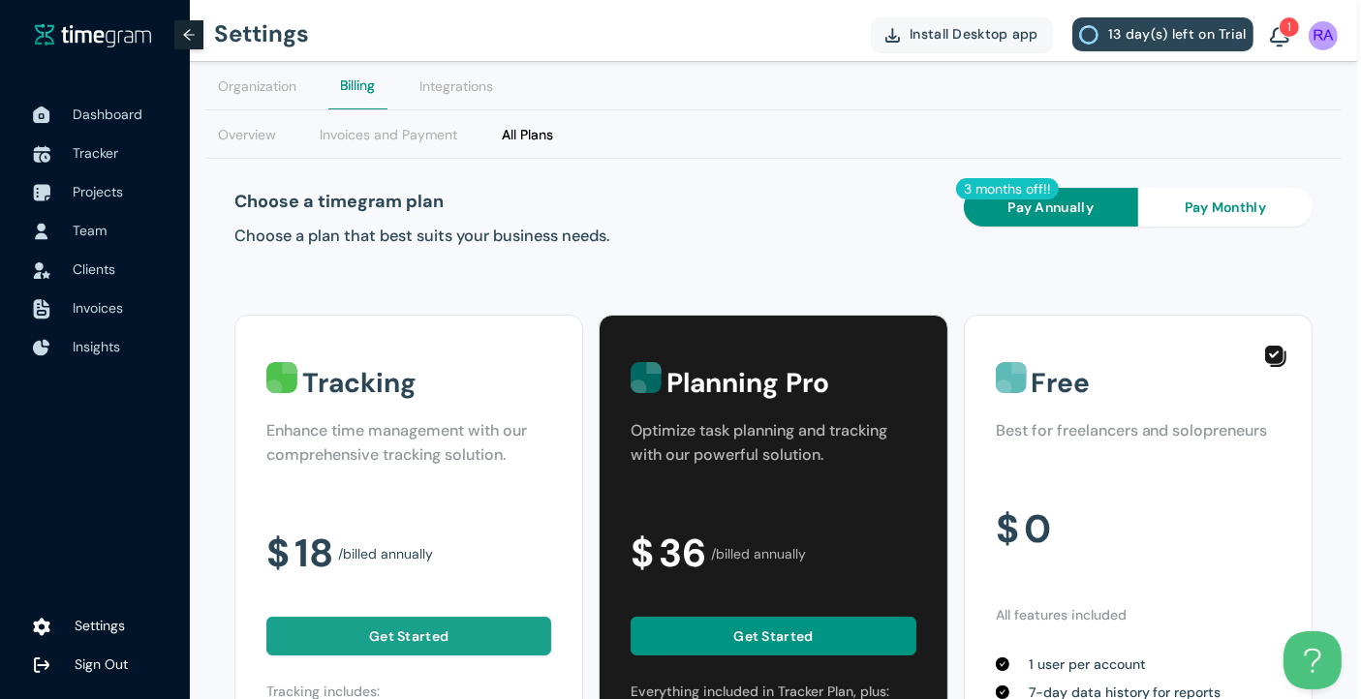
click at [413, 647] on span "Get Started" at bounding box center [408, 636] width 79 height 21
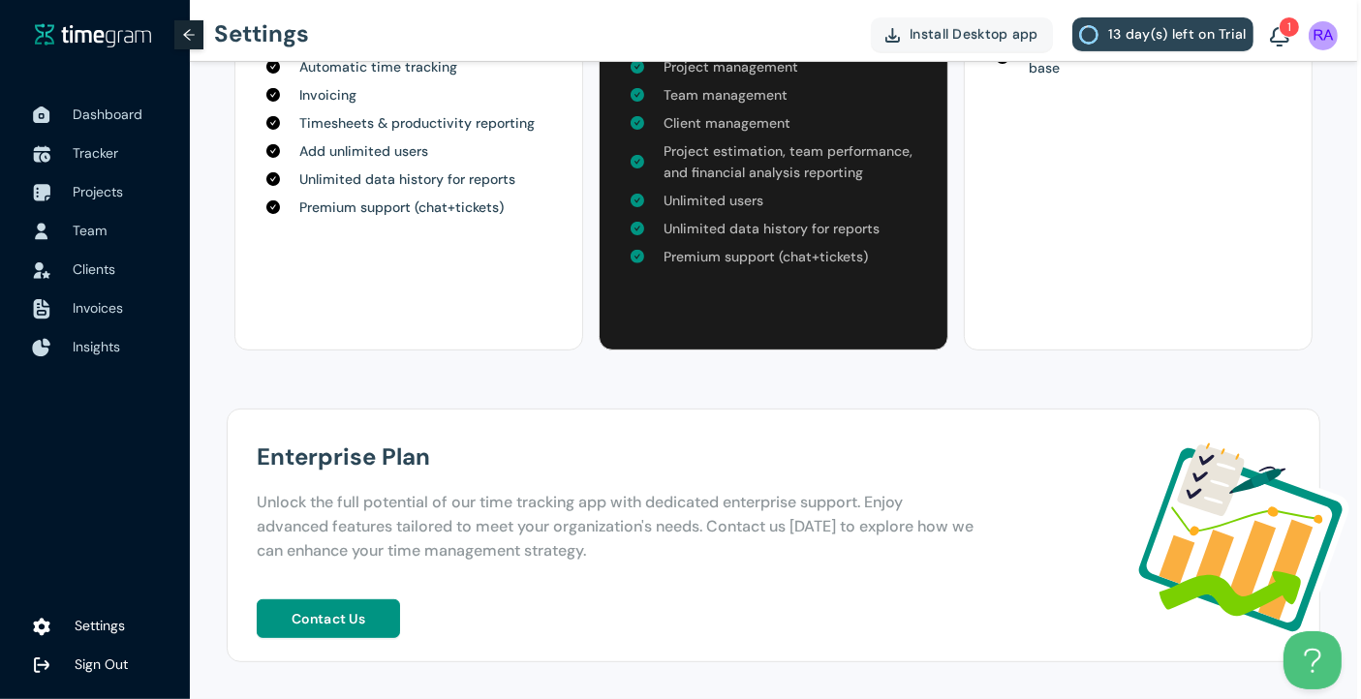
click at [76, 338] on span "Insights" at bounding box center [96, 346] width 47 height 17
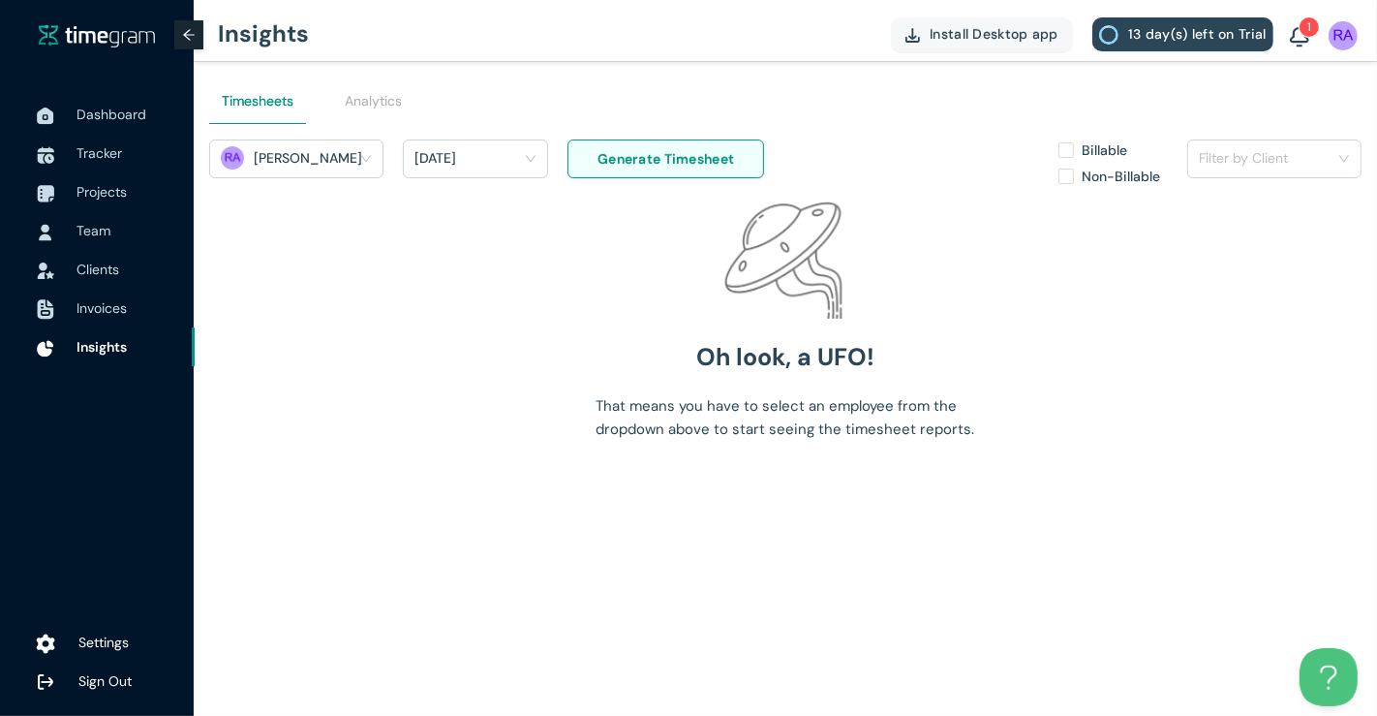
click at [76, 632] on li "Settings" at bounding box center [97, 642] width 195 height 39
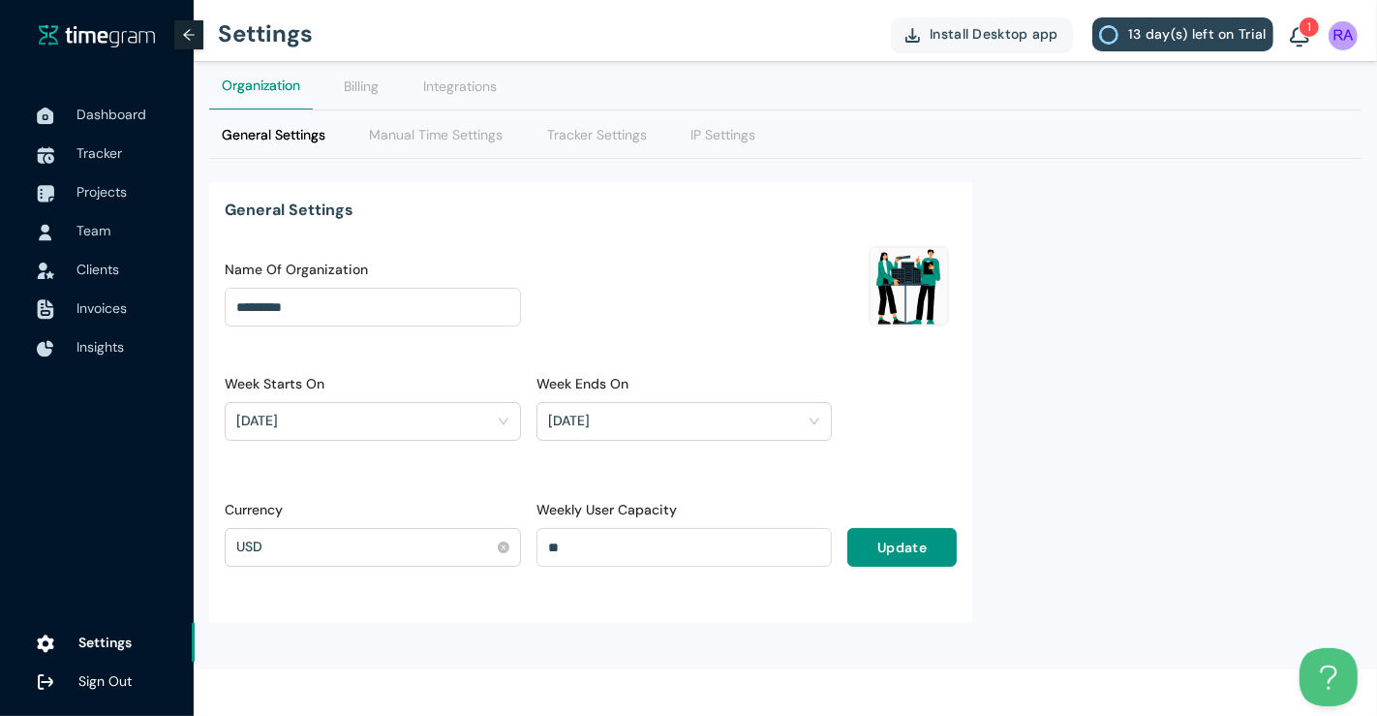
click at [315, 538] on div "USD" at bounding box center [364, 546] width 256 height 29
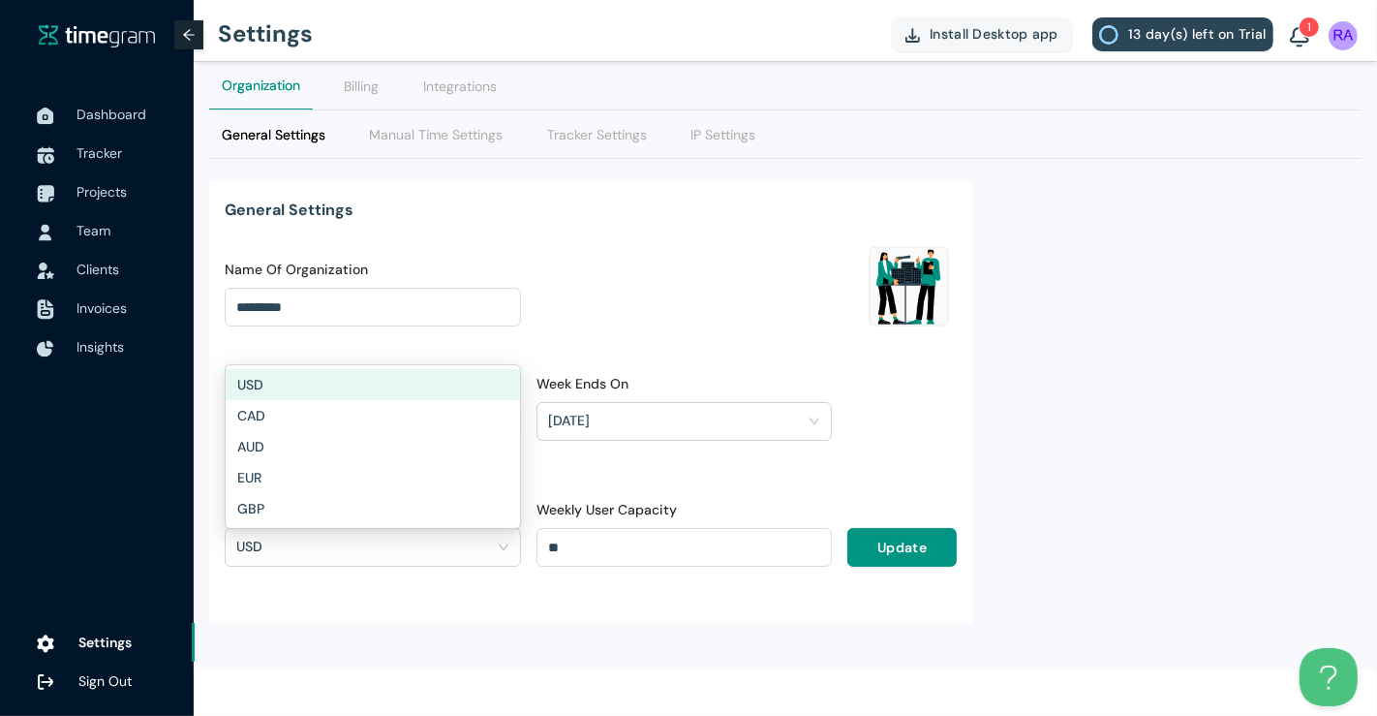
click at [382, 266] on div "Name Of Organization" at bounding box center [373, 273] width 296 height 29
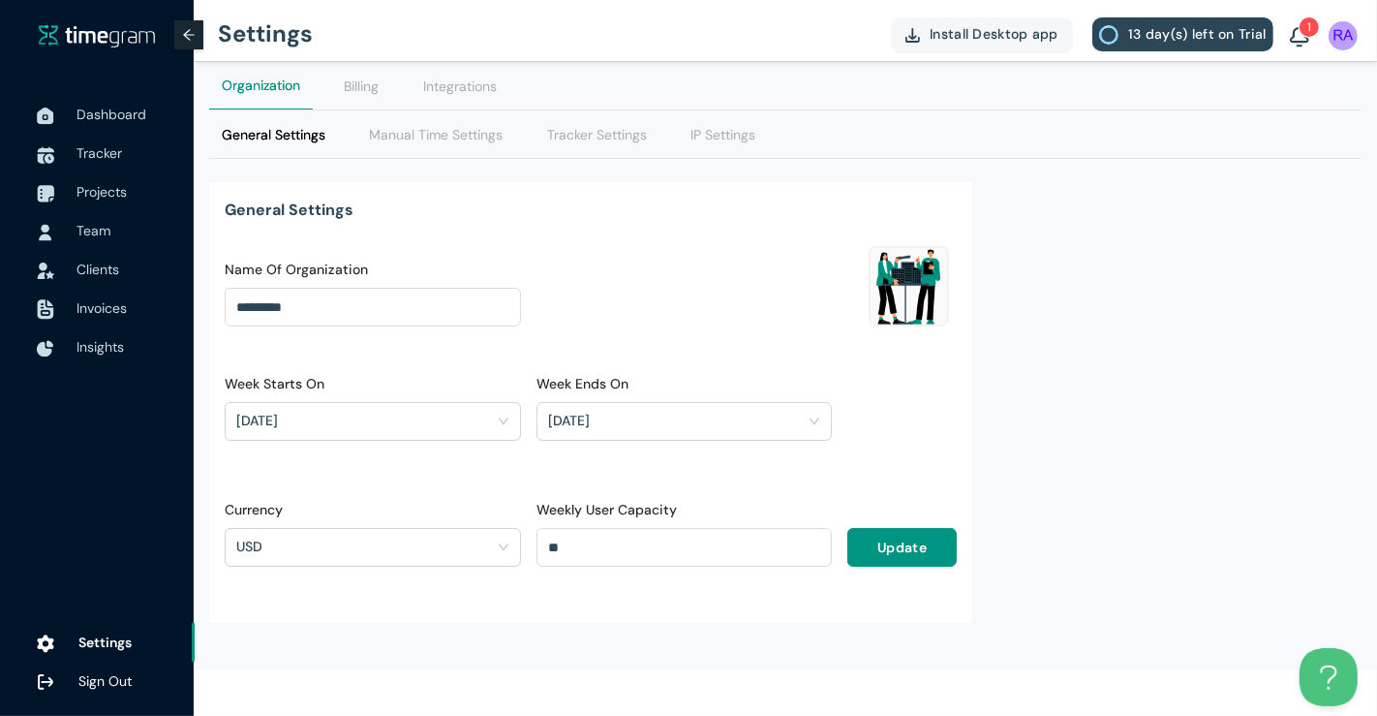
click at [422, 113] on div "Manual Time Settings" at bounding box center [436, 133] width 159 height 47
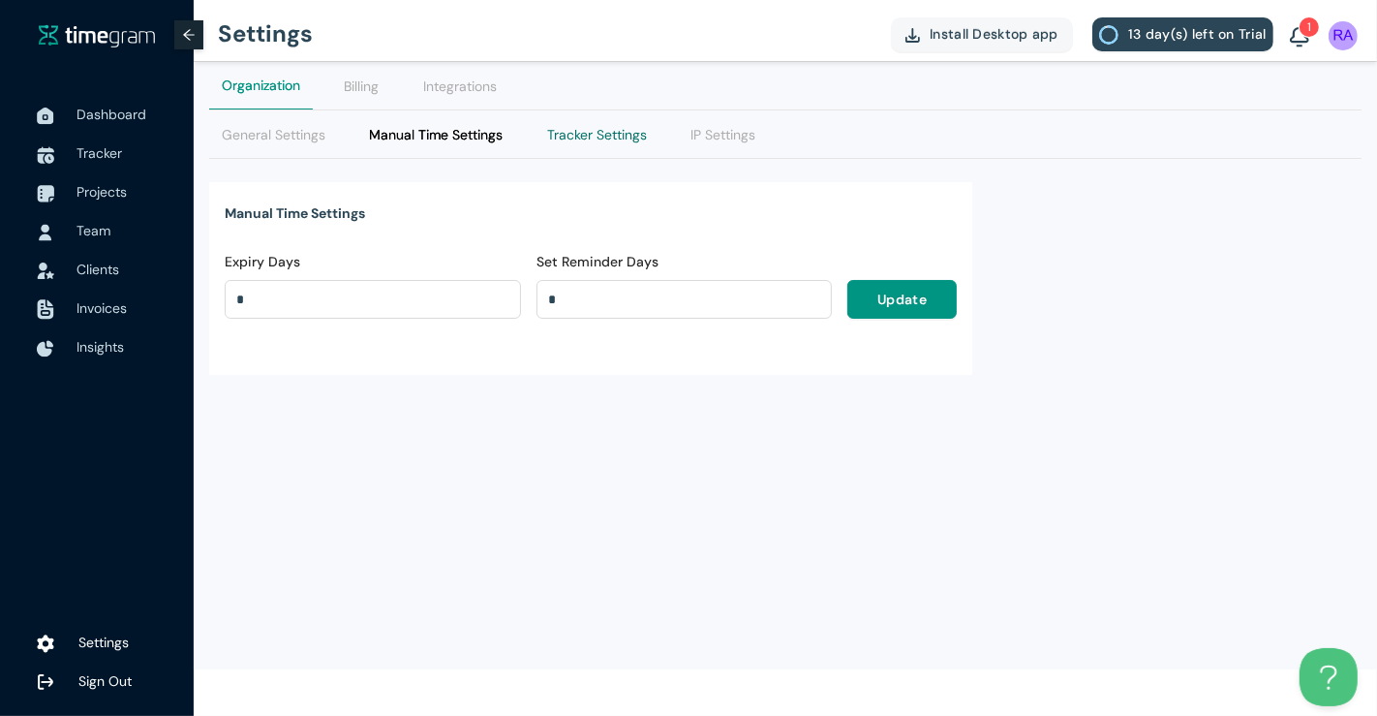
click at [564, 134] on Settings "Tracker Settings" at bounding box center [597, 134] width 100 height 21
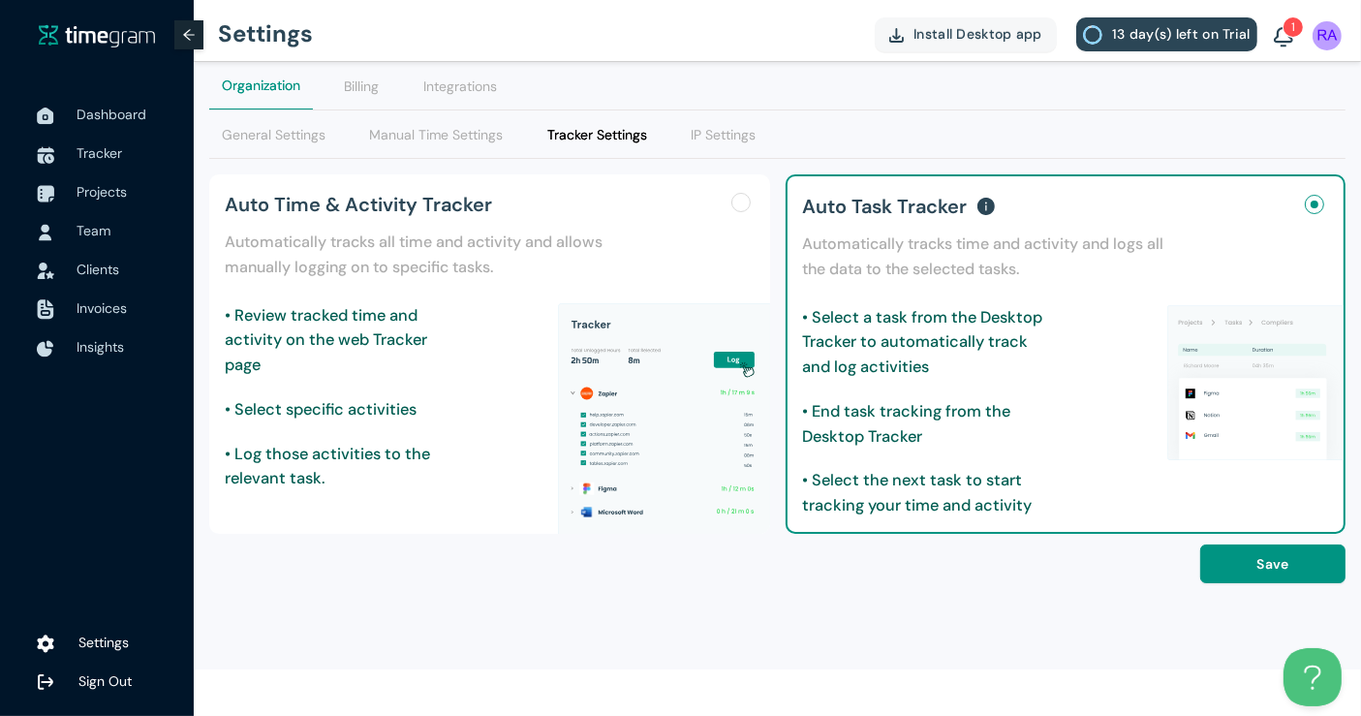
click at [439, 145] on div "Manual Time Settings" at bounding box center [436, 133] width 159 height 47
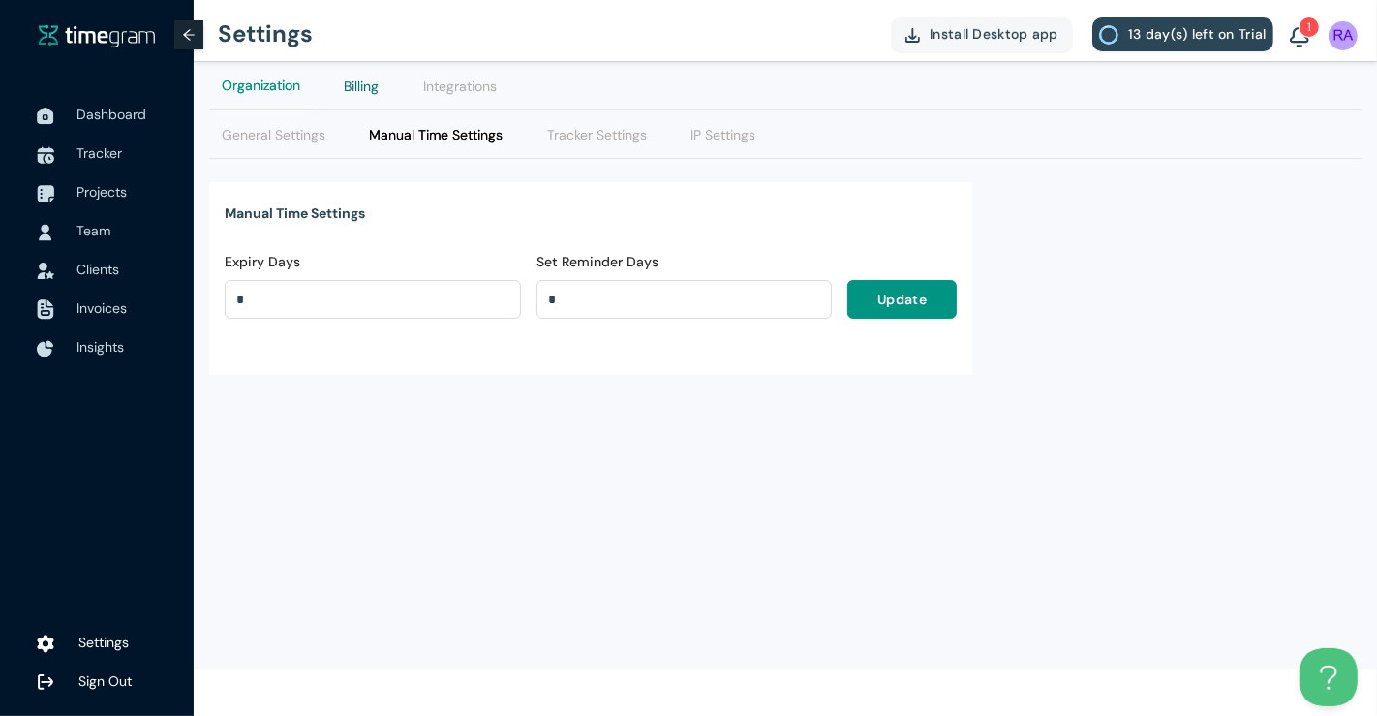
click at [363, 92] on div "Billing" at bounding box center [361, 86] width 35 height 21
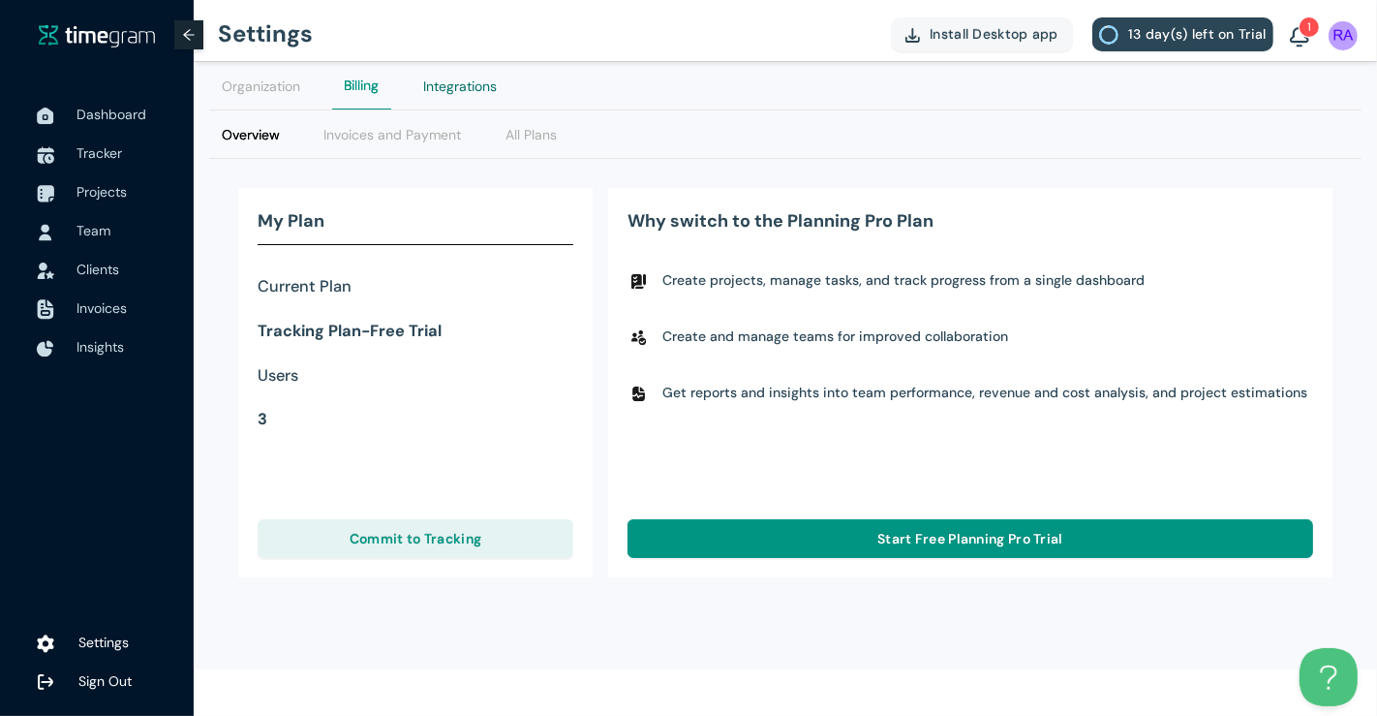
click at [443, 86] on div "Integrations" at bounding box center [460, 86] width 74 height 21
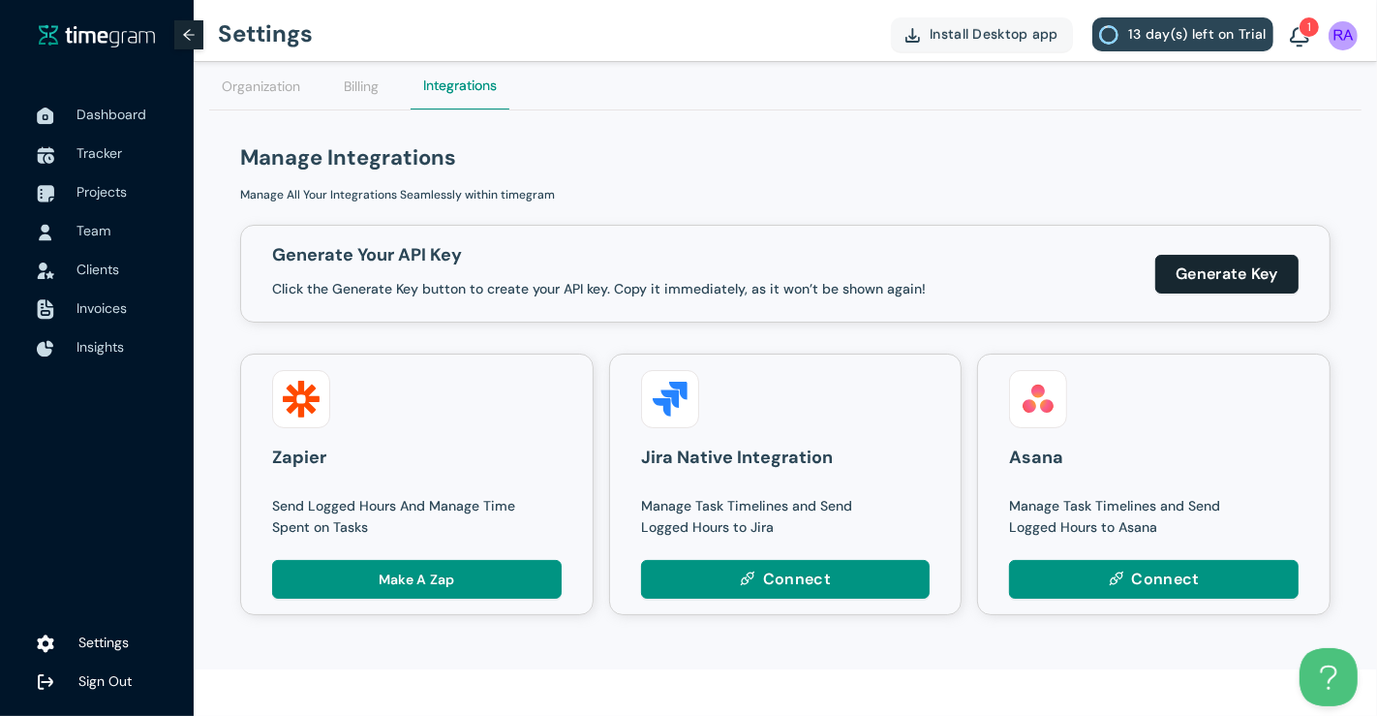
click at [365, 100] on div "Billing" at bounding box center [362, 85] width 60 height 47
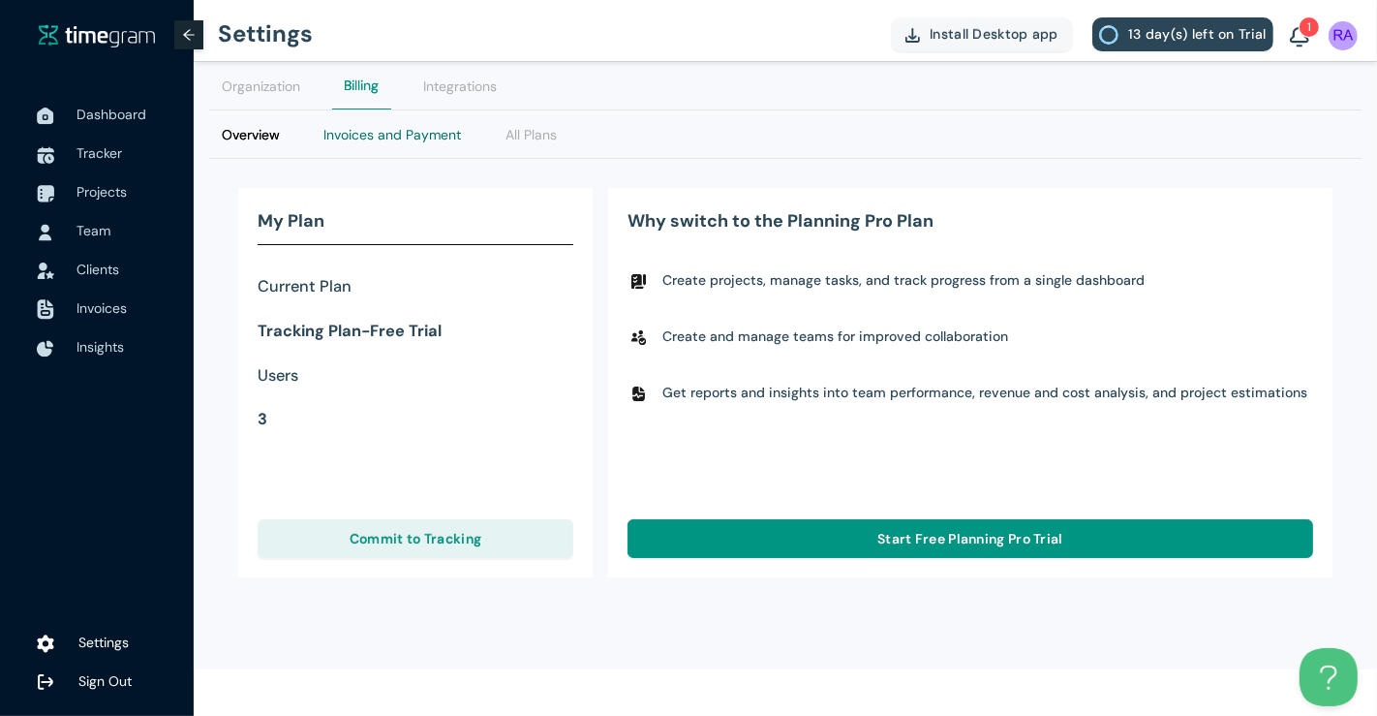
click at [428, 126] on Payment "Invoices and Payment" at bounding box center [392, 134] width 138 height 21
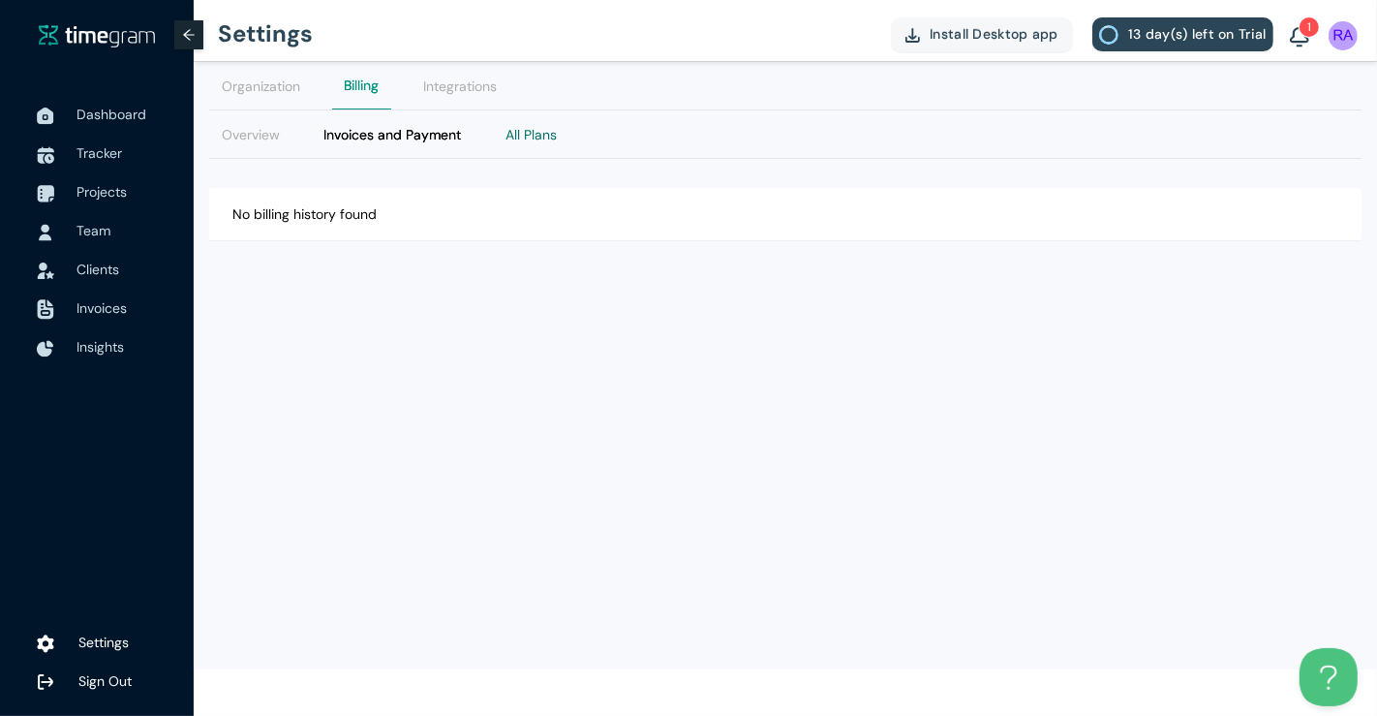
click at [544, 143] on Plans "All Plans" at bounding box center [531, 134] width 51 height 21
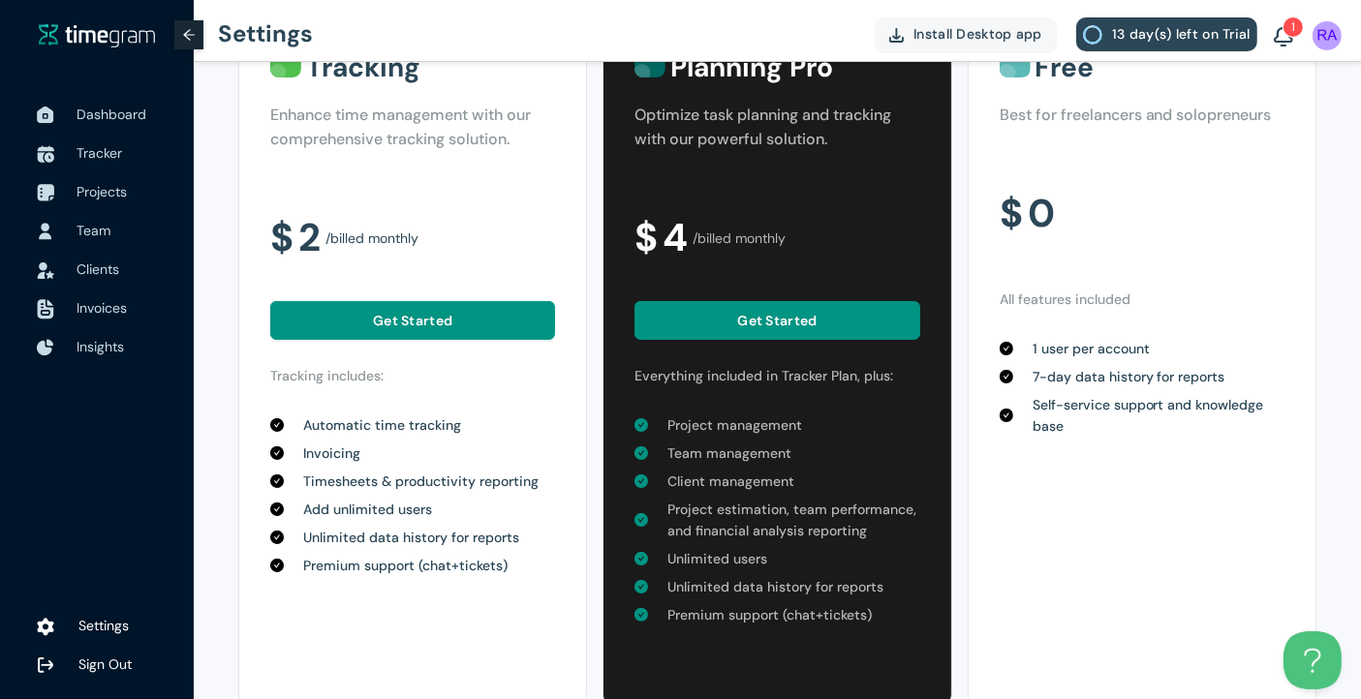
scroll to position [0, 4]
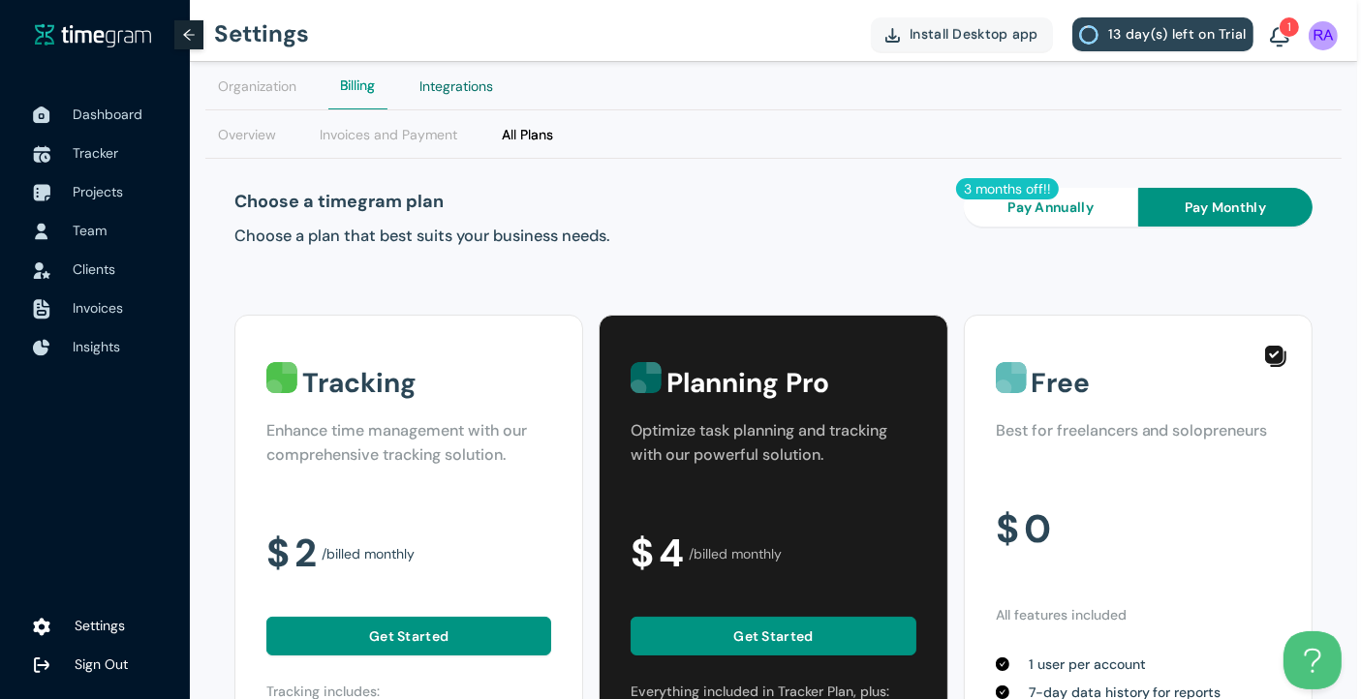
click at [476, 83] on div "Integrations" at bounding box center [456, 86] width 74 height 21
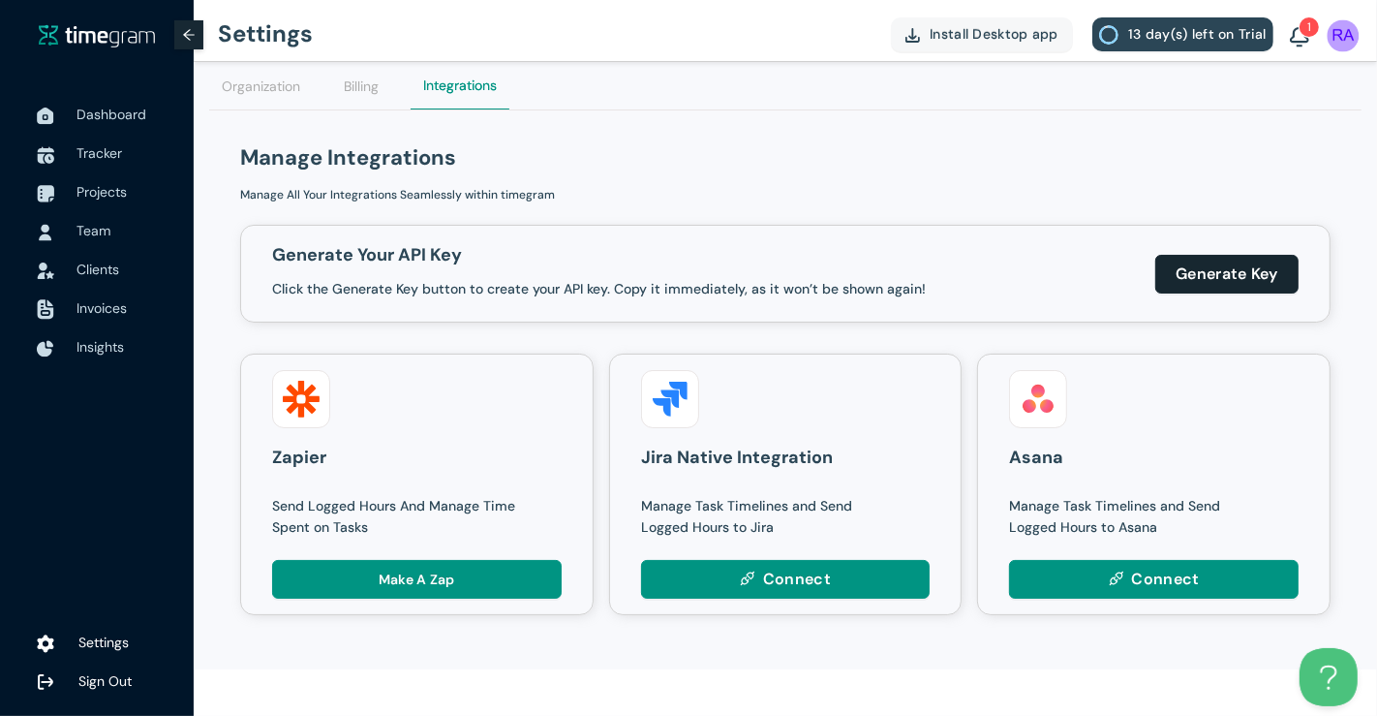
click at [1334, 31] on img at bounding box center [1344, 35] width 32 height 32
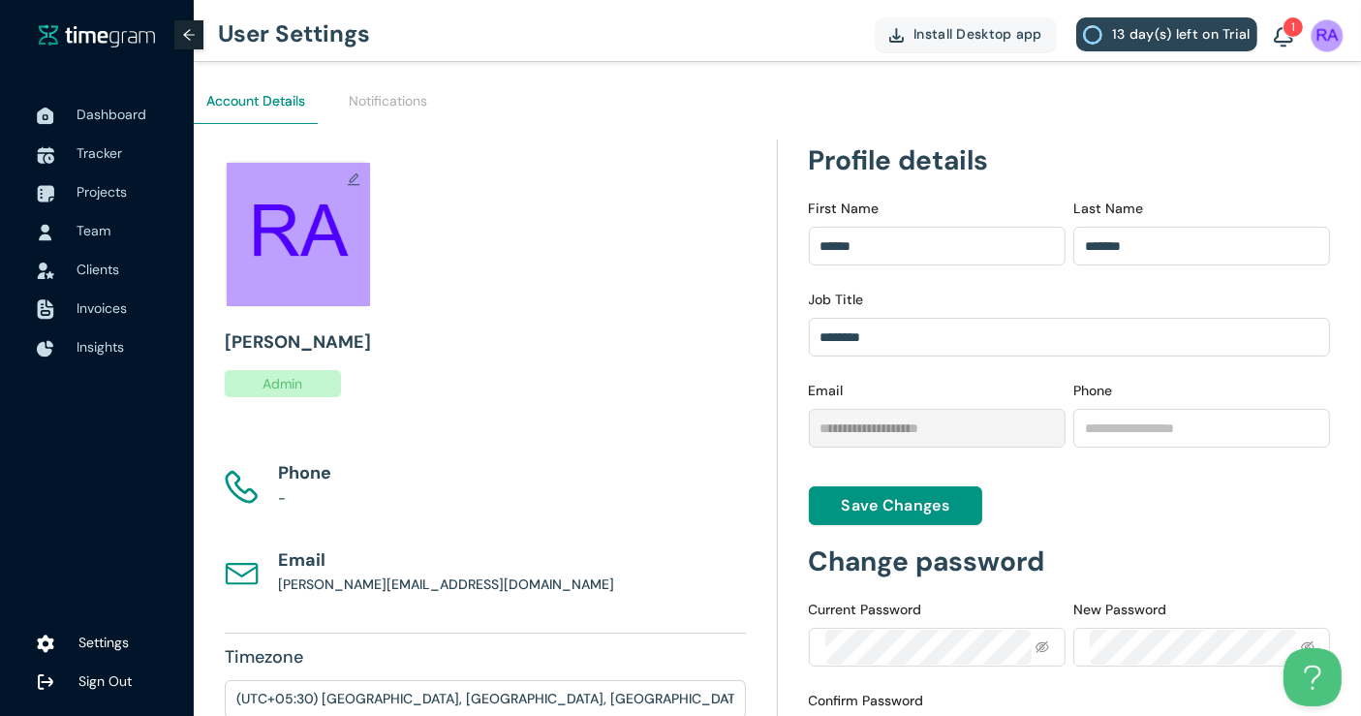
click at [1334, 31] on img at bounding box center [1327, 35] width 32 height 32
